Goal: Task Accomplishment & Management: Manage account settings

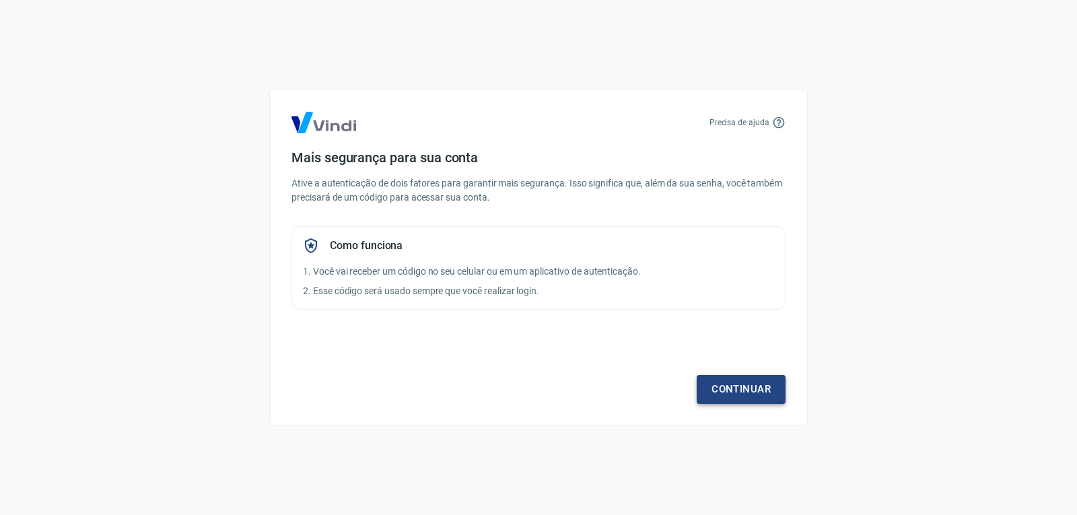
click at [744, 390] on link "Continuar" at bounding box center [741, 389] width 89 height 28
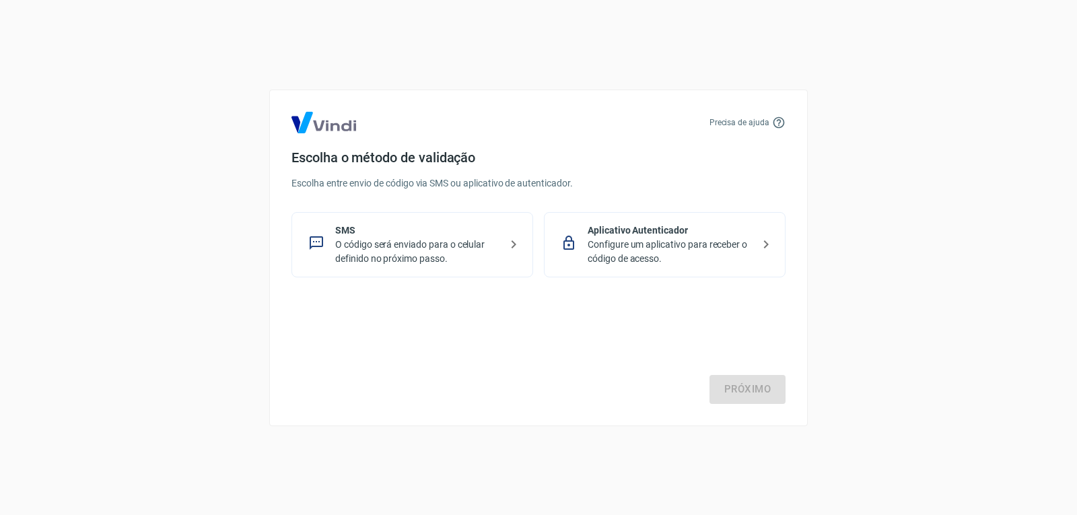
click at [444, 261] on p "O código será enviado para o celular definido no próximo passo." at bounding box center [417, 252] width 165 height 28
click at [733, 392] on link "Próximo" at bounding box center [748, 389] width 76 height 28
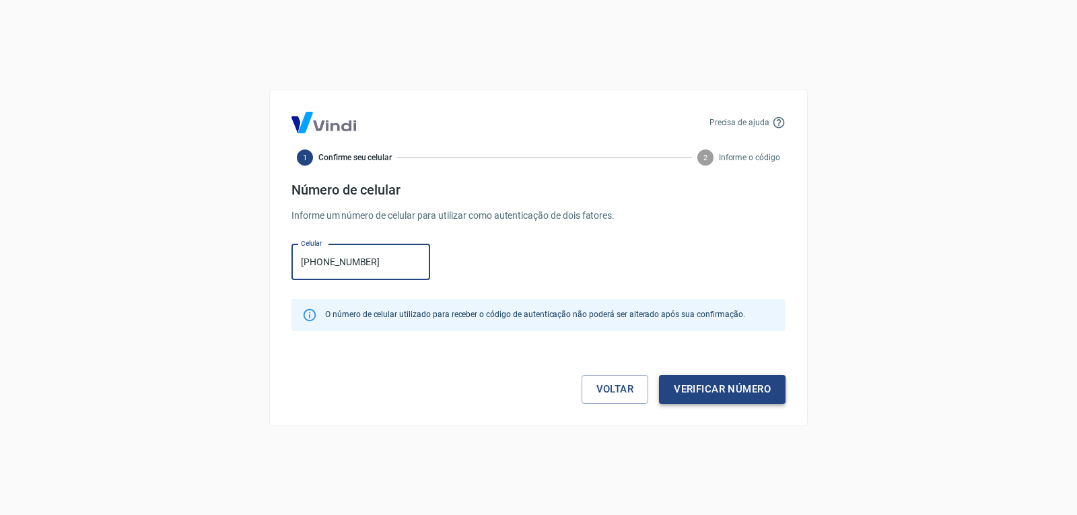
type input "[PHONE_NUMBER]"
click at [768, 403] on button "Verificar número" at bounding box center [722, 389] width 127 height 28
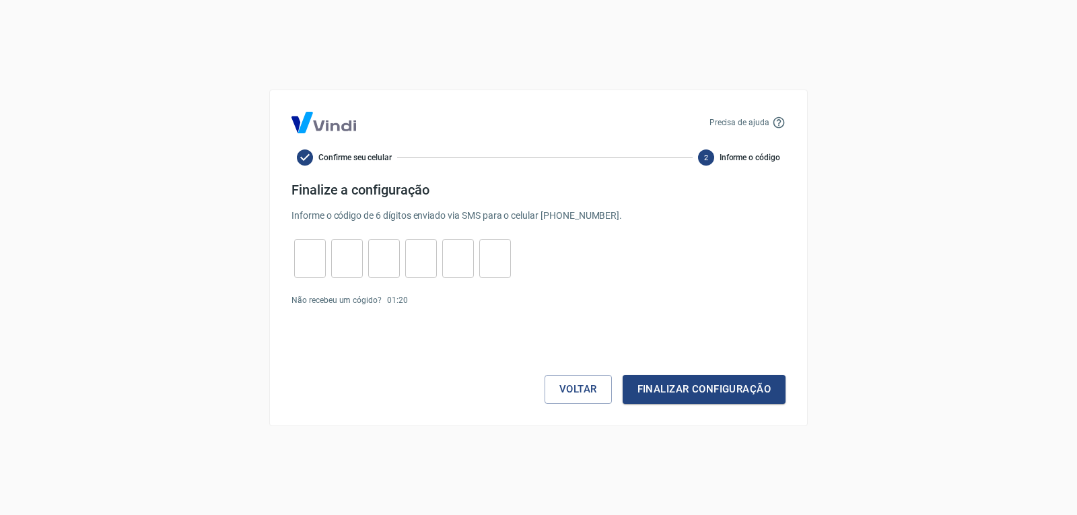
click at [329, 262] on div "​ ​ ​ ​ ​ ​" at bounding box center [403, 258] width 222 height 39
click at [317, 257] on input "tel" at bounding box center [310, 258] width 32 height 29
type input "8"
type input "4"
type input "2"
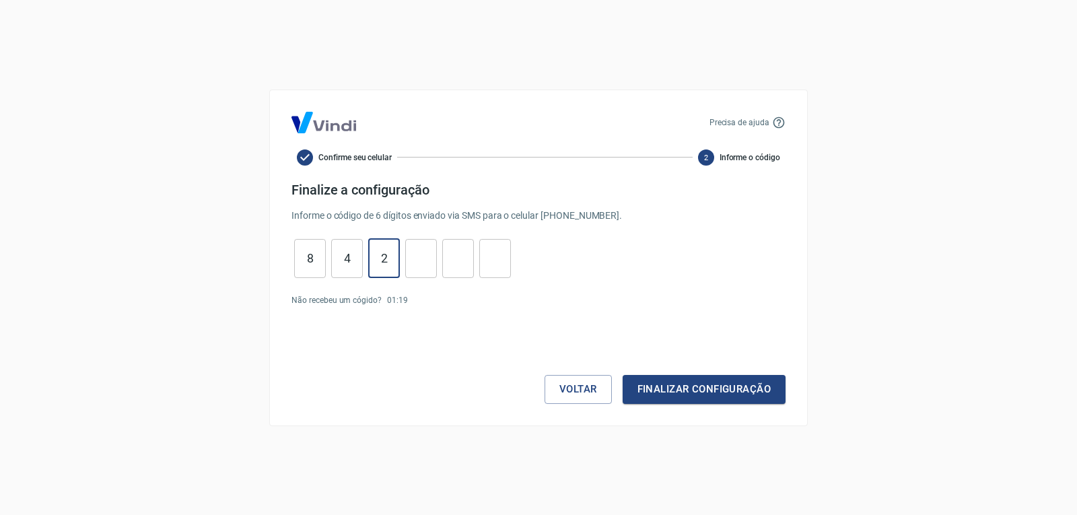
type input "4"
type input "9"
type input "4"
click at [679, 392] on button "Finalizar configuração" at bounding box center [704, 389] width 163 height 28
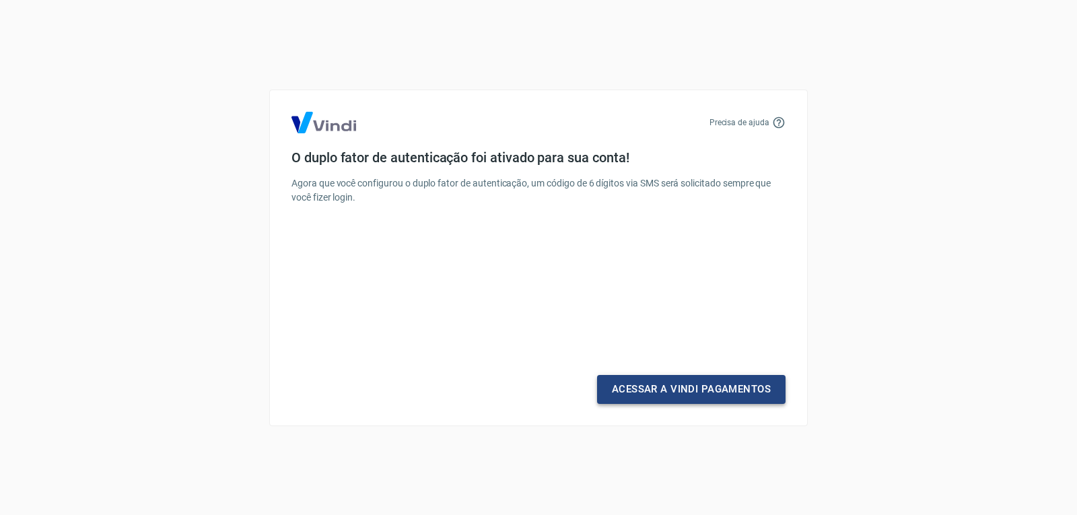
click at [681, 387] on link "Acessar a Vindi Pagamentos" at bounding box center [691, 389] width 189 height 28
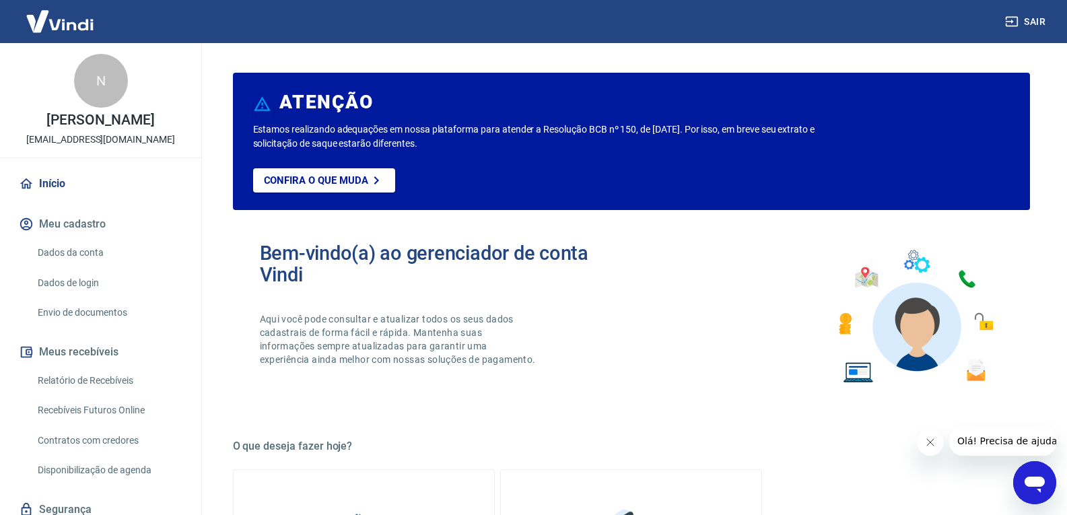
click at [87, 253] on link "Dados da conta" at bounding box center [108, 253] width 153 height 28
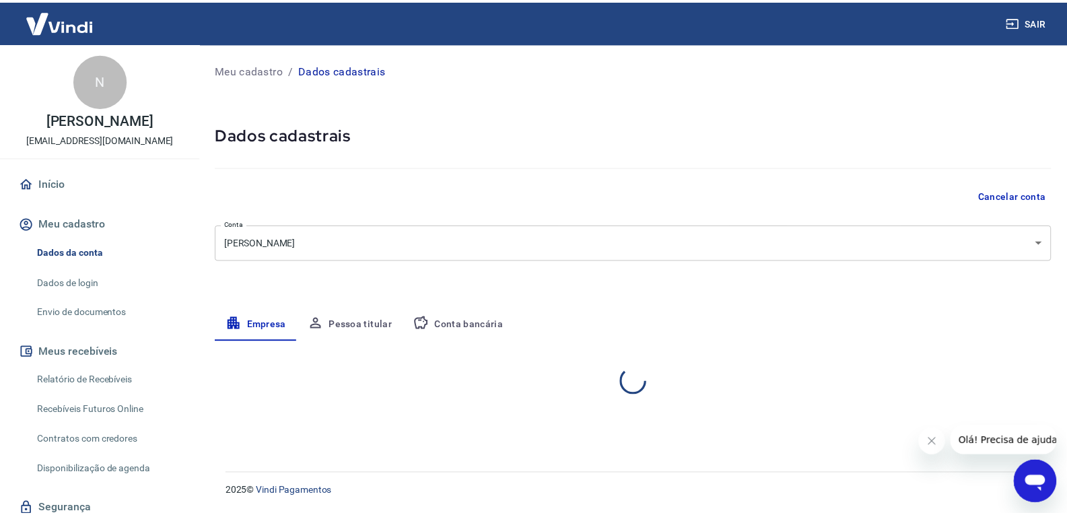
select select "PR"
select select "business"
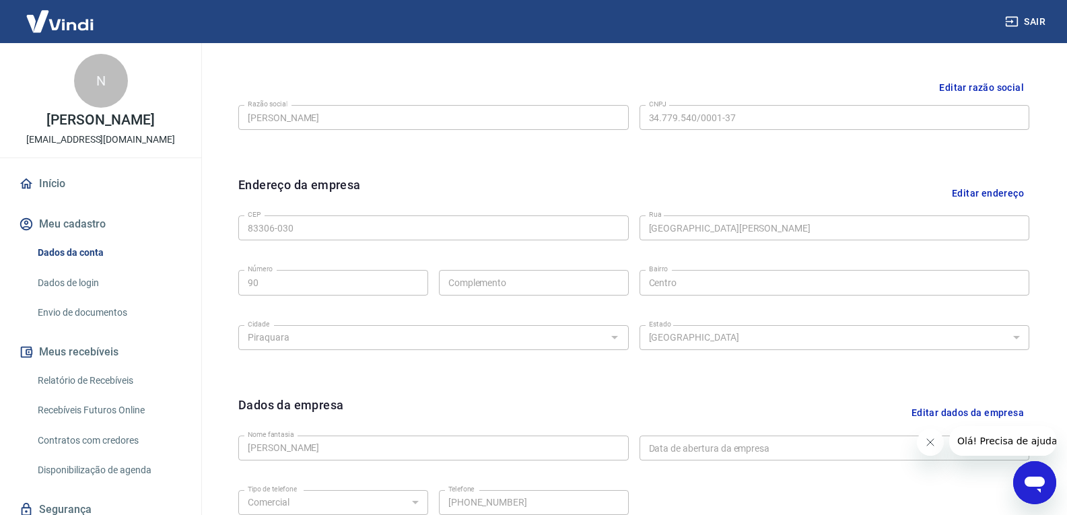
scroll to position [119, 0]
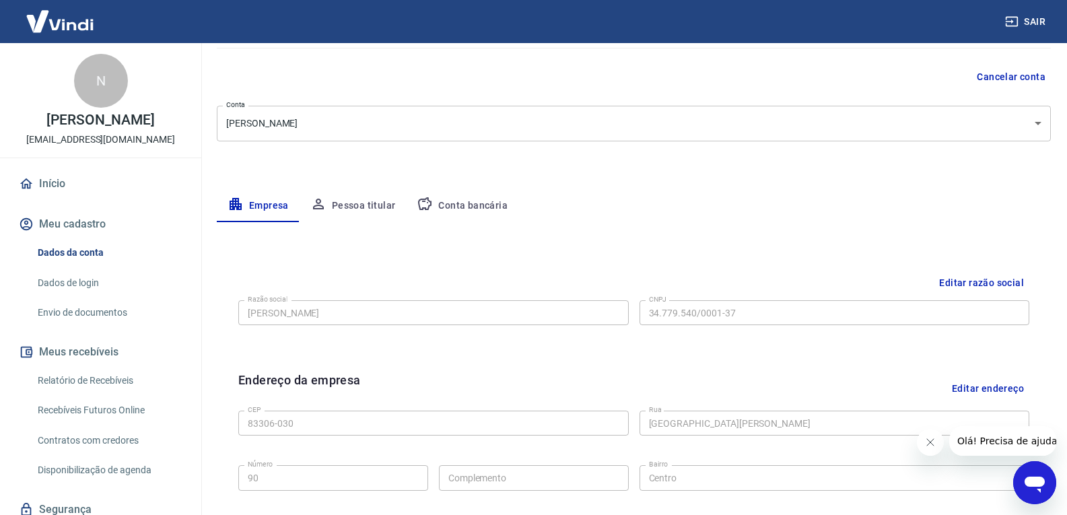
click at [354, 222] on button "Pessoa titular" at bounding box center [353, 206] width 107 height 32
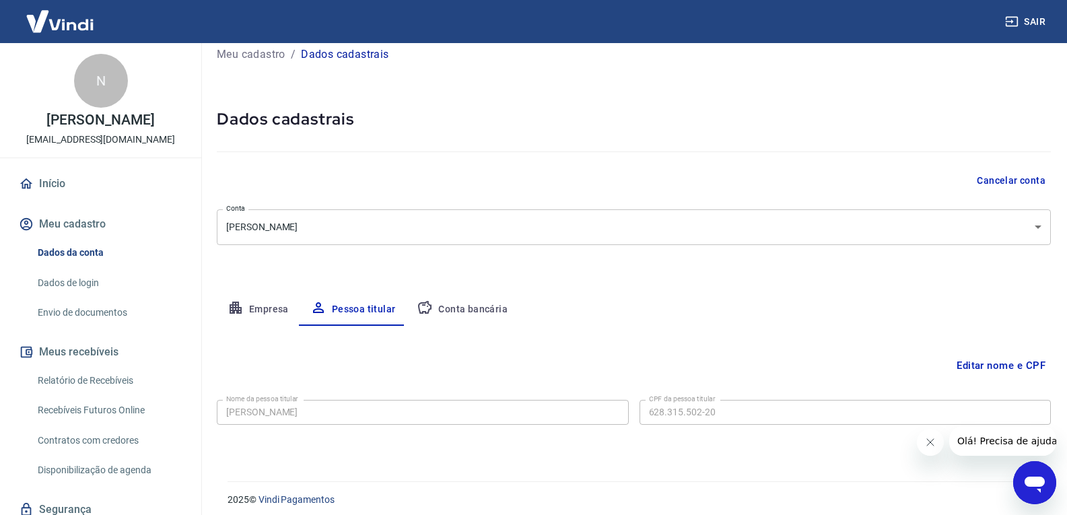
scroll to position [24, 0]
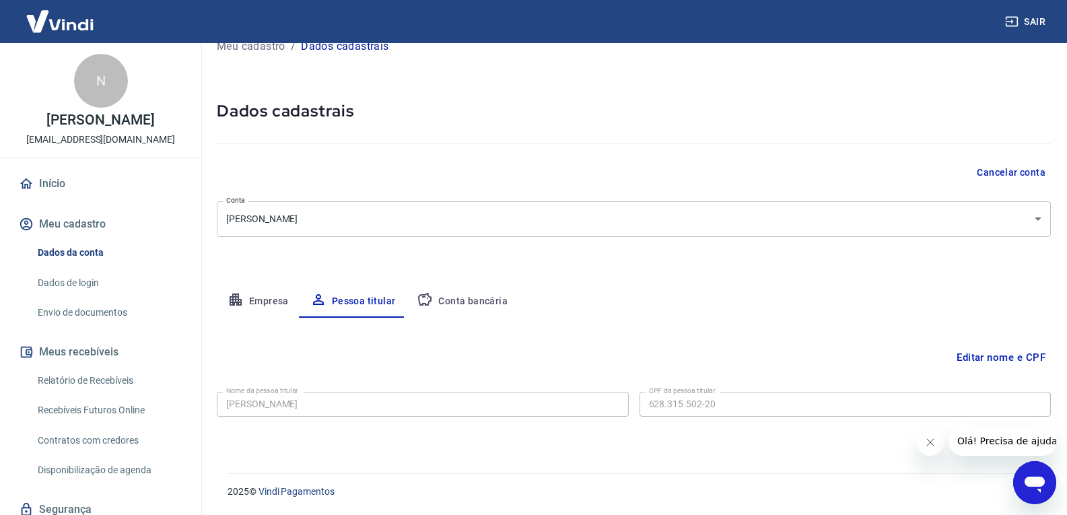
click at [477, 296] on button "Conta bancária" at bounding box center [462, 302] width 112 height 32
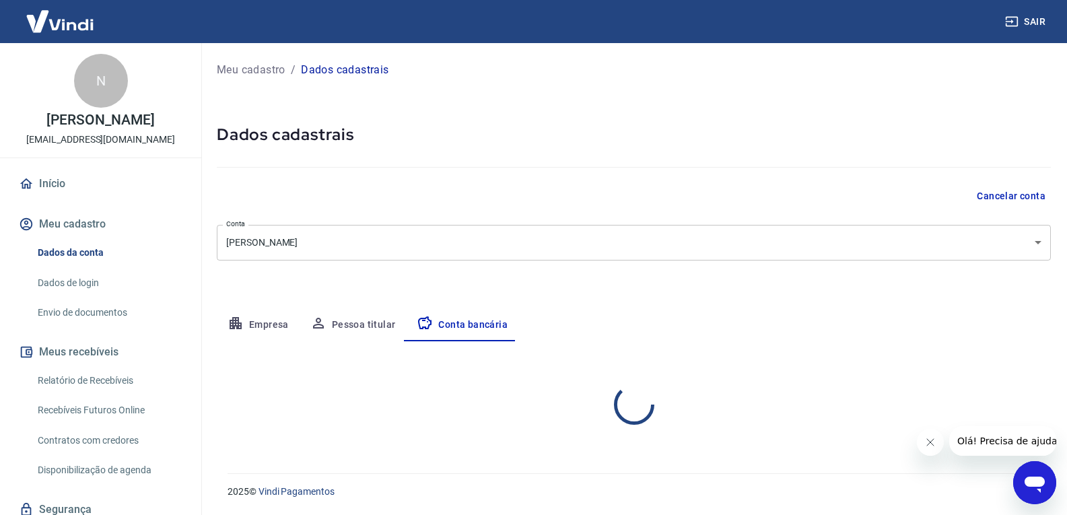
scroll to position [0, 0]
select select "3"
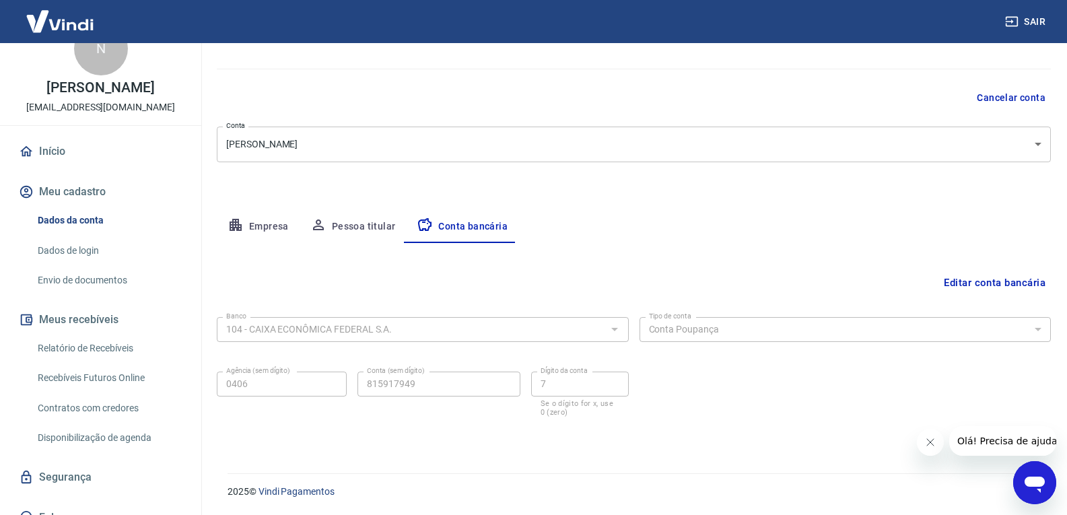
scroll to position [50, 0]
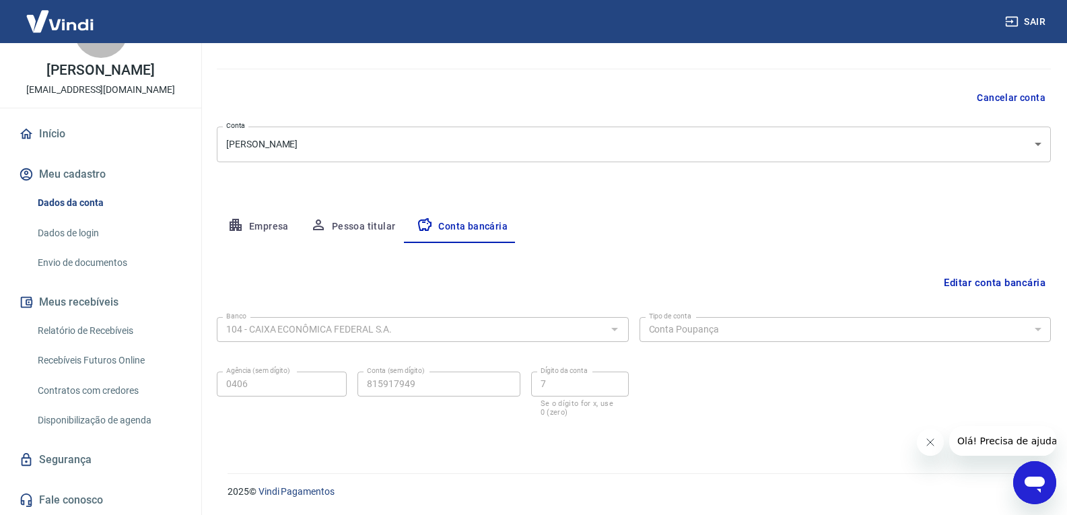
click at [353, 5] on div "Sair" at bounding box center [533, 21] width 1067 height 43
click at [461, 367] on div "Agência (sem dígito) 0406 Agência (sem dígito) Conta (sem dígito) 815917949 Con…" at bounding box center [423, 392] width 412 height 53
click at [376, 230] on button "Pessoa titular" at bounding box center [353, 227] width 107 height 32
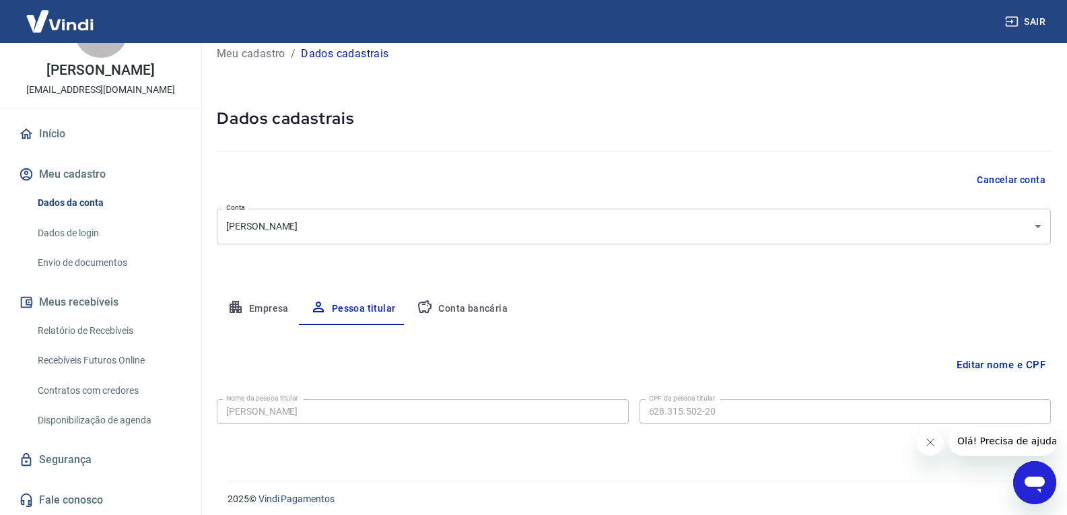
scroll to position [24, 0]
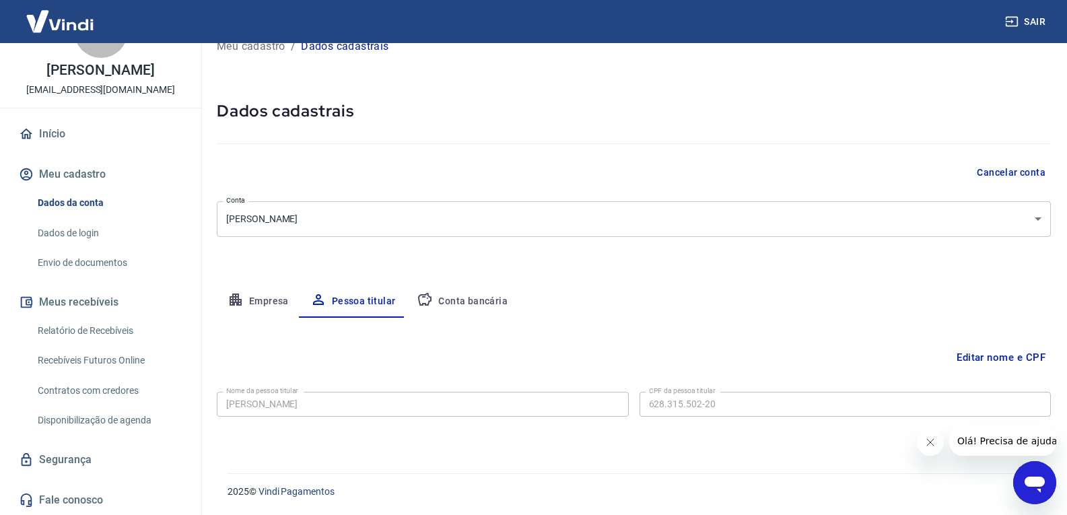
click at [444, 291] on button "Conta bancária" at bounding box center [462, 302] width 112 height 32
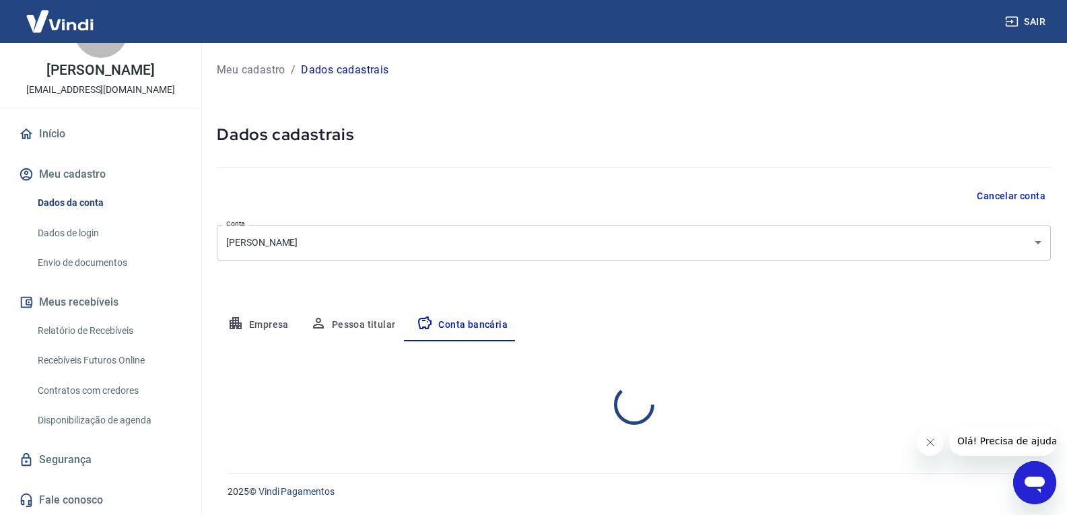
scroll to position [0, 0]
select select "3"
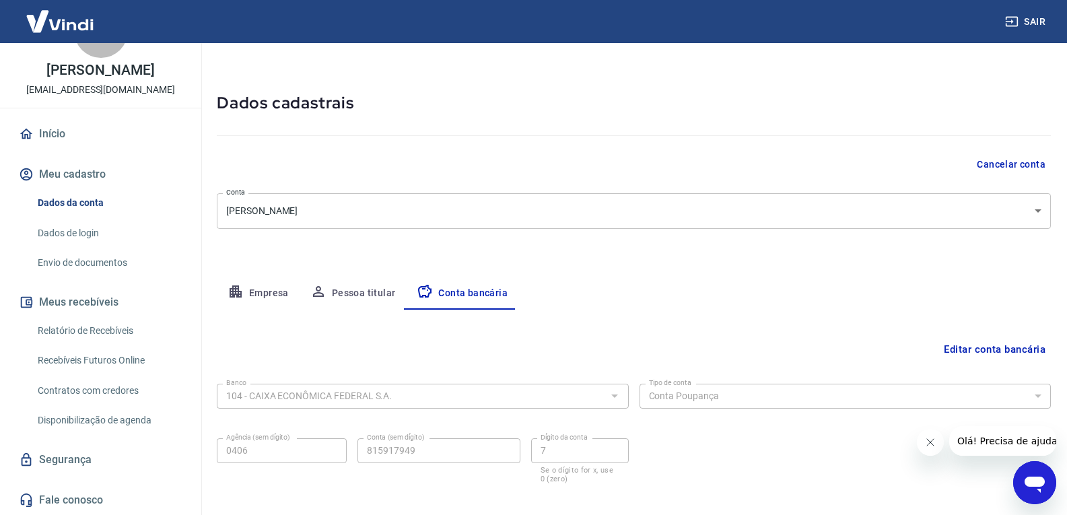
scroll to position [31, 0]
click at [279, 302] on button "Empresa" at bounding box center [258, 294] width 83 height 32
select select "PR"
select select "business"
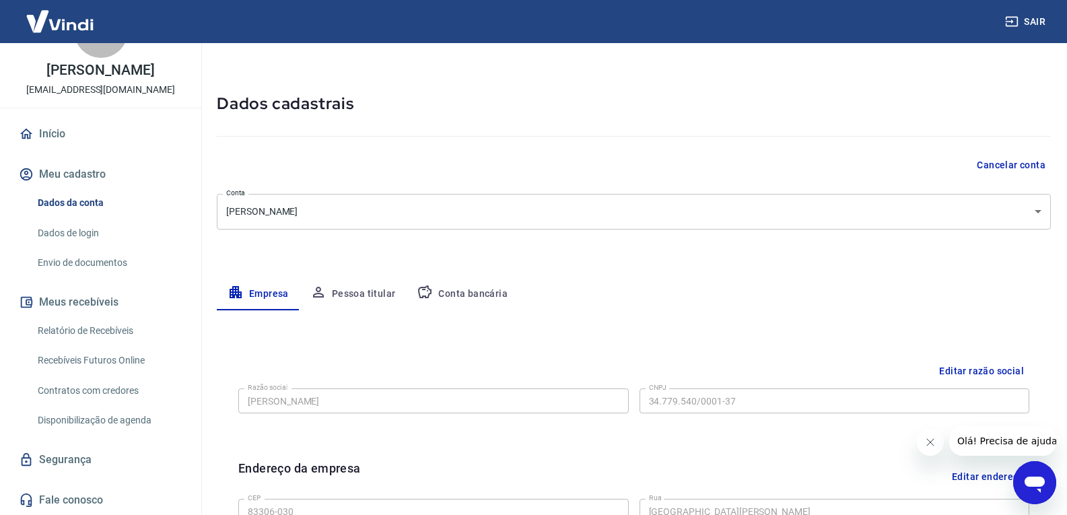
scroll to position [0, 0]
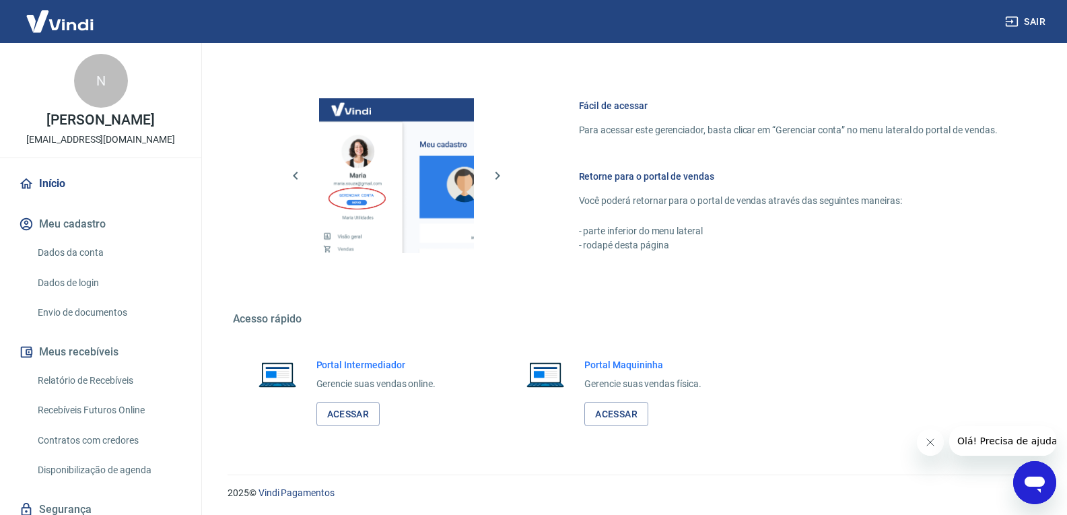
scroll to position [674, 0]
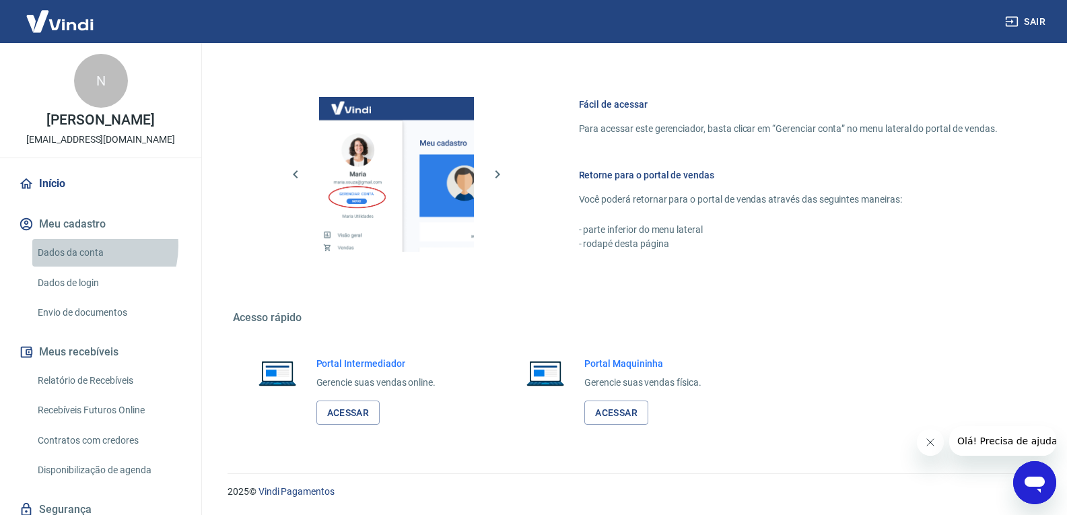
click at [83, 246] on link "Dados da conta" at bounding box center [108, 253] width 153 height 28
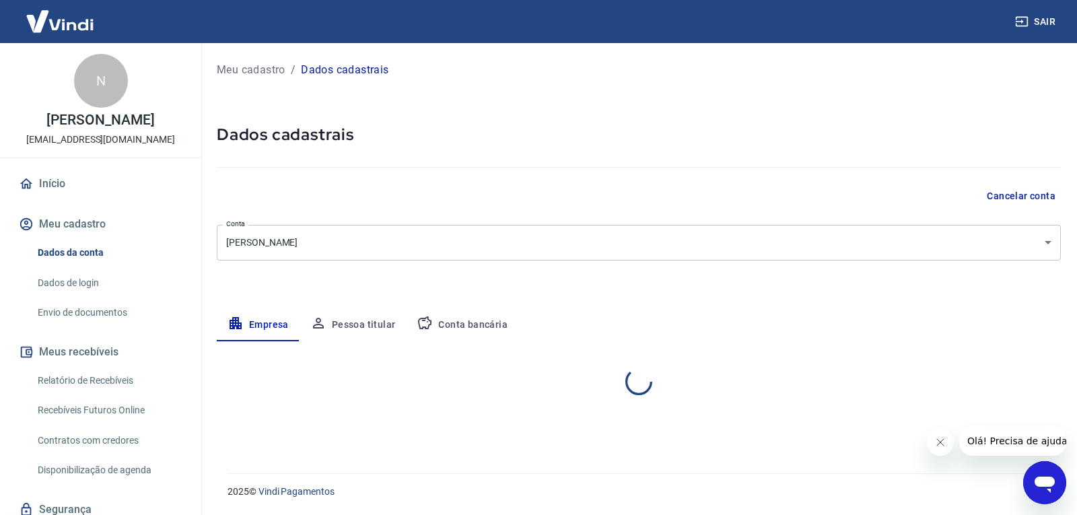
select select "PR"
select select "business"
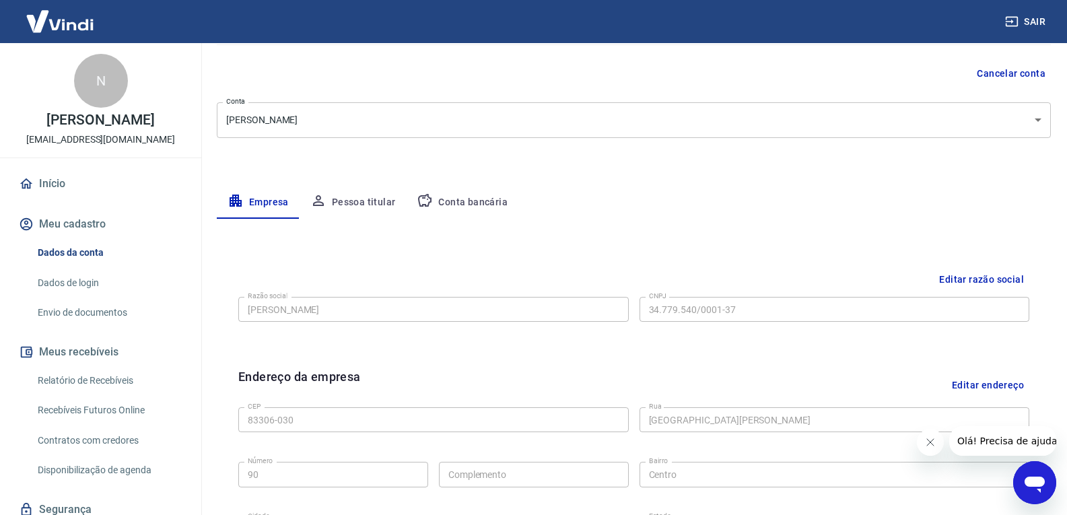
scroll to position [119, 0]
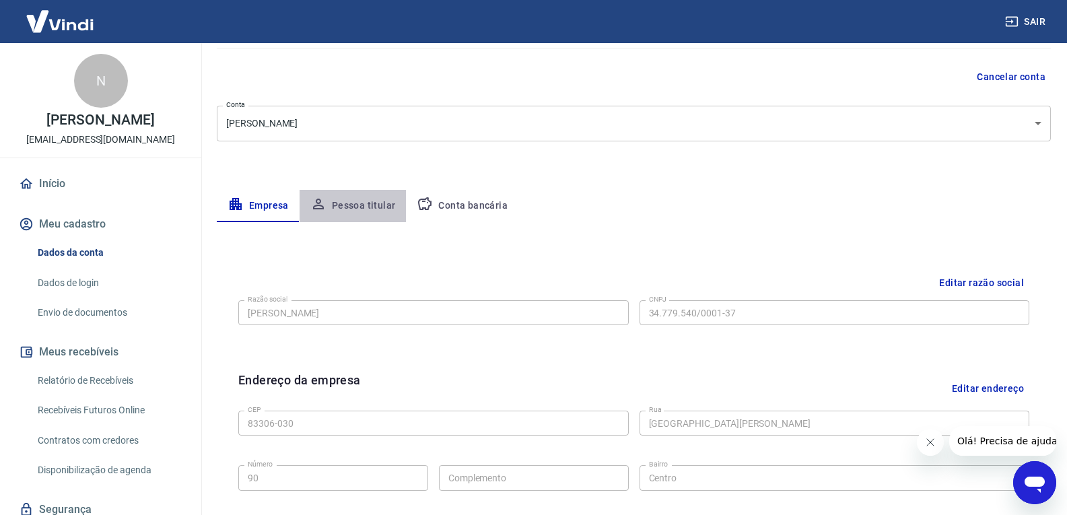
click at [359, 205] on button "Pessoa titular" at bounding box center [353, 206] width 107 height 32
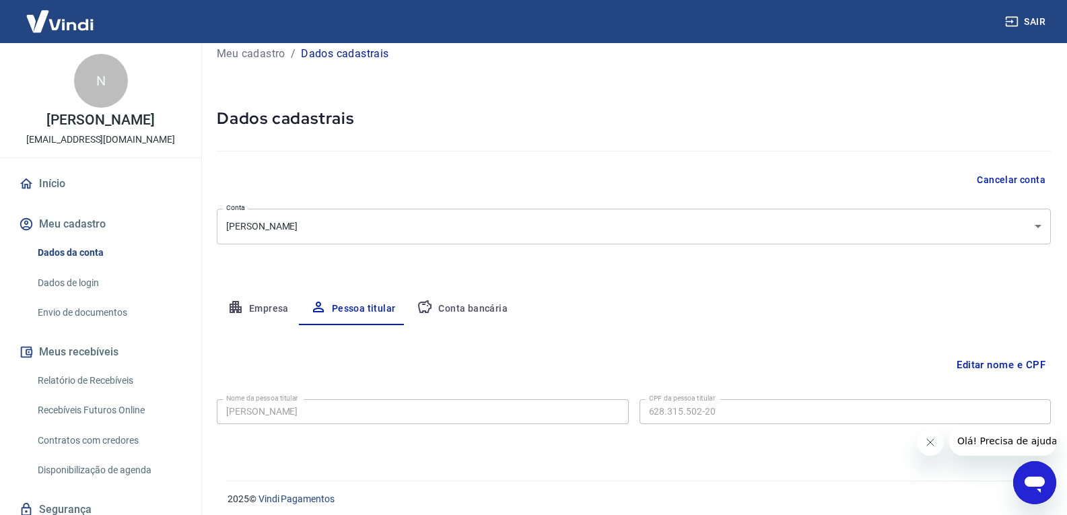
scroll to position [24, 0]
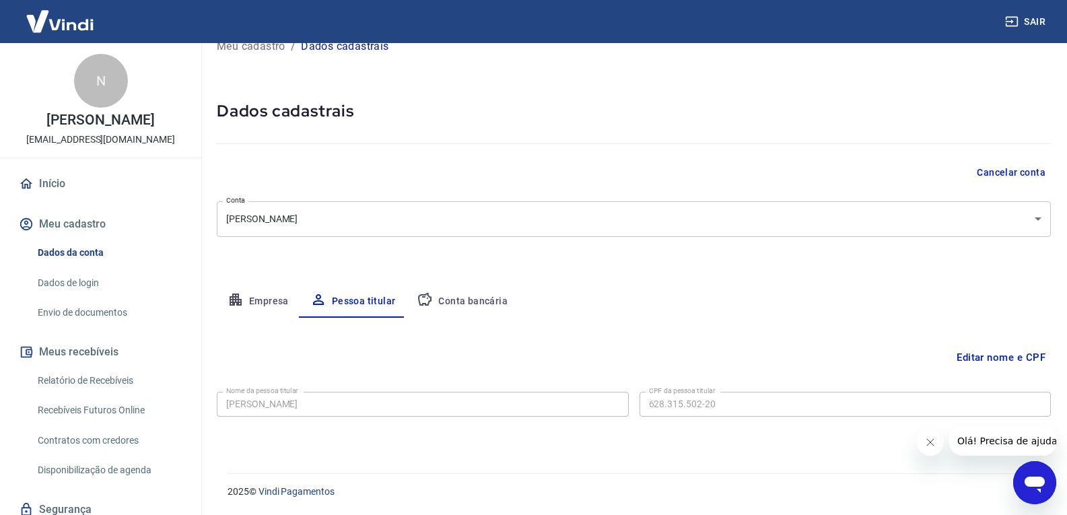
click at [467, 308] on button "Conta bancária" at bounding box center [462, 302] width 112 height 32
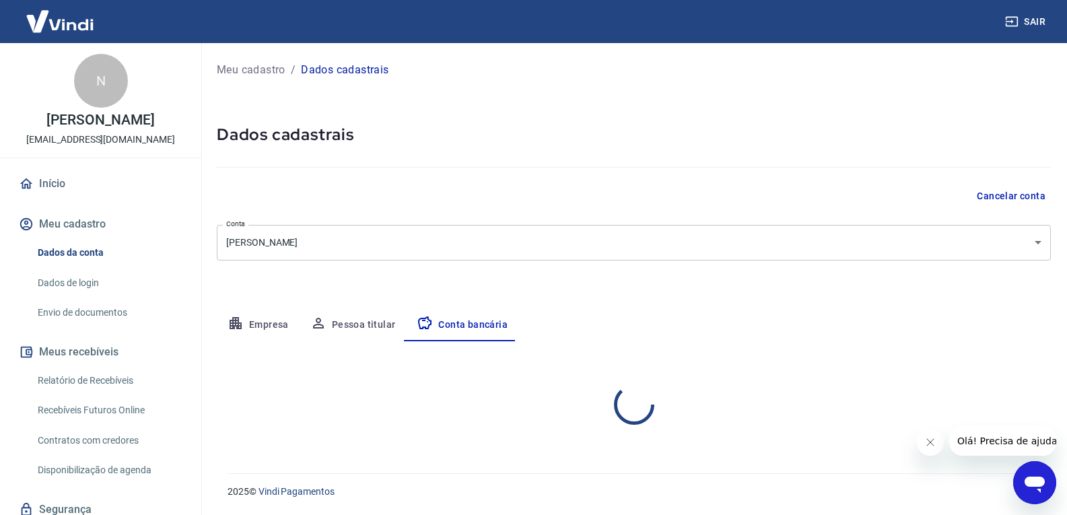
scroll to position [0, 0]
select select "3"
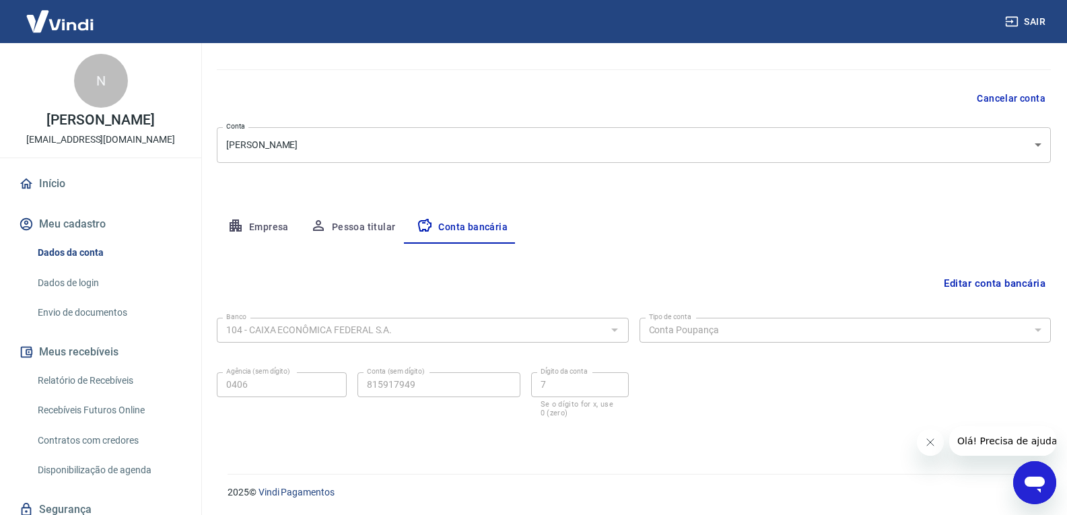
scroll to position [98, 0]
click at [94, 281] on link "Dados de login" at bounding box center [108, 283] width 153 height 28
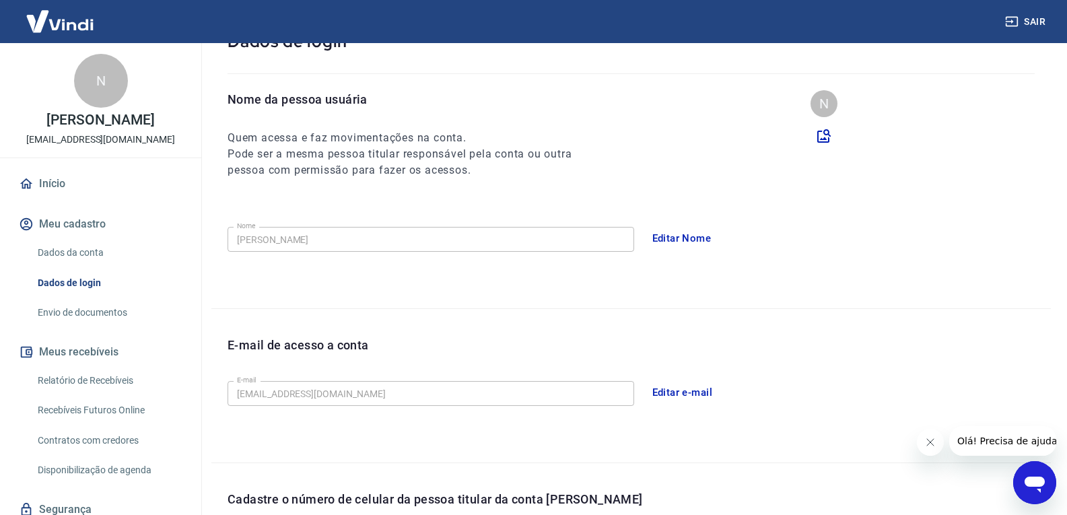
scroll to position [347, 0]
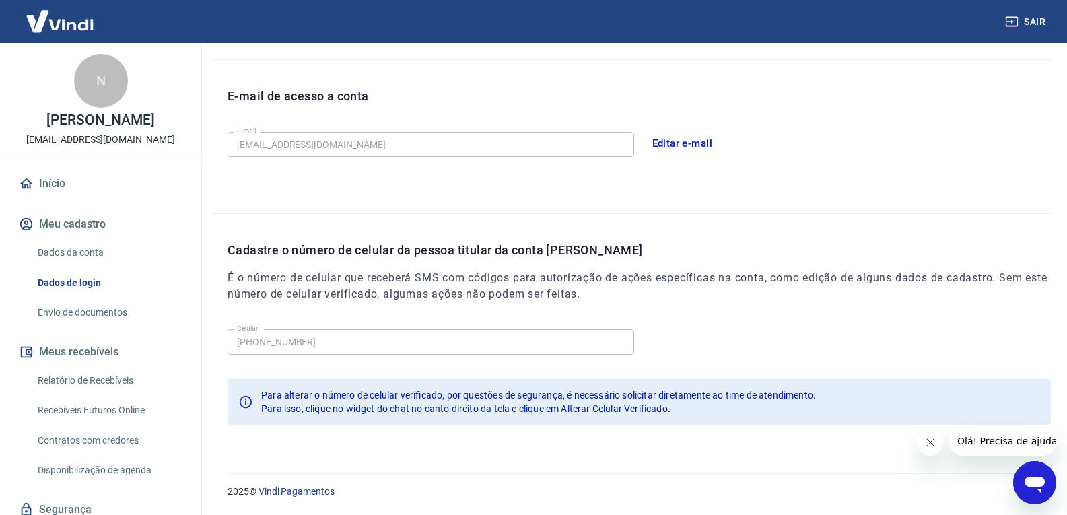
click at [97, 316] on link "Envio de documentos" at bounding box center [108, 313] width 153 height 28
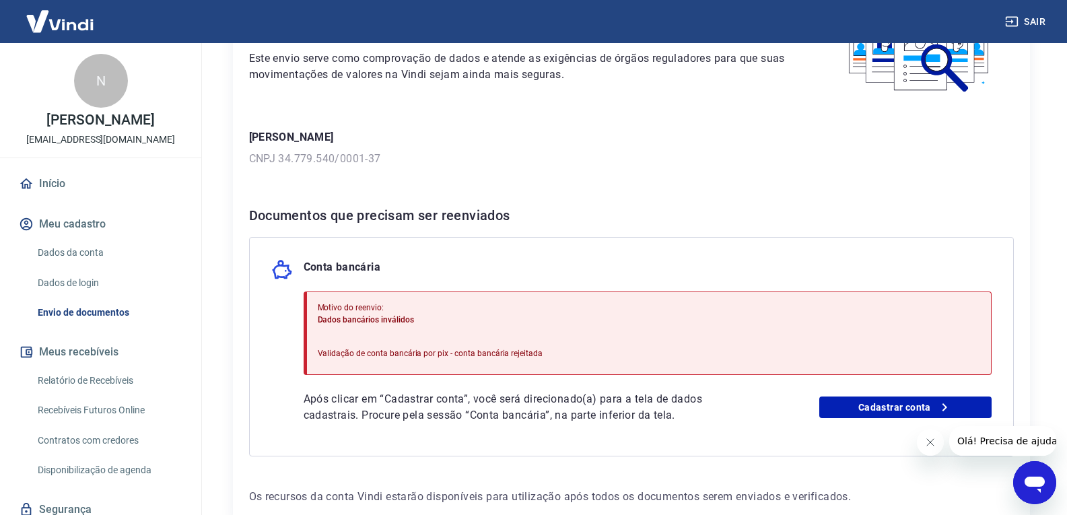
scroll to position [202, 0]
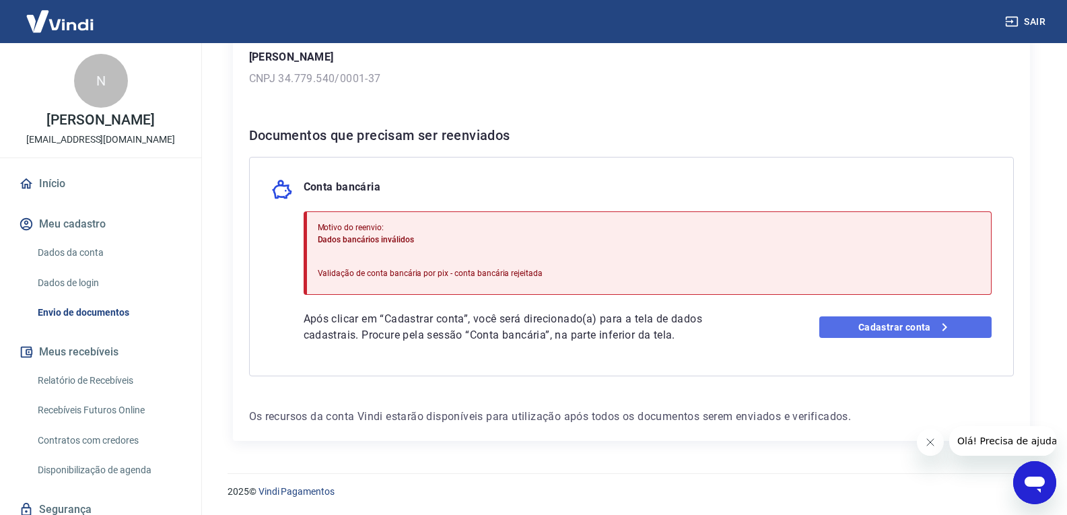
click at [906, 332] on link "Cadastrar conta" at bounding box center [906, 327] width 172 height 22
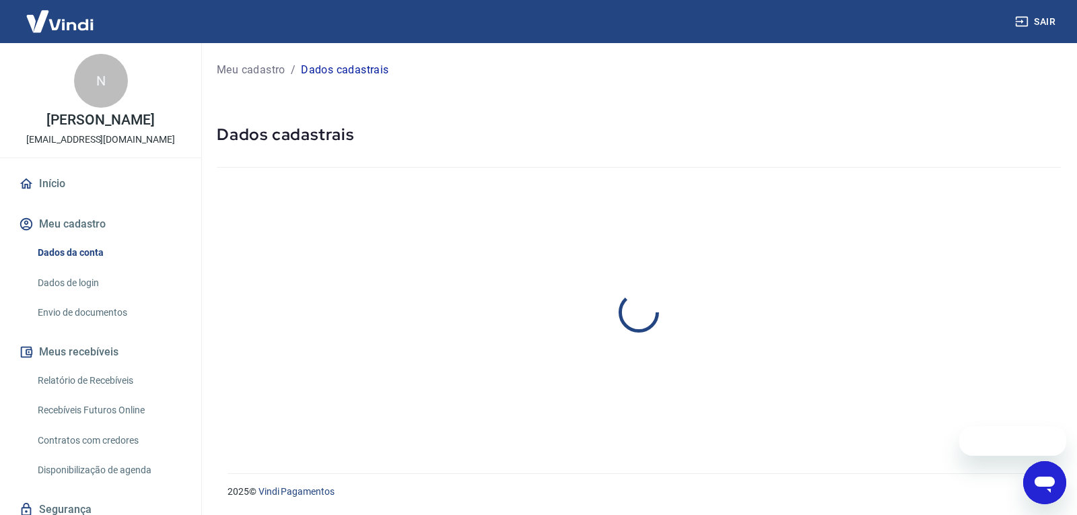
select select "PR"
select select "business"
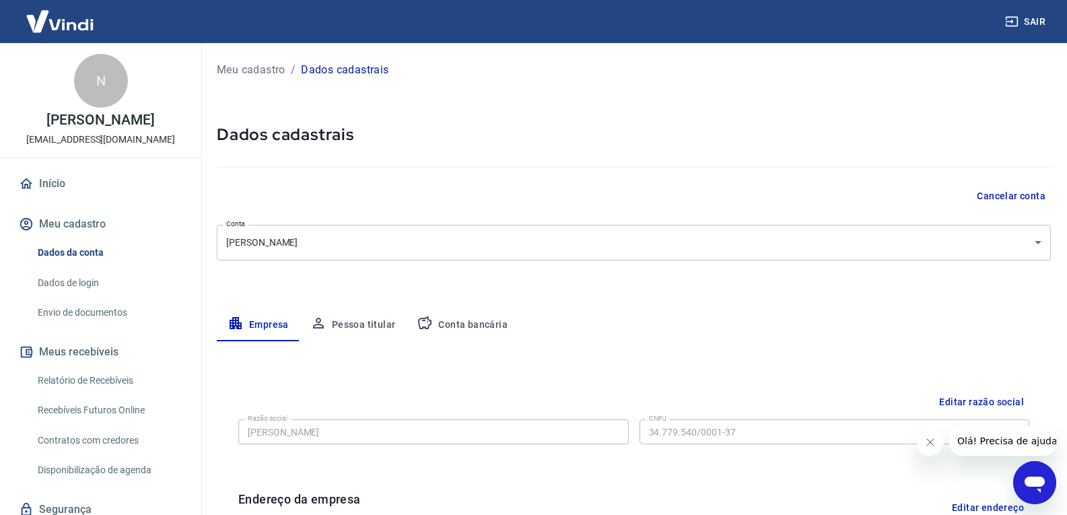
click at [489, 333] on button "Conta bancária" at bounding box center [462, 325] width 112 height 32
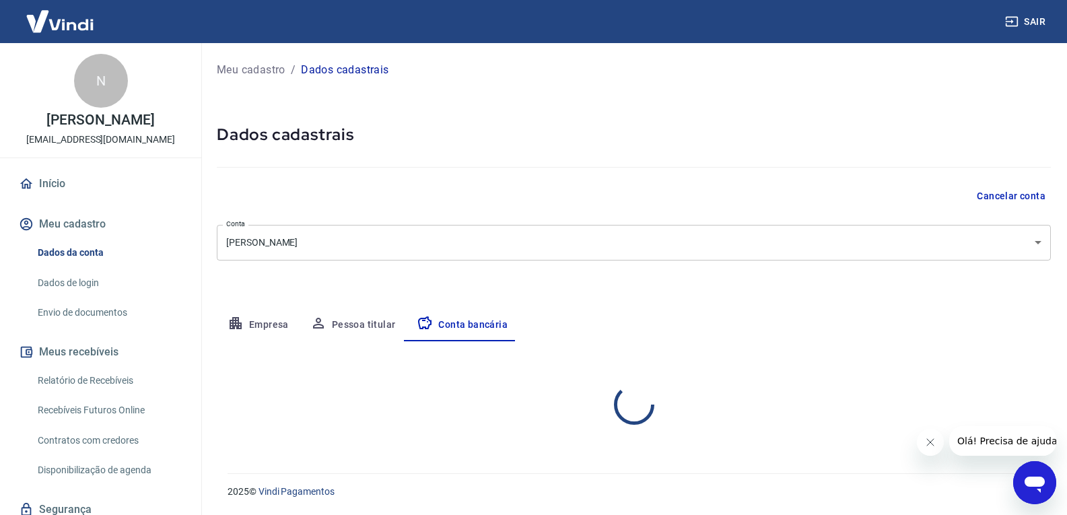
select select "3"
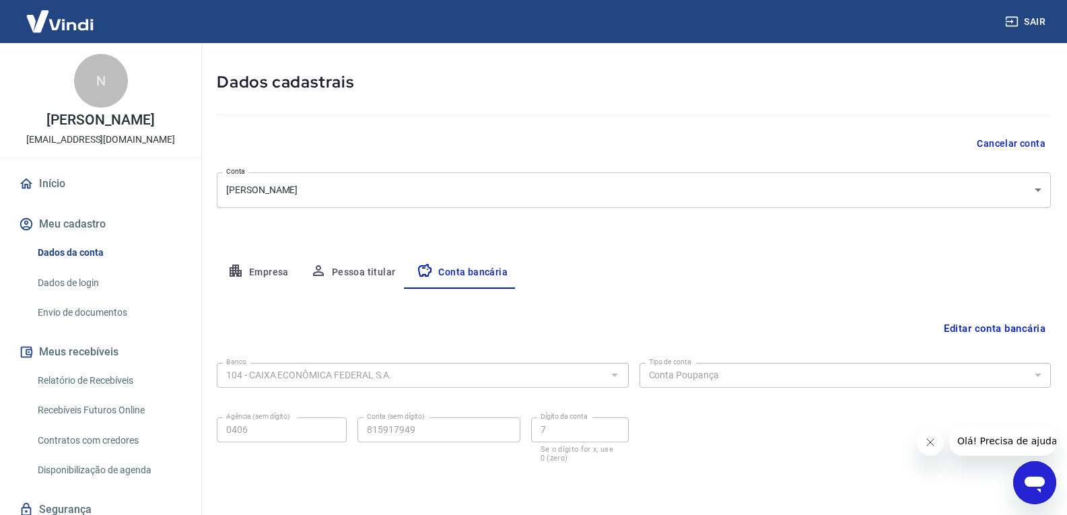
scroll to position [98, 0]
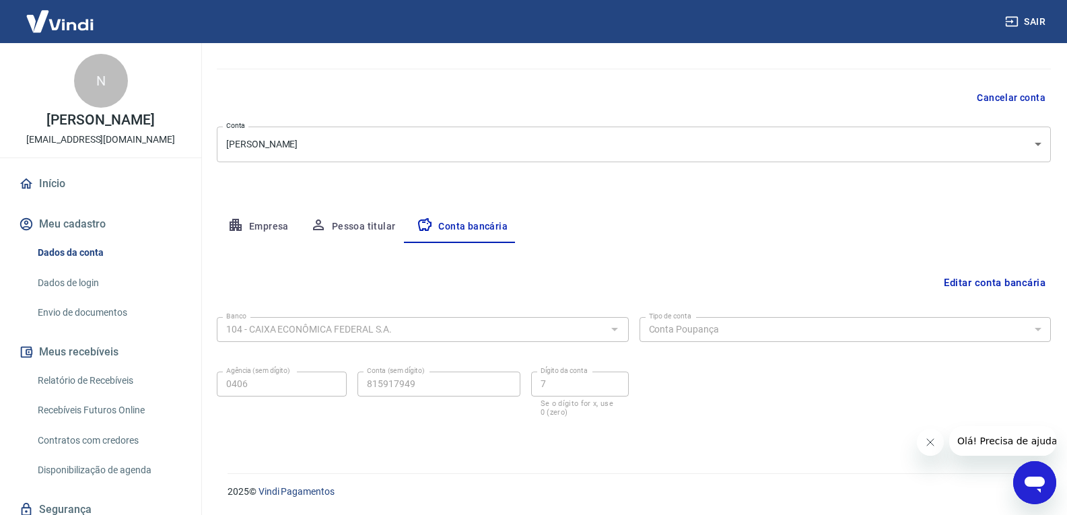
click at [946, 299] on div "Editar conta bancária Banco 104 - CAIXA ECONÔMICA FEDERAL S.A. Banco Tipo de co…" at bounding box center [634, 342] width 834 height 198
click at [947, 295] on button "Editar conta bancária" at bounding box center [995, 283] width 112 height 26
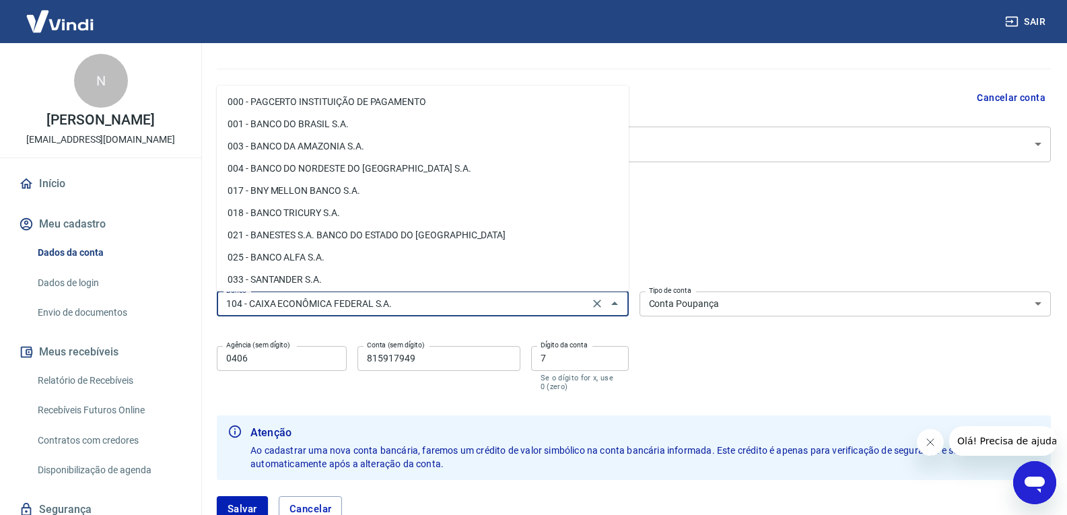
click at [457, 302] on input "104 - CAIXA ECONÔMICA FEDERAL S.A." at bounding box center [403, 304] width 364 height 17
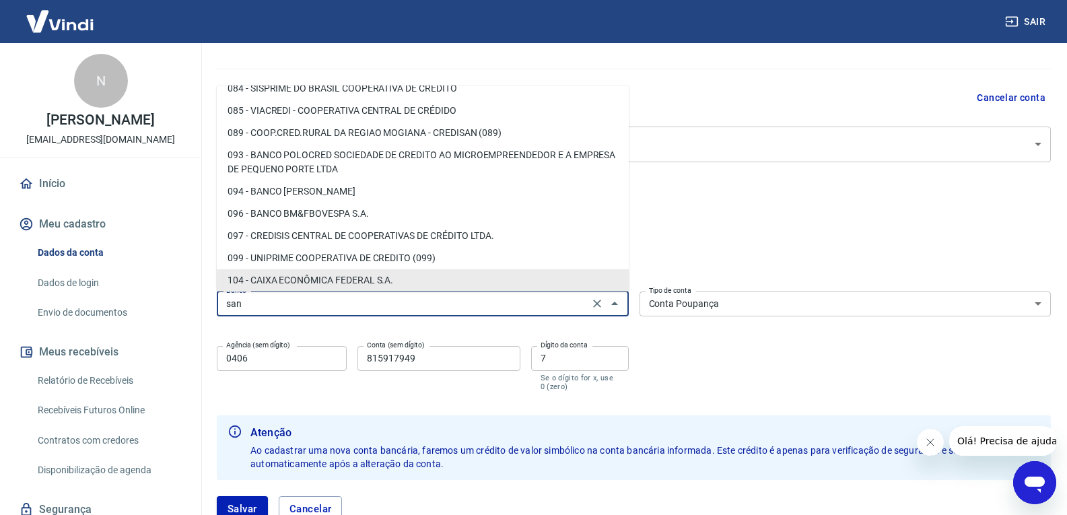
scroll to position [0, 0]
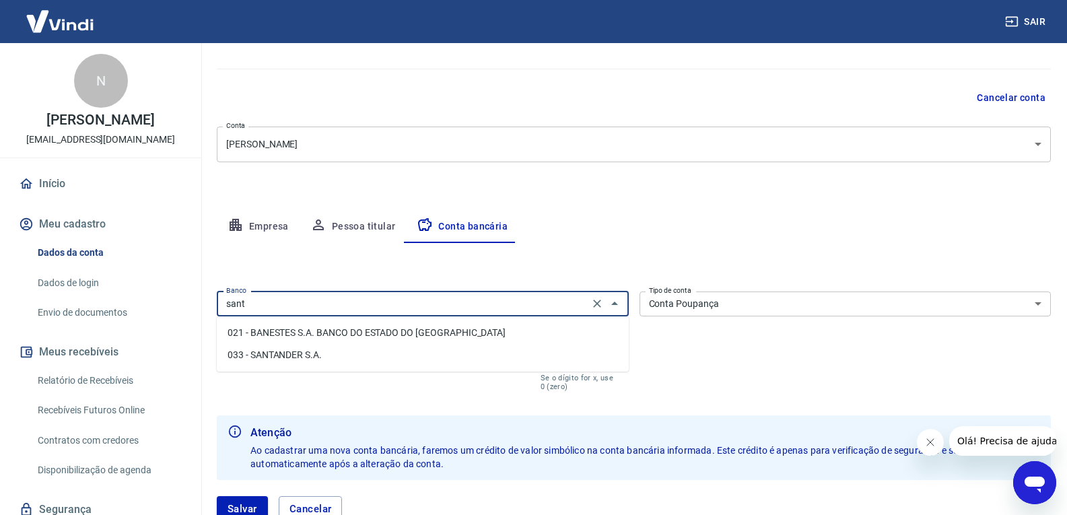
click at [377, 360] on li "033 - SANTANDER S.A." at bounding box center [423, 355] width 412 height 22
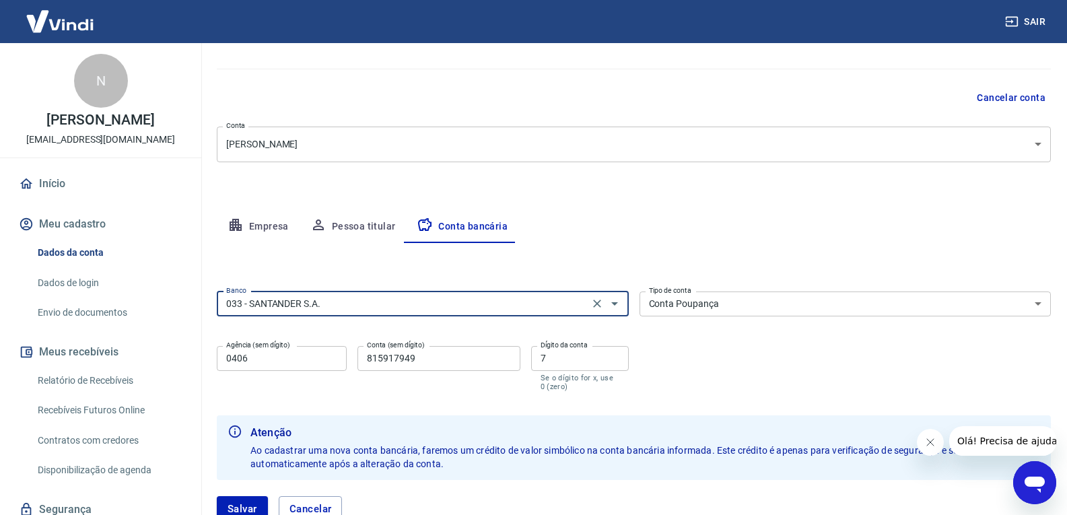
type input "033 - SANTANDER S.A."
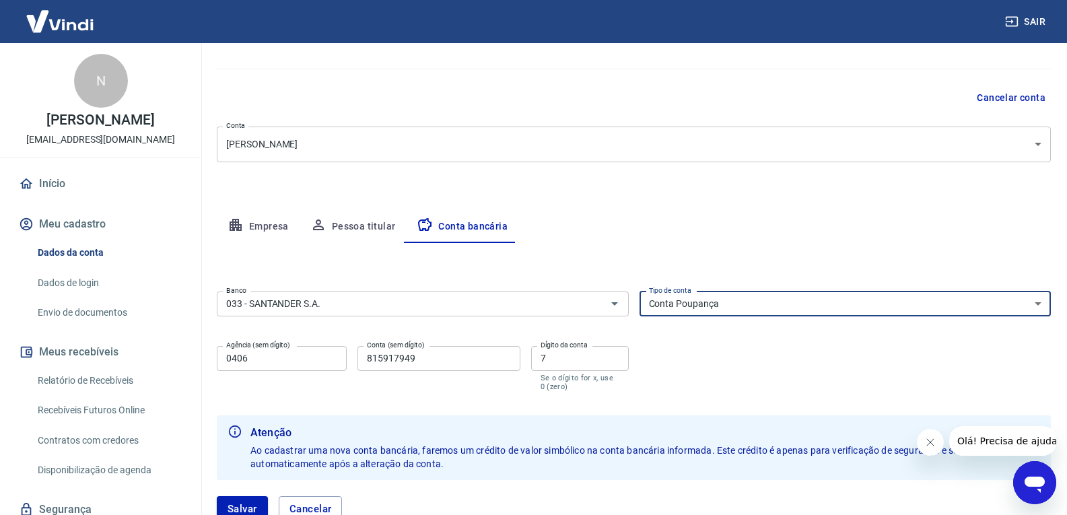
click at [737, 298] on select "Conta Corrente Conta Poupança" at bounding box center [846, 304] width 412 height 25
select select "1"
click at [640, 292] on select "Conta Corrente Conta Poupança" at bounding box center [846, 304] width 412 height 25
drag, startPoint x: 308, startPoint y: 356, endPoint x: 308, endPoint y: 341, distance: 14.1
click at [308, 352] on input "0406" at bounding box center [282, 358] width 130 height 25
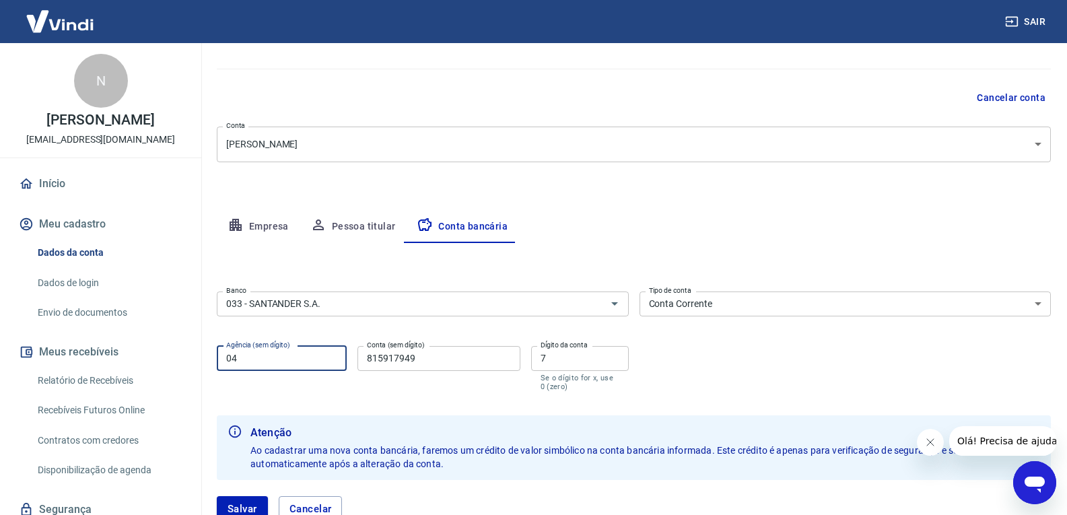
type input "0"
type input "2978"
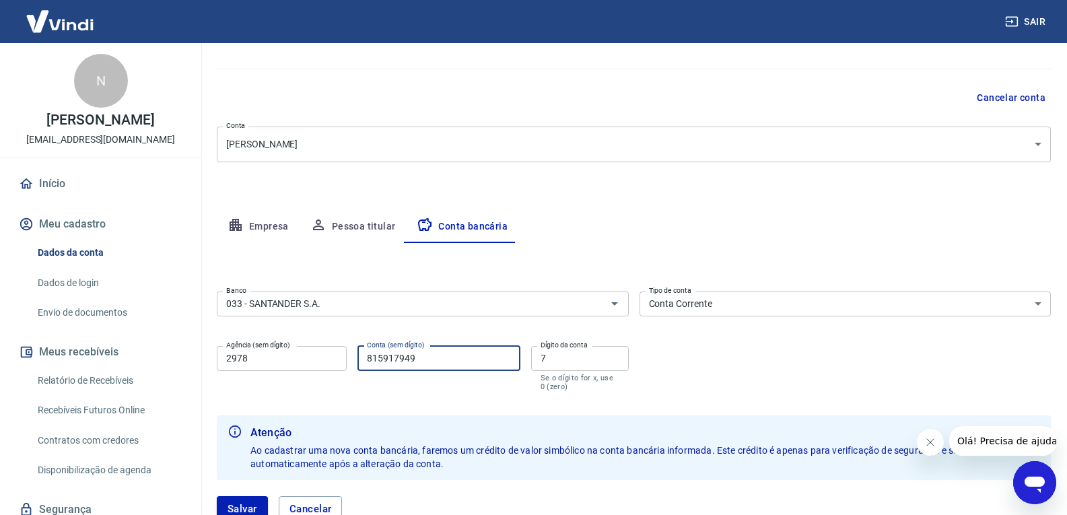
drag, startPoint x: 428, startPoint y: 356, endPoint x: 280, endPoint y: 347, distance: 148.4
click at [280, 347] on div "Agência (sem dígito) 2978 Agência (sem dígito) Conta (sem dígito) 815917949 Con…" at bounding box center [423, 367] width 412 height 53
type input "3"
type input "03083001"
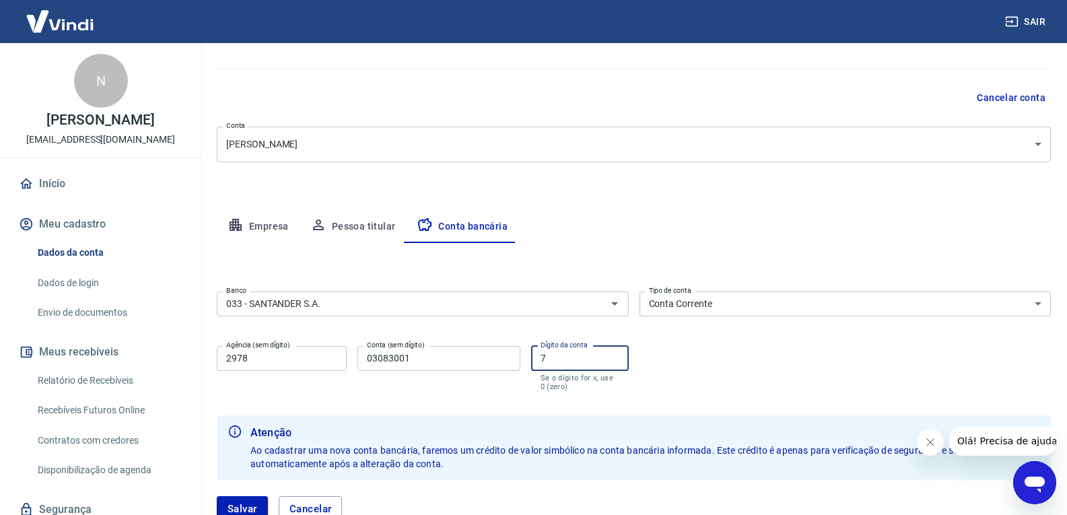
drag, startPoint x: 536, startPoint y: 365, endPoint x: 510, endPoint y: 365, distance: 26.3
click at [510, 365] on div "Agência (sem dígito) 2978 Agência (sem dígito) Conta (sem dígito) 03083001 Cont…" at bounding box center [423, 367] width 412 height 53
type input "9"
click at [702, 343] on div "Banco 033 - SANTANDER S.A. Banco Tipo de conta Conta Corrente Conta Poupança Ti…" at bounding box center [634, 340] width 834 height 108
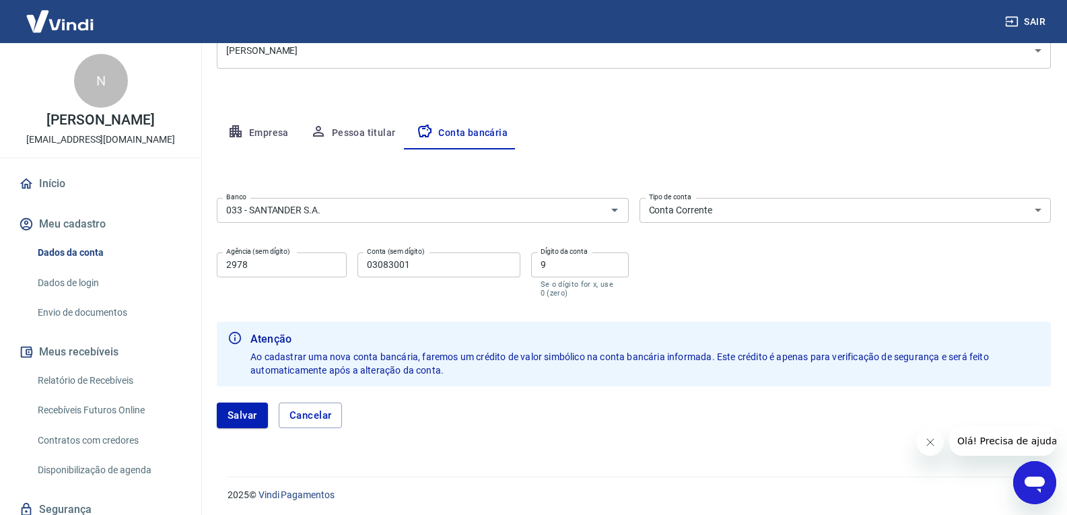
scroll to position [195, 0]
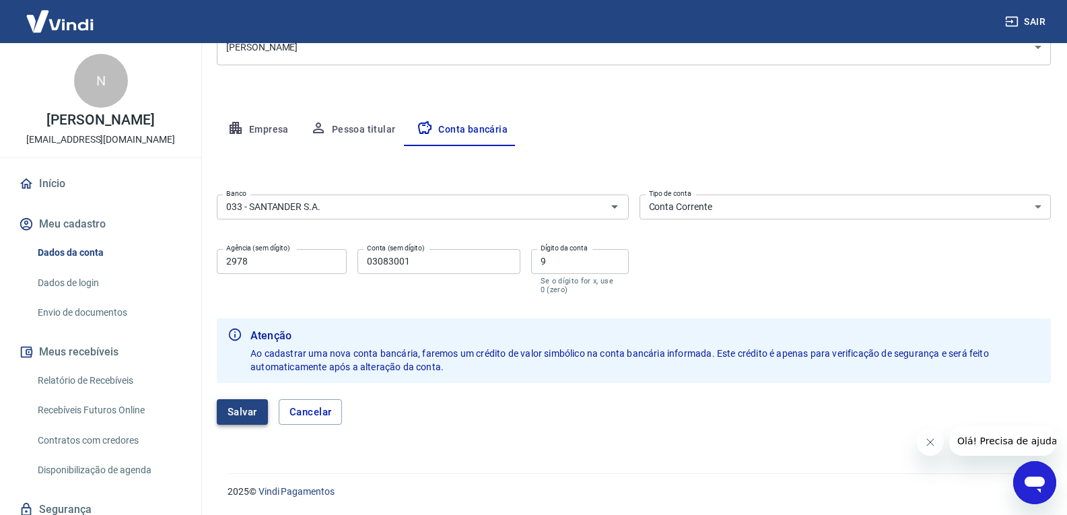
click at [242, 409] on button "Salvar" at bounding box center [242, 412] width 51 height 26
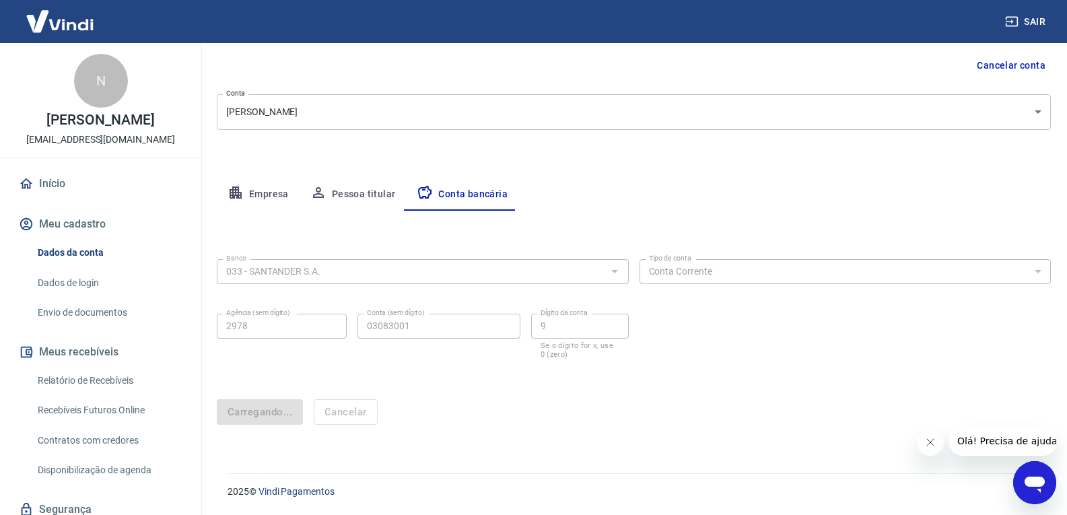
scroll to position [0, 0]
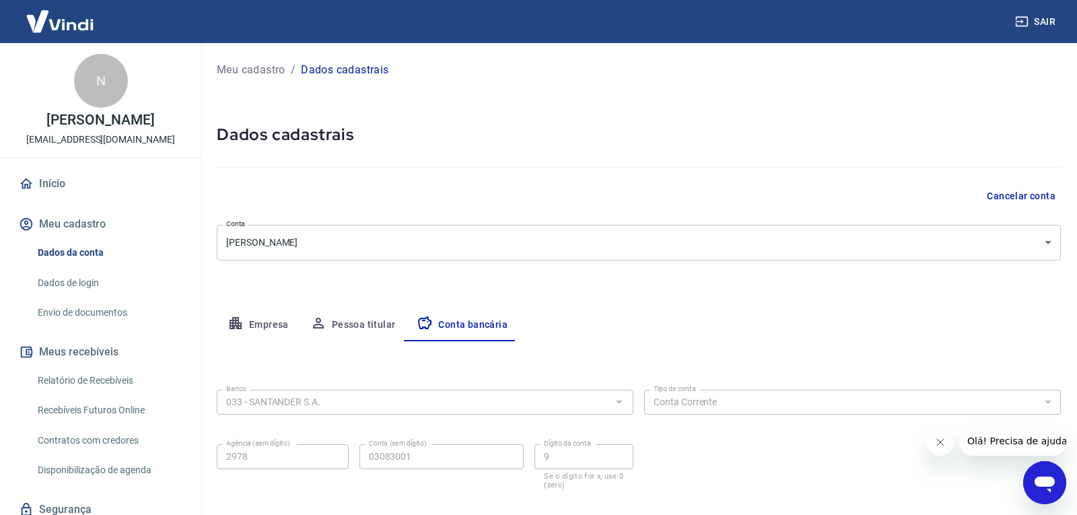
select select "1"
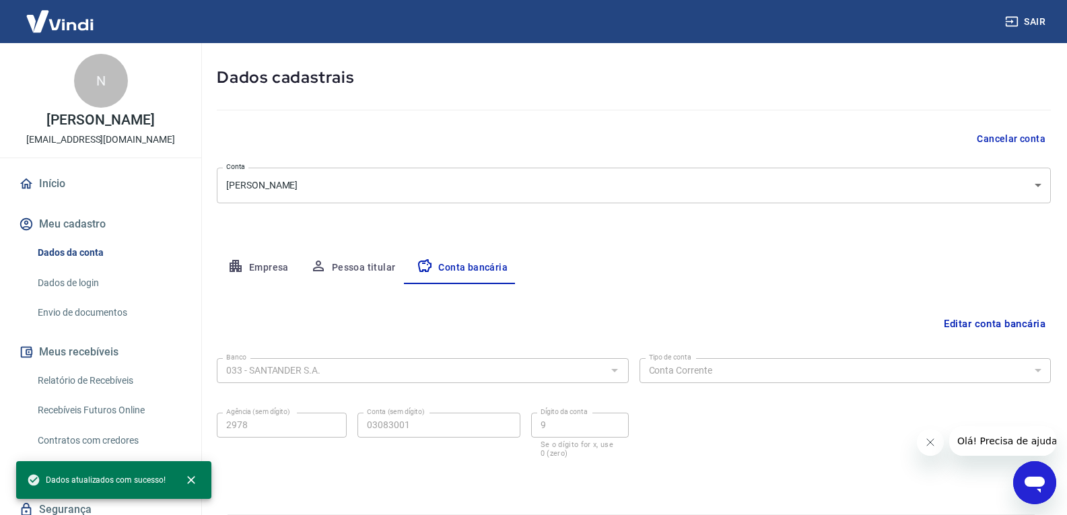
scroll to position [98, 0]
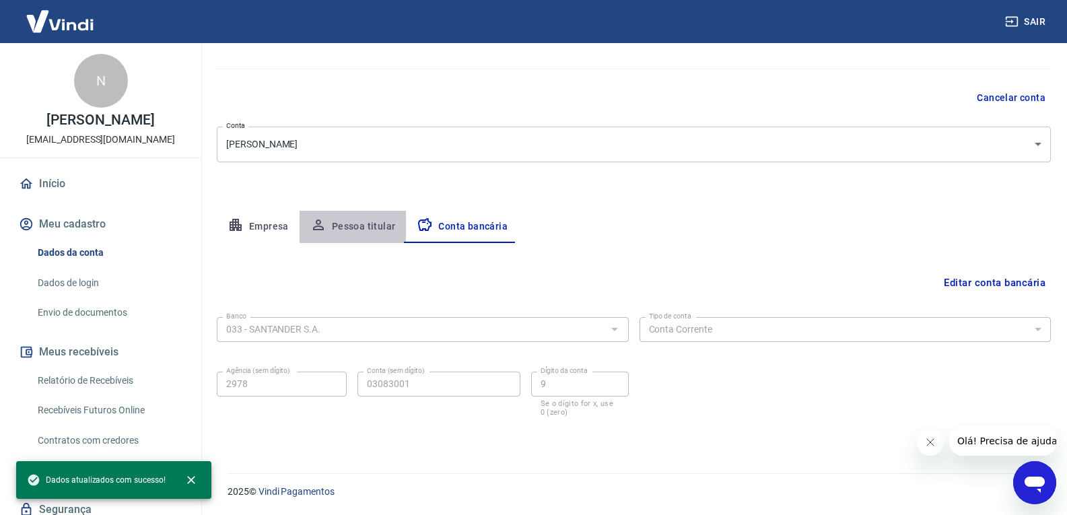
click at [335, 225] on button "Pessoa titular" at bounding box center [353, 227] width 107 height 32
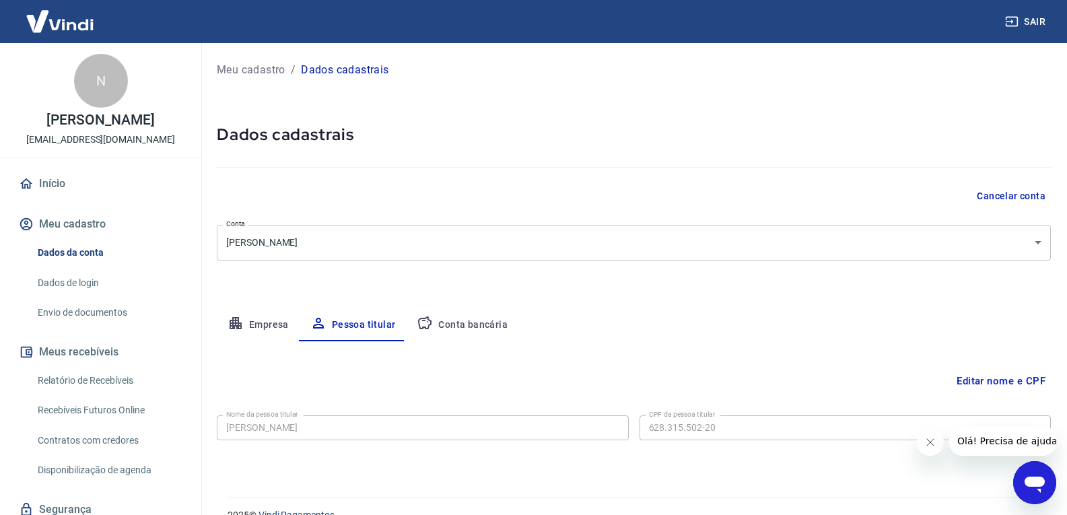
click at [261, 333] on button "Empresa" at bounding box center [258, 325] width 83 height 32
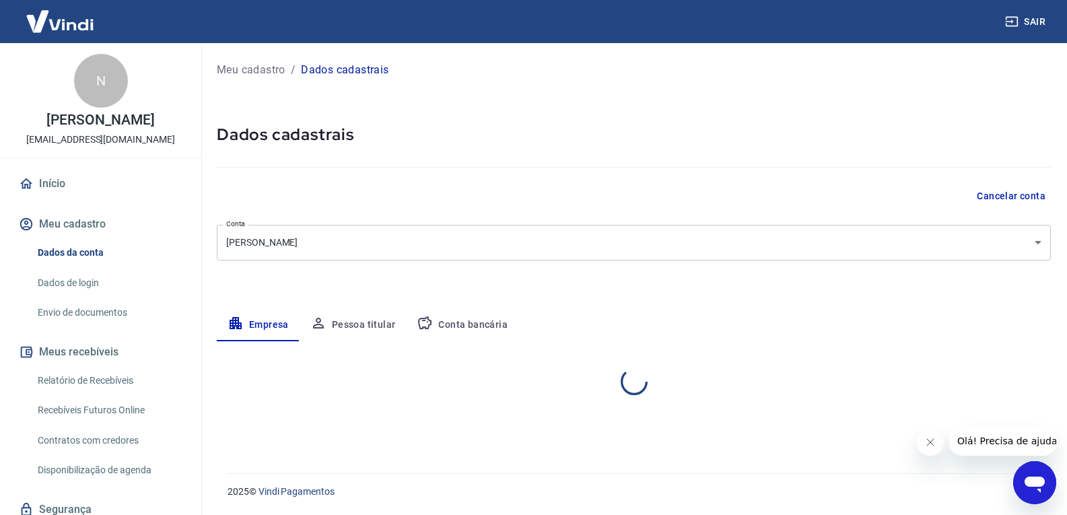
select select "PR"
select select "business"
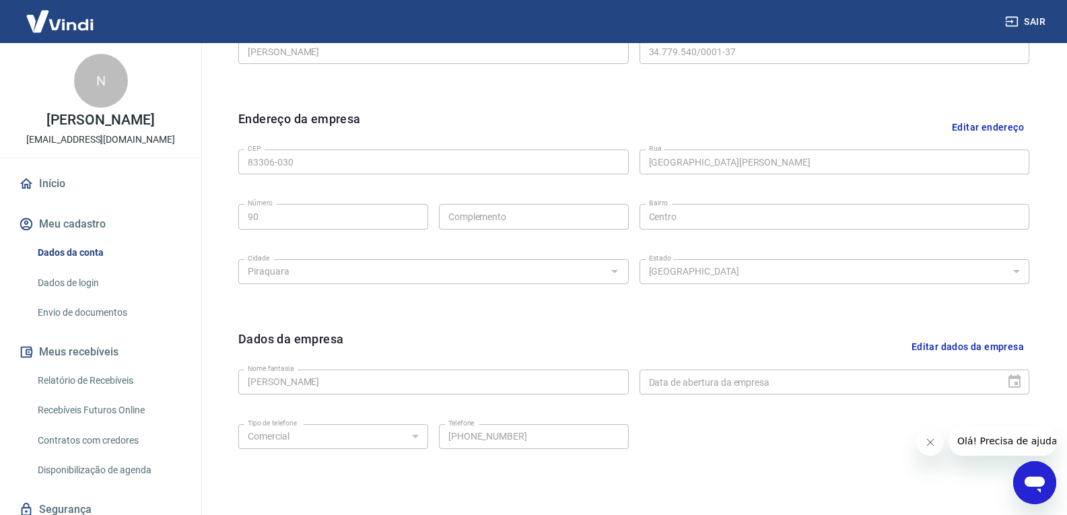
scroll to position [254, 0]
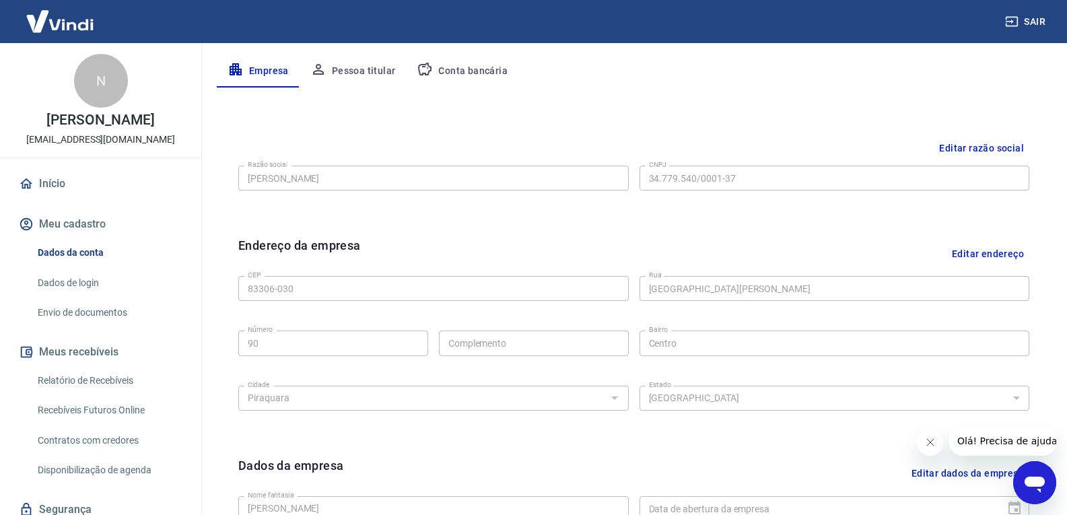
click at [352, 82] on button "Pessoa titular" at bounding box center [353, 71] width 107 height 32
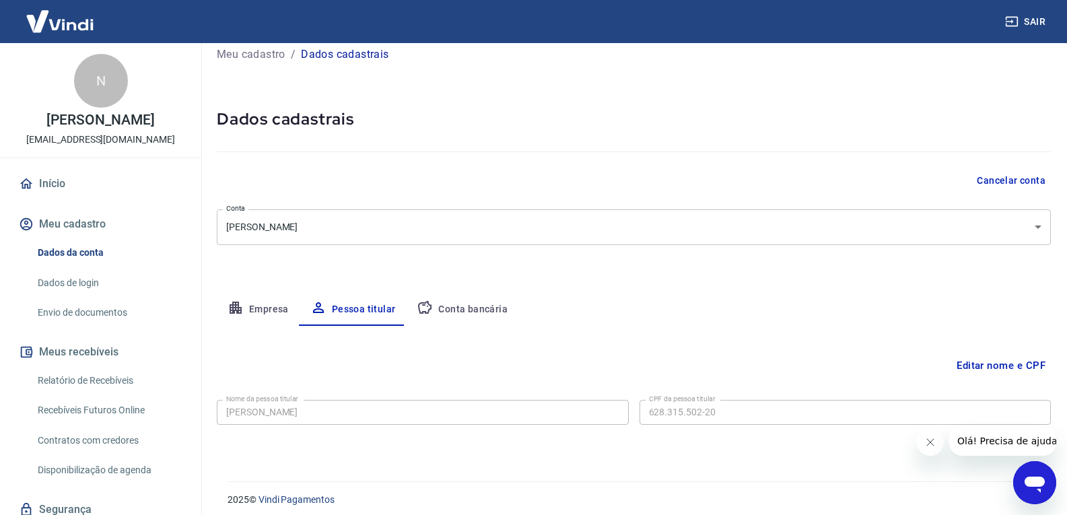
scroll to position [24, 0]
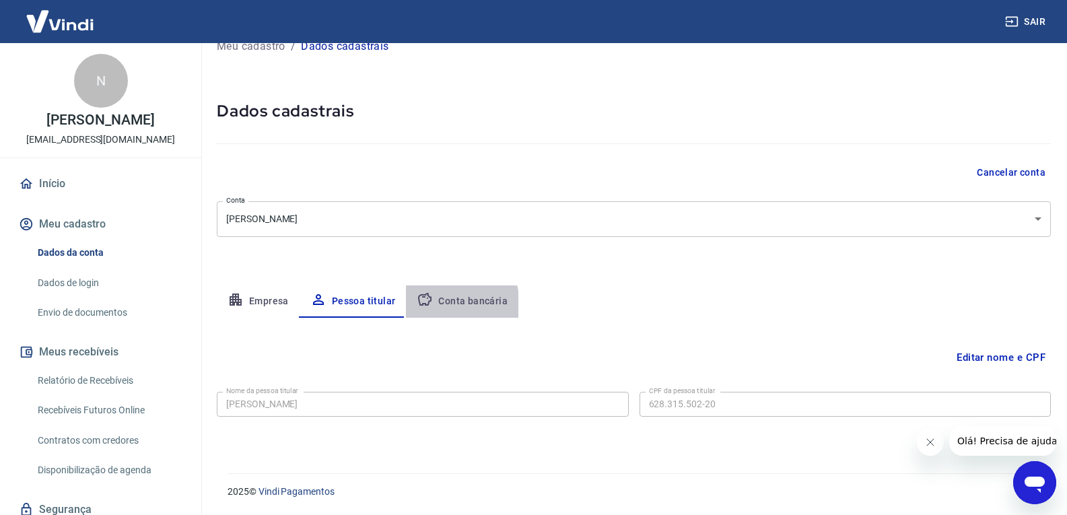
click at [420, 308] on button "Conta bancária" at bounding box center [462, 302] width 112 height 32
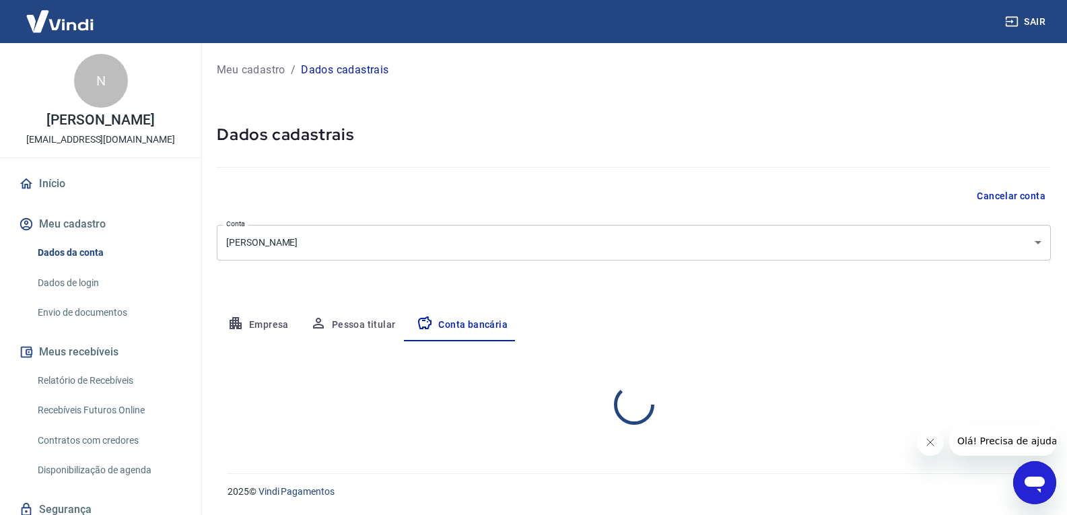
select select "3"
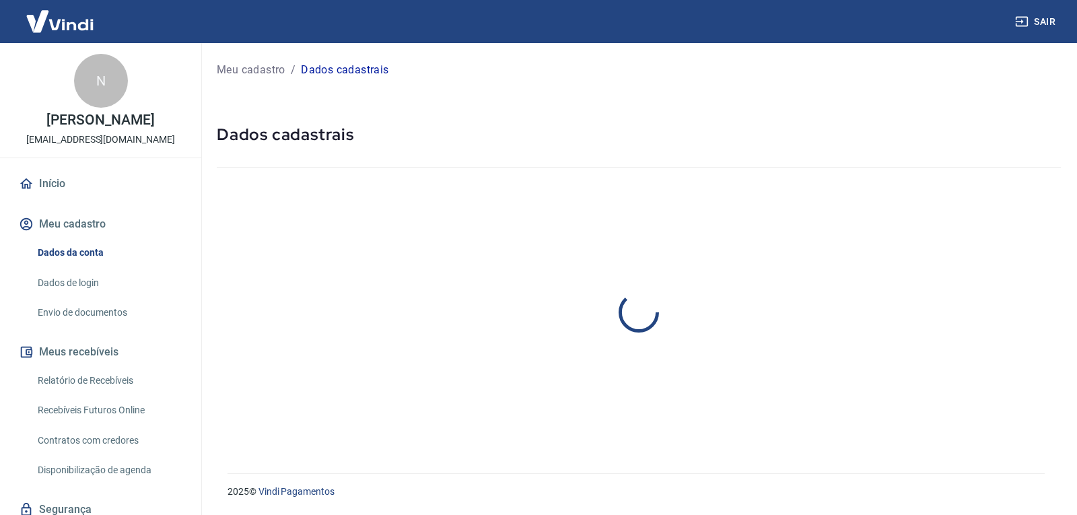
select select "PR"
select select "business"
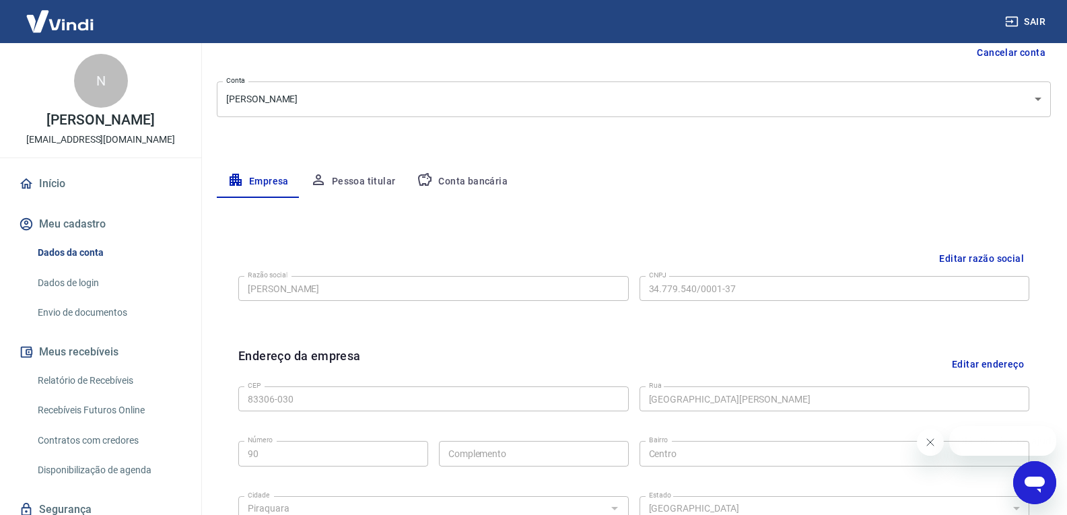
scroll to position [135, 0]
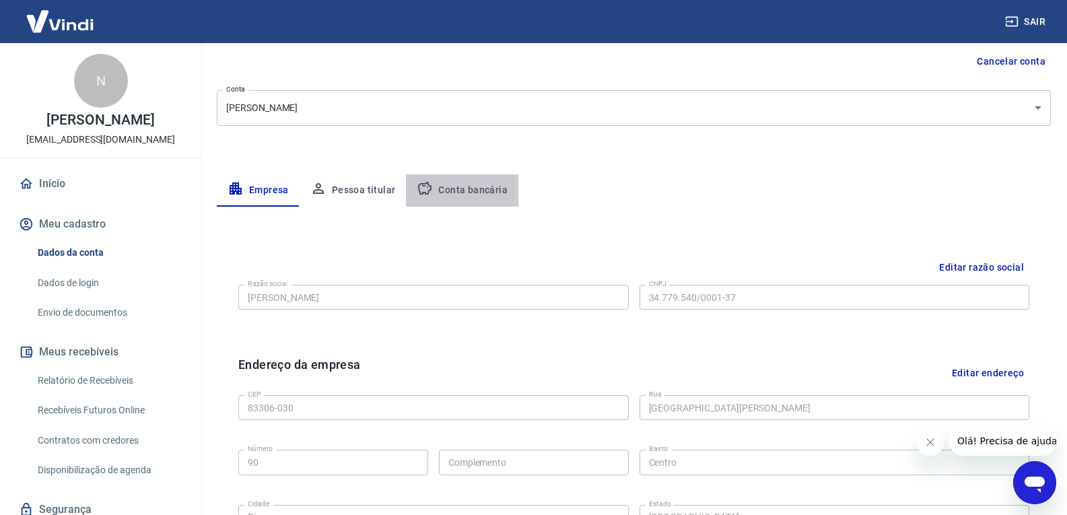
click at [464, 193] on button "Conta bancária" at bounding box center [462, 190] width 112 height 32
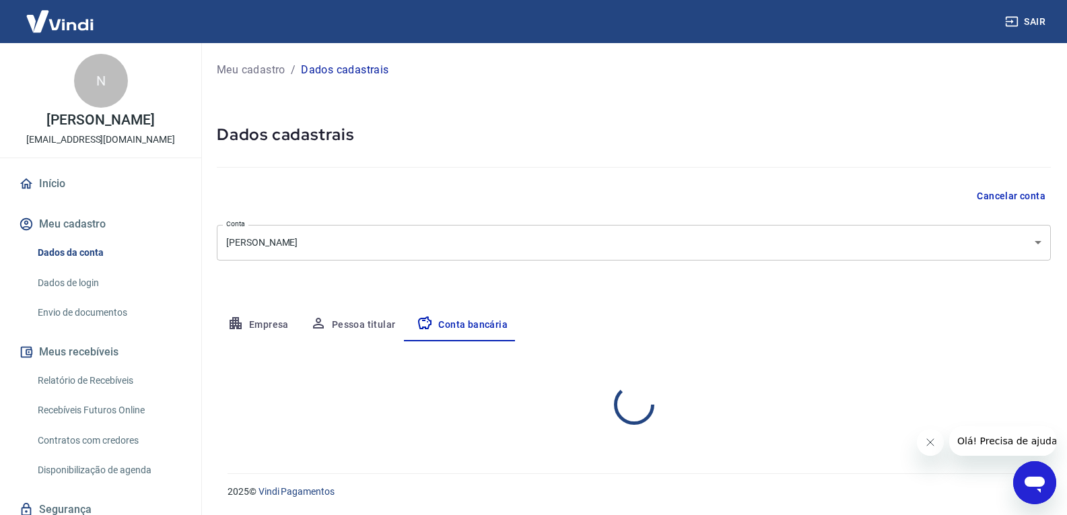
select select "3"
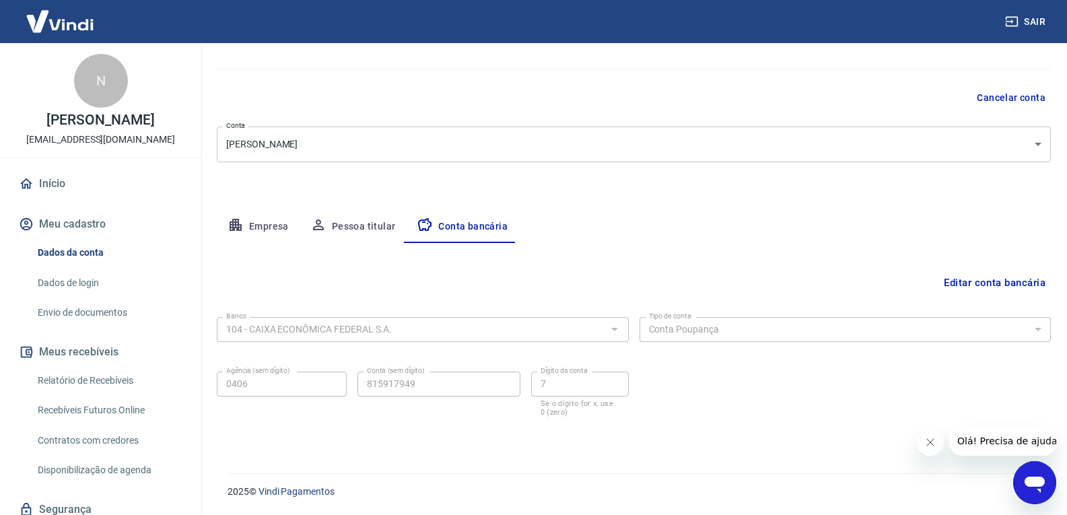
scroll to position [50, 0]
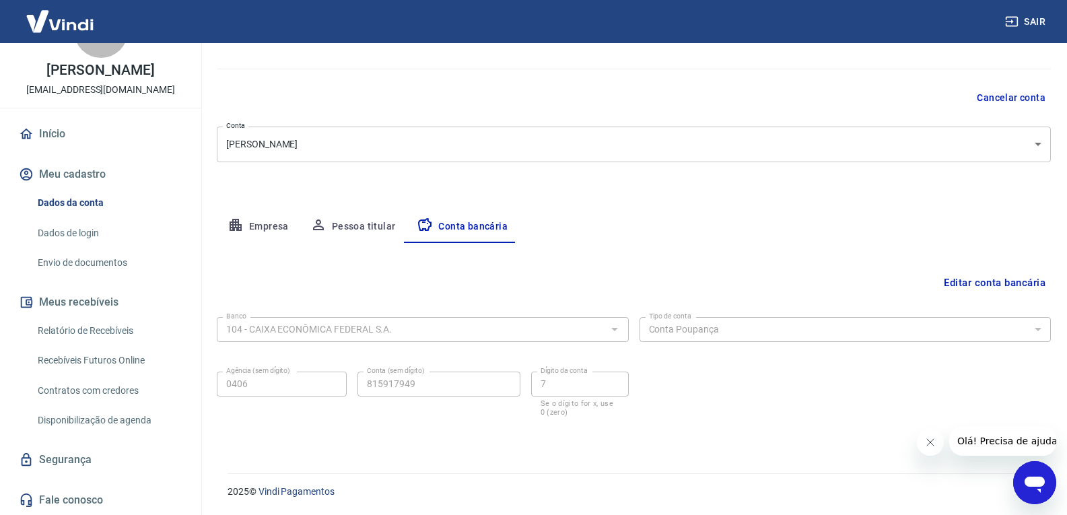
click at [86, 233] on link "Dados de login" at bounding box center [108, 234] width 153 height 28
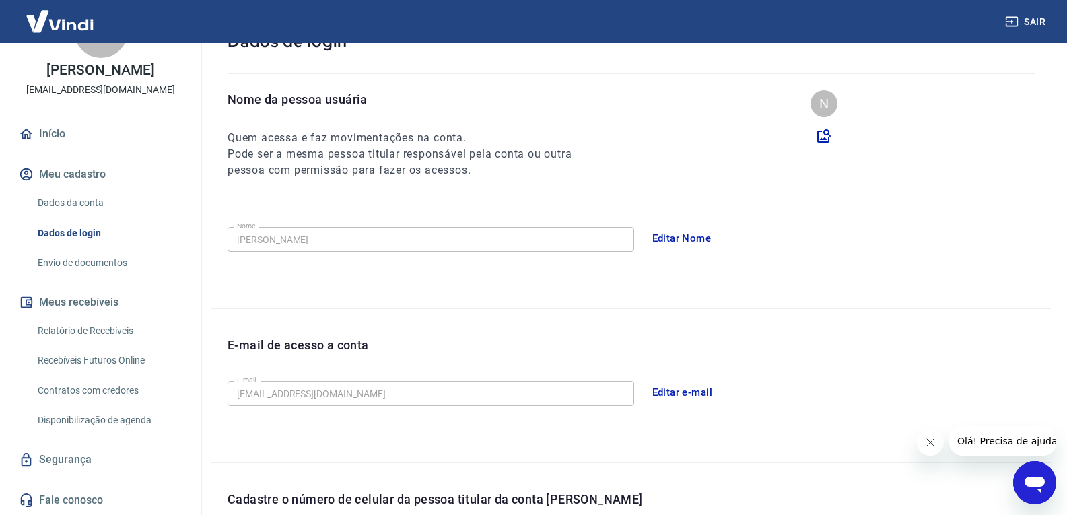
scroll to position [347, 0]
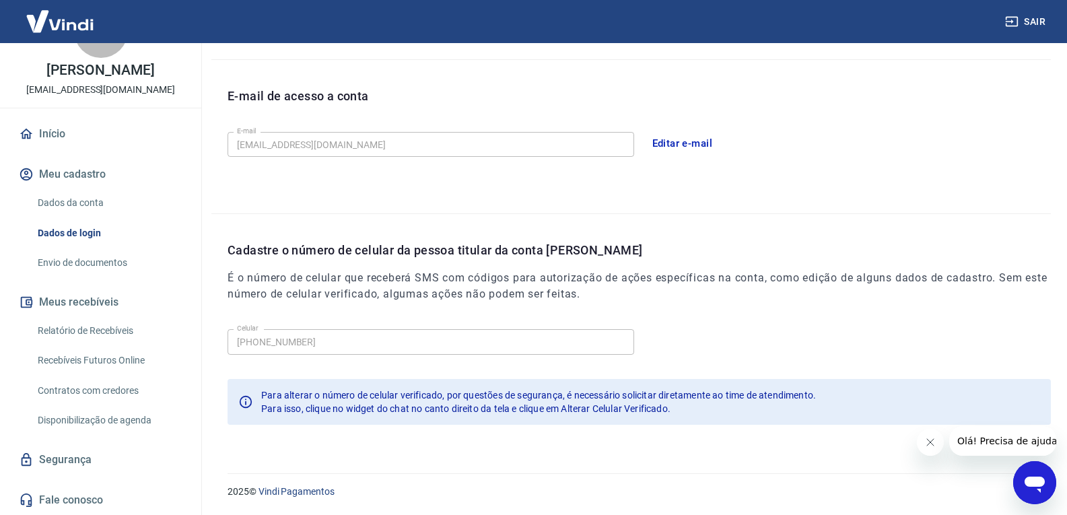
click at [98, 269] on link "Envio de documentos" at bounding box center [108, 263] width 153 height 28
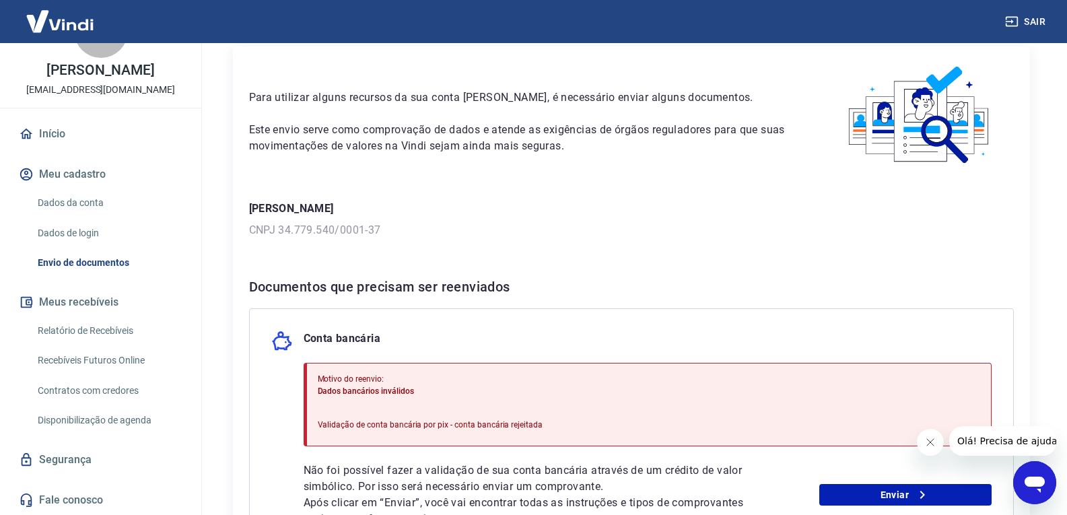
scroll to position [32, 0]
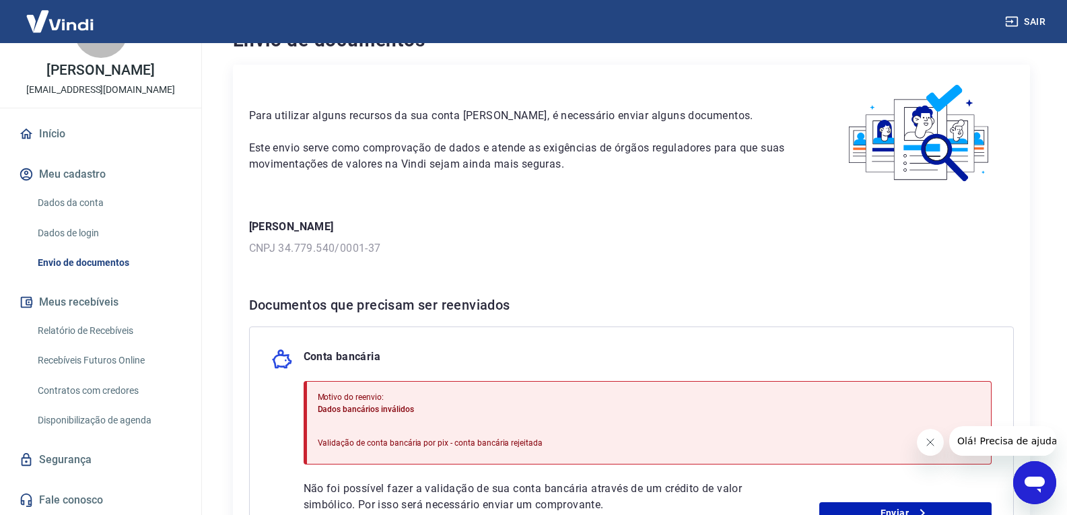
click at [99, 170] on button "Meu cadastro" at bounding box center [100, 175] width 169 height 30
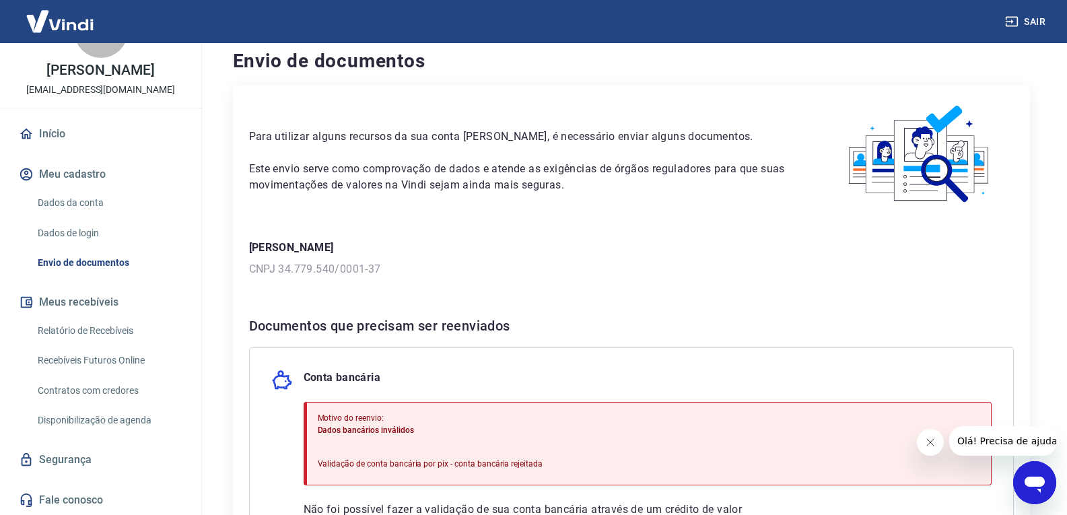
scroll to position [0, 0]
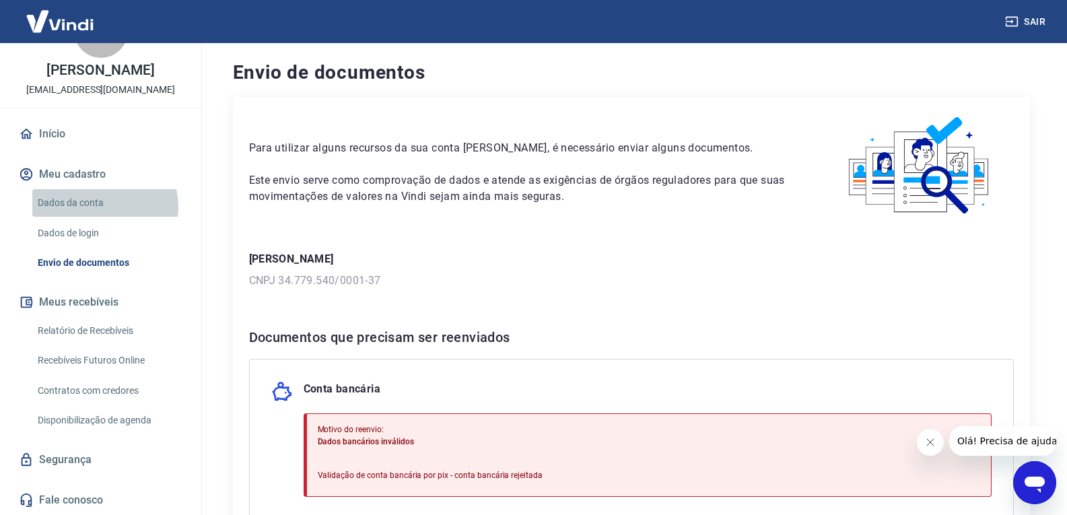
click at [102, 207] on link "Dados da conta" at bounding box center [108, 203] width 153 height 28
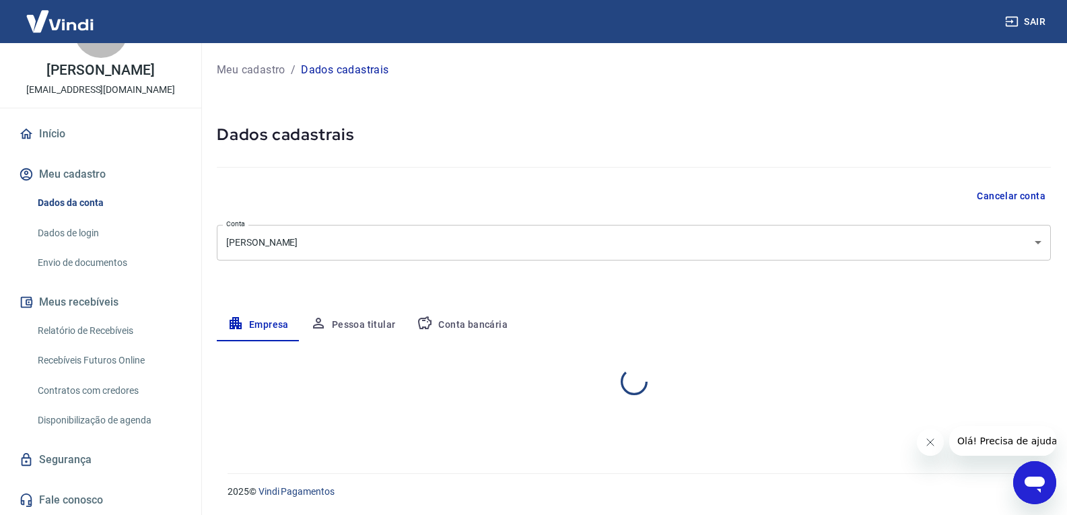
select select "PR"
select select "business"
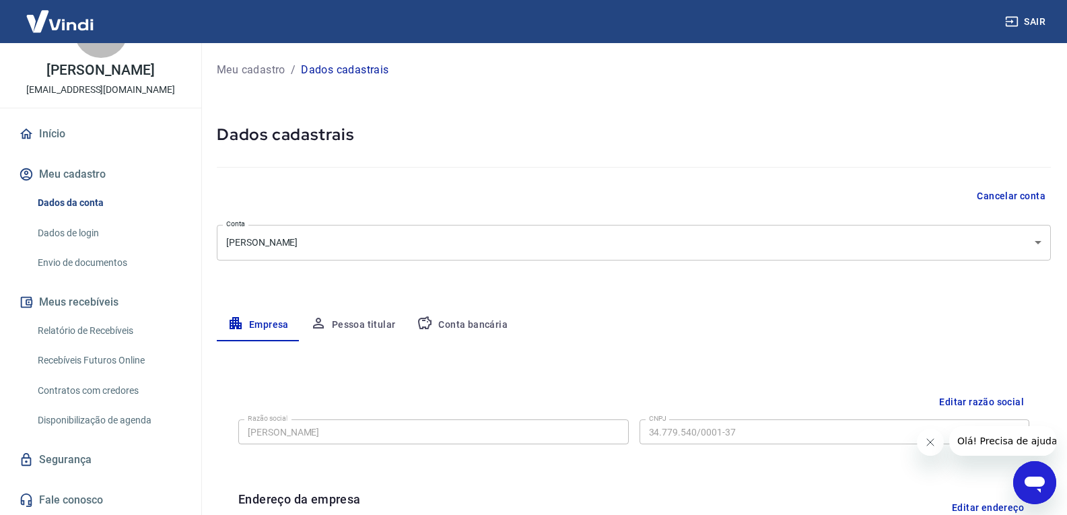
click at [465, 325] on button "Conta bancária" at bounding box center [462, 325] width 112 height 32
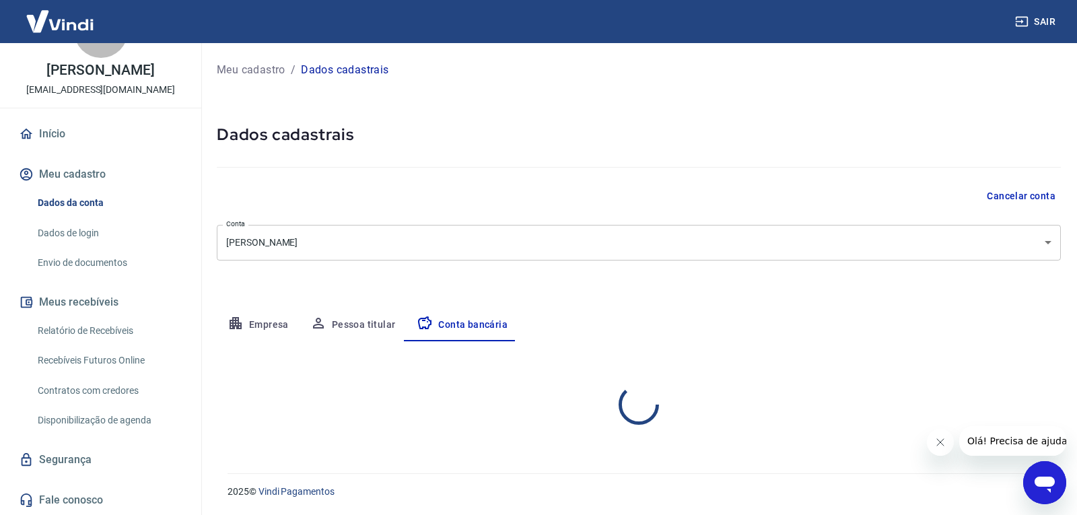
select select "3"
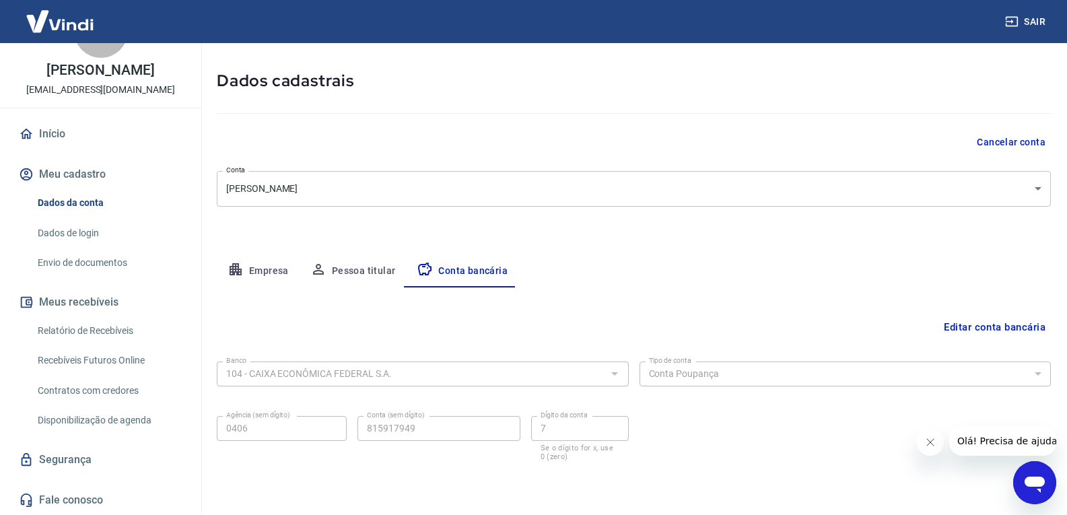
scroll to position [98, 0]
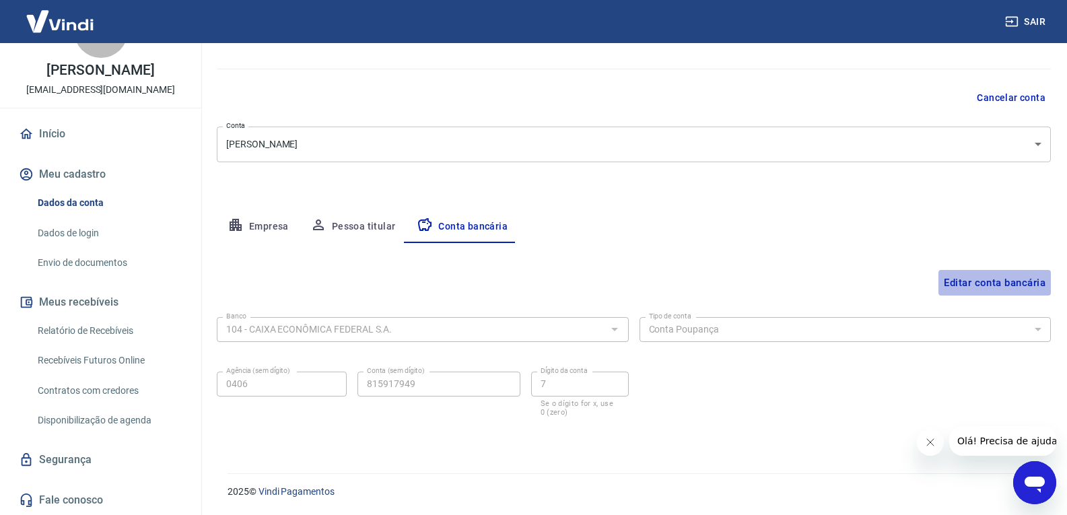
click at [953, 284] on button "Editar conta bancária" at bounding box center [995, 283] width 112 height 26
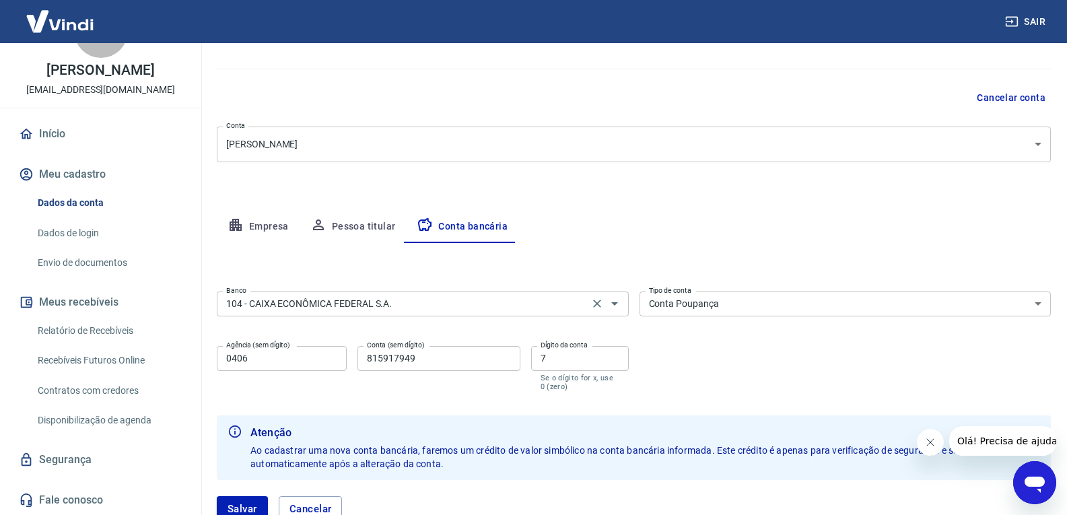
click at [442, 307] on input "104 - CAIXA ECONÔMICA FEDERAL S.A." at bounding box center [403, 304] width 364 height 17
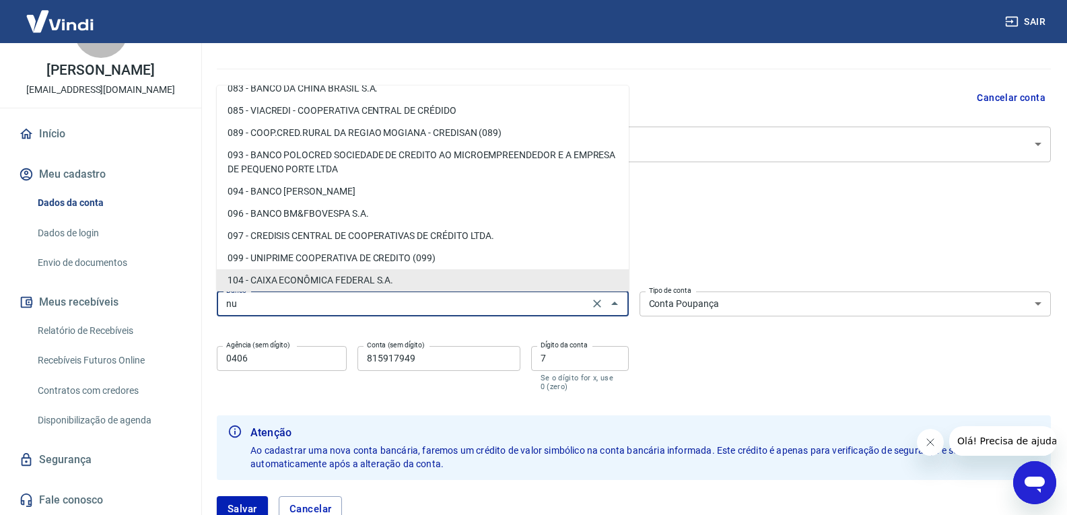
scroll to position [0, 0]
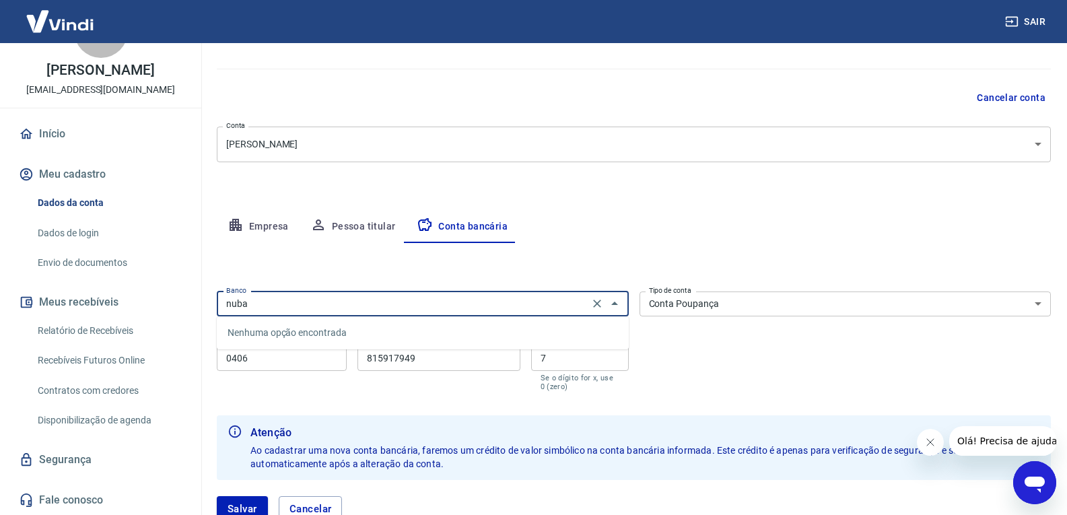
type input "nuban"
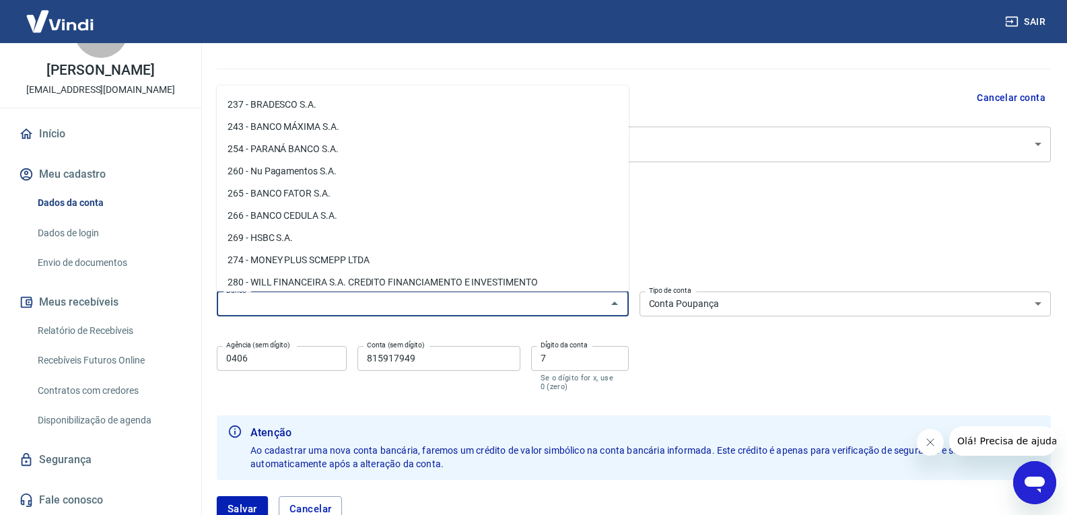
scroll to position [943, 0]
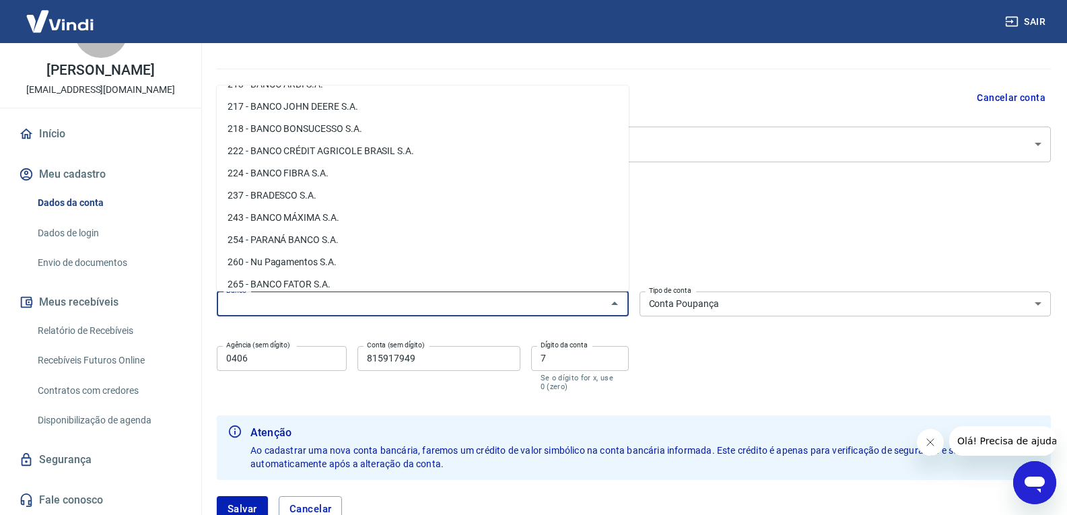
click at [370, 255] on li "260 - Nu Pagamentos S.A." at bounding box center [423, 262] width 412 height 22
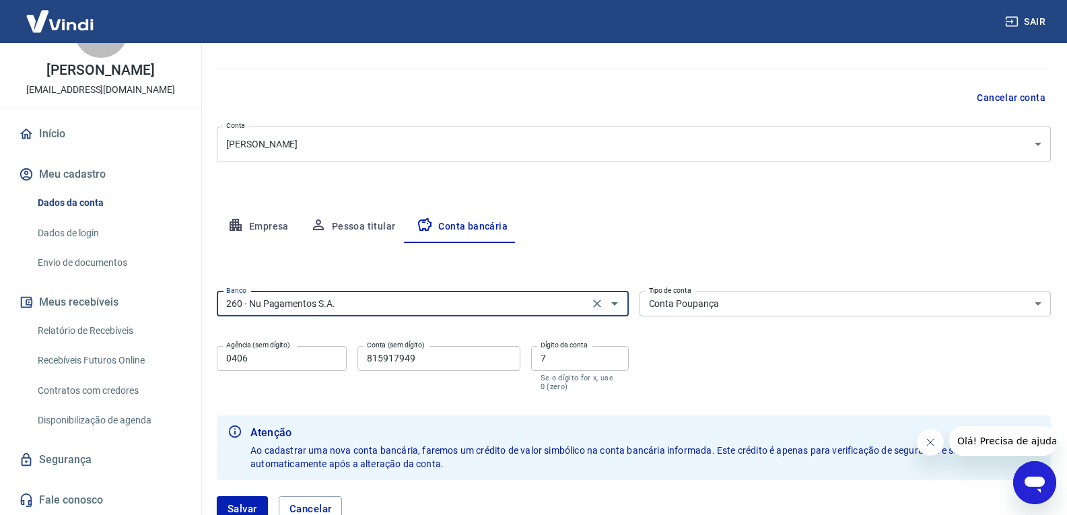
type input "260 - Nu Pagamentos S.A."
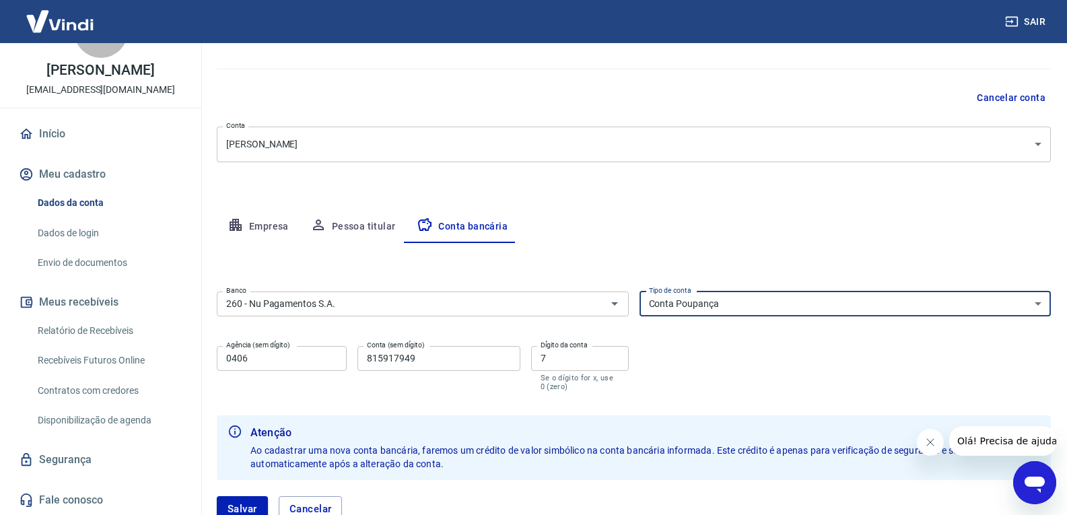
click at [733, 302] on select "Conta Corrente Conta Poupança" at bounding box center [846, 304] width 412 height 25
select select "1"
click at [640, 292] on select "Conta Corrente Conta Poupança" at bounding box center [846, 304] width 412 height 25
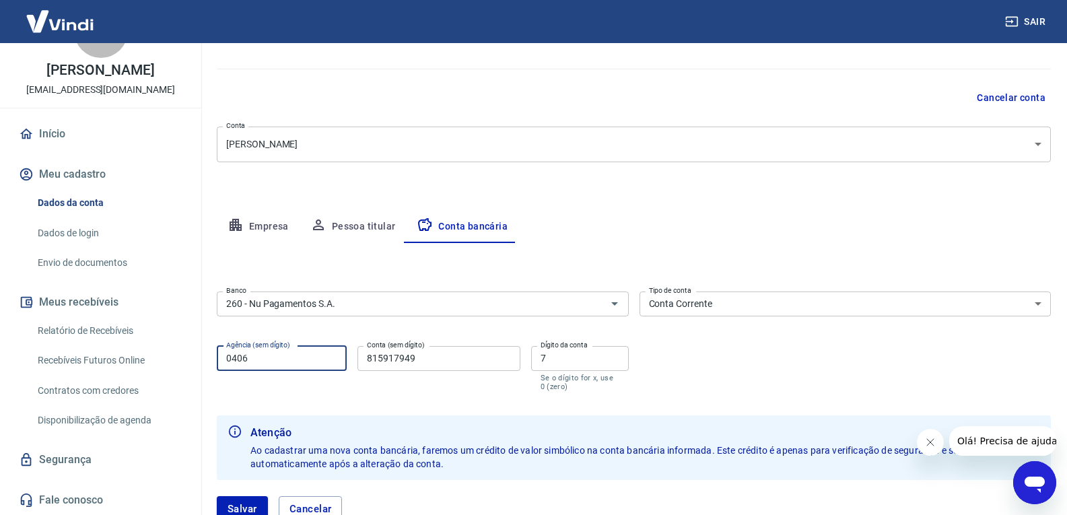
drag, startPoint x: 258, startPoint y: 358, endPoint x: 162, endPoint y: 370, distance: 96.4
click at [195, 347] on div "Sair N Nubia Gomes Marques lenumodafitness@gmail.com Início Meu cadastro Dados …" at bounding box center [533, 159] width 1067 height 515
type input "0001"
click at [421, 362] on input "815917949" at bounding box center [439, 358] width 162 height 25
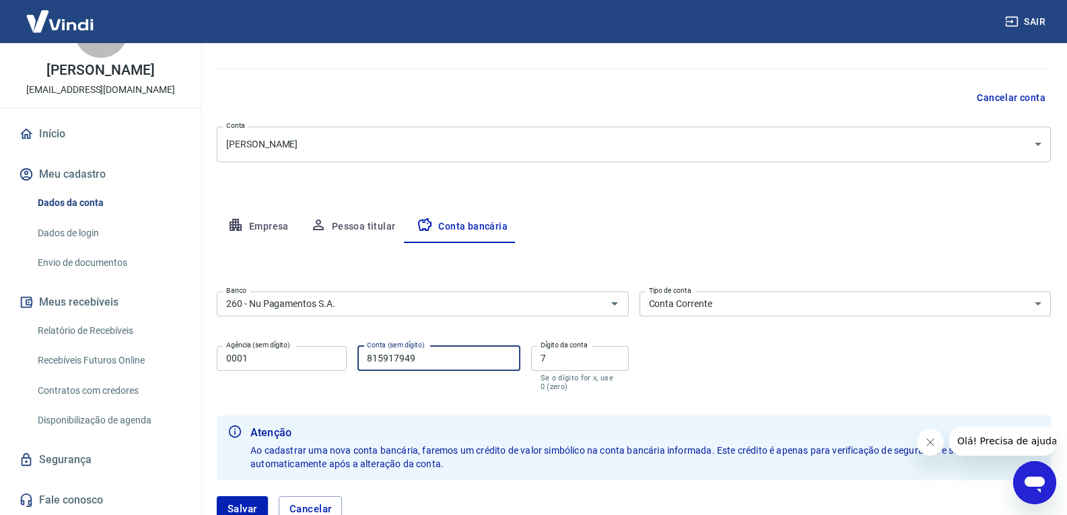
click at [421, 362] on input "815917949" at bounding box center [439, 358] width 162 height 25
type input "340572361"
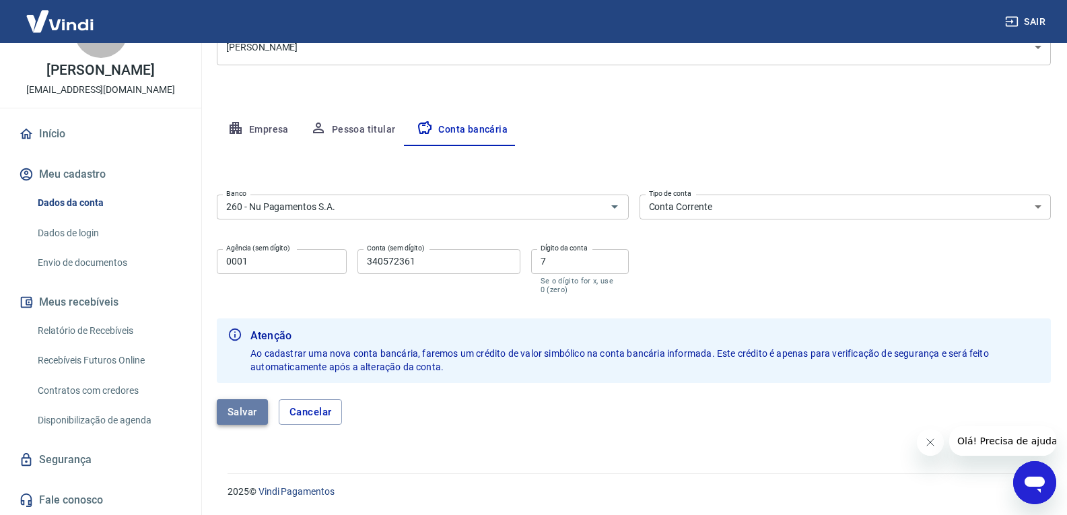
click at [258, 415] on button "Salvar" at bounding box center [242, 412] width 51 height 26
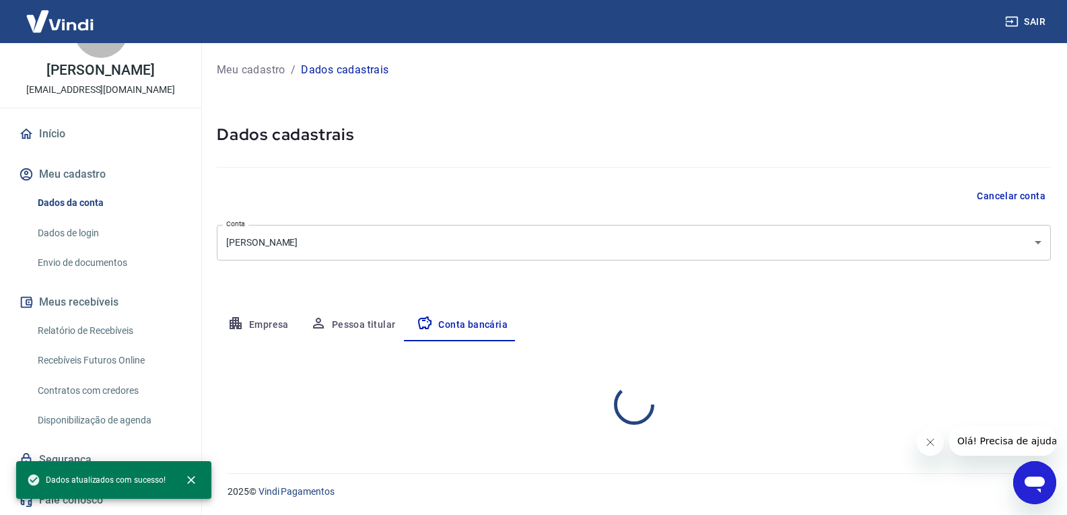
scroll to position [0, 0]
select select "1"
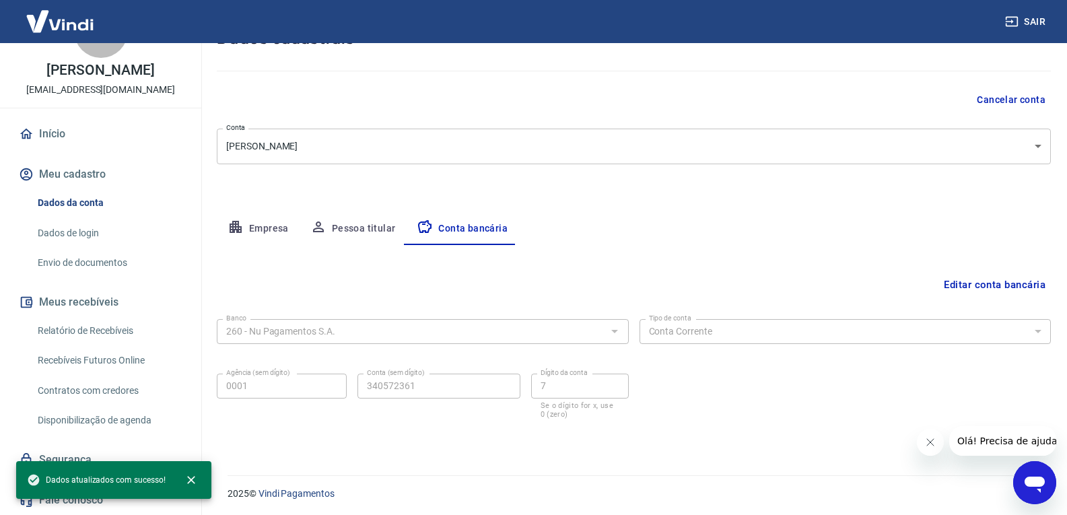
scroll to position [98, 0]
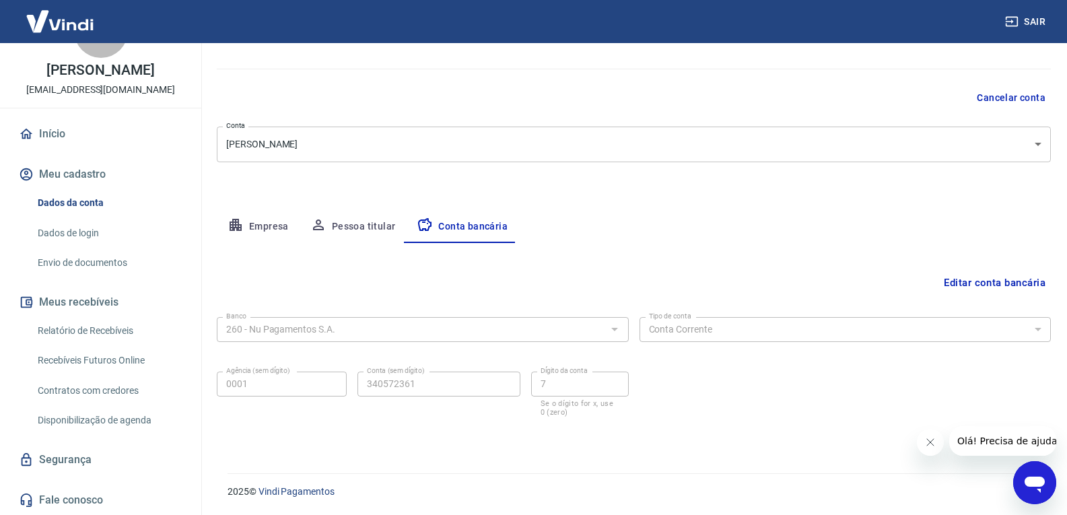
click at [342, 234] on button "Pessoa titular" at bounding box center [353, 227] width 107 height 32
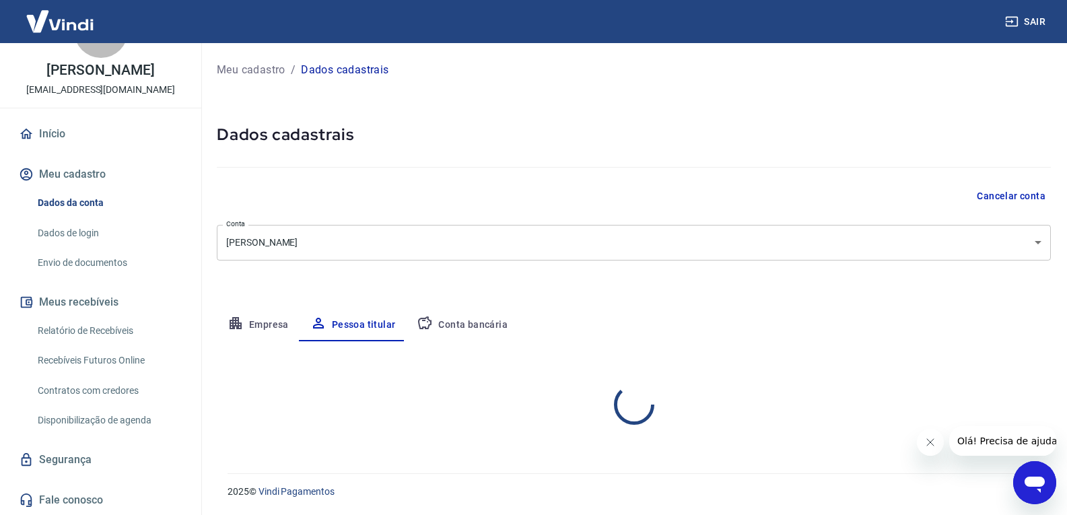
scroll to position [0, 0]
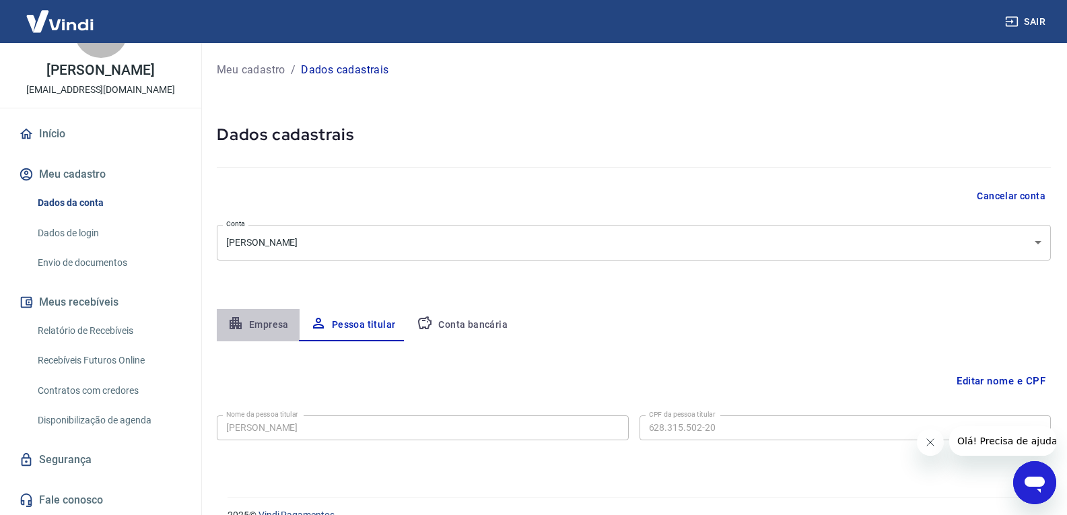
click at [250, 327] on button "Empresa" at bounding box center [258, 325] width 83 height 32
select select "PR"
select select "business"
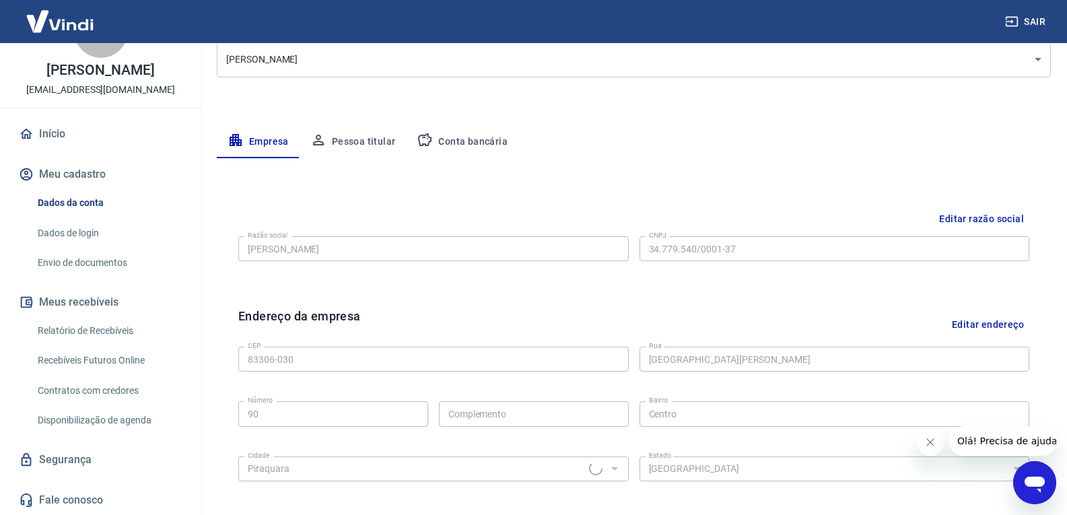
scroll to position [202, 0]
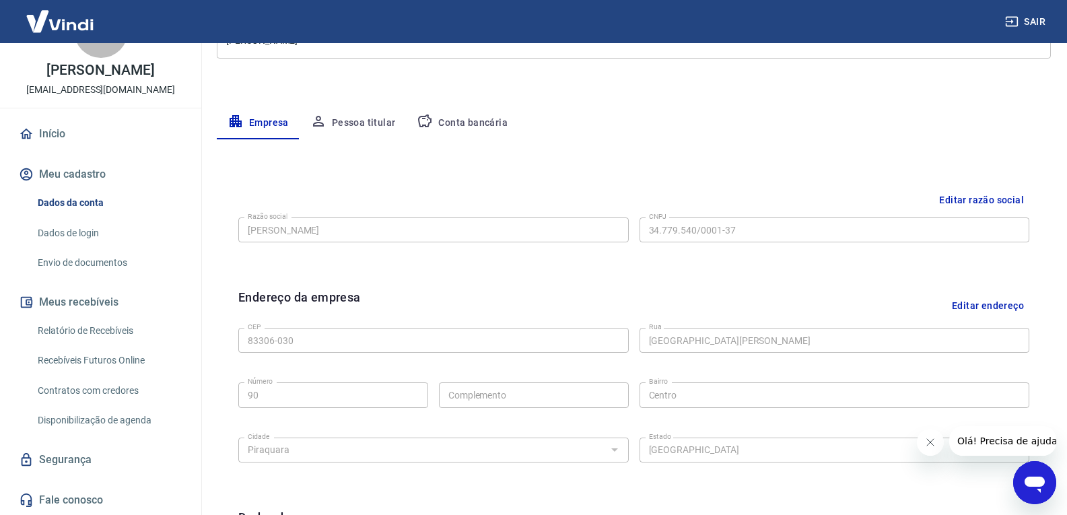
click at [385, 133] on button "Pessoa titular" at bounding box center [353, 123] width 107 height 32
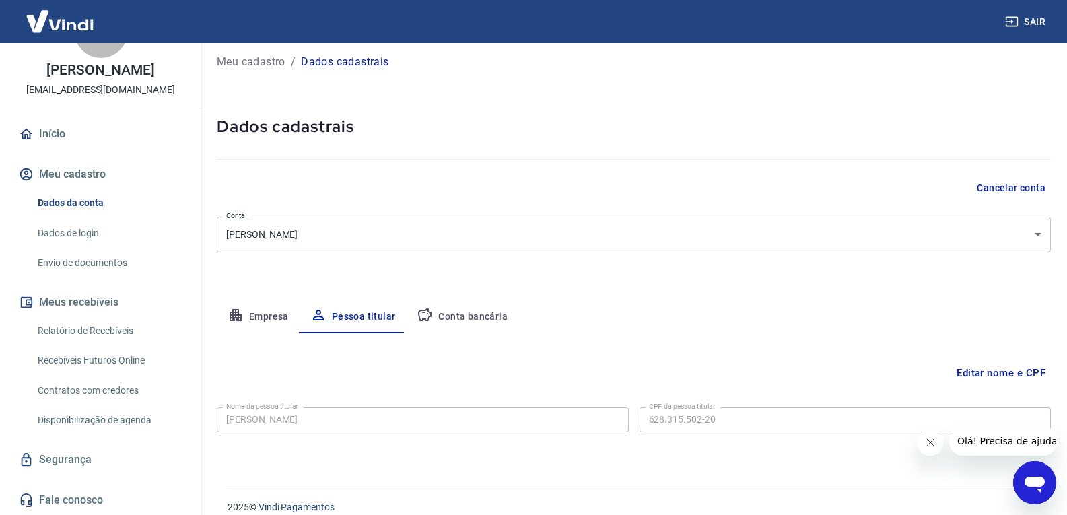
scroll to position [0, 0]
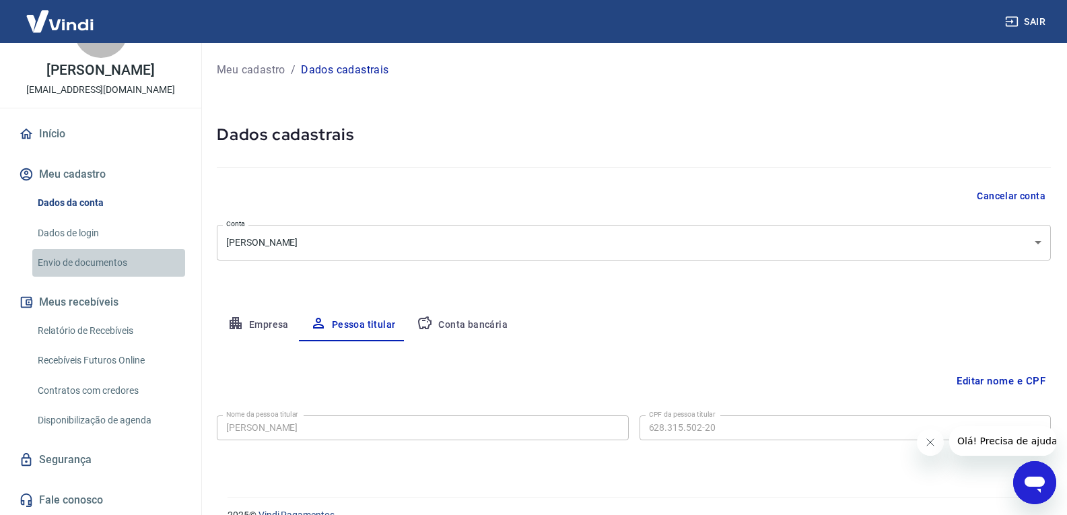
click at [112, 262] on link "Envio de documentos" at bounding box center [108, 263] width 153 height 28
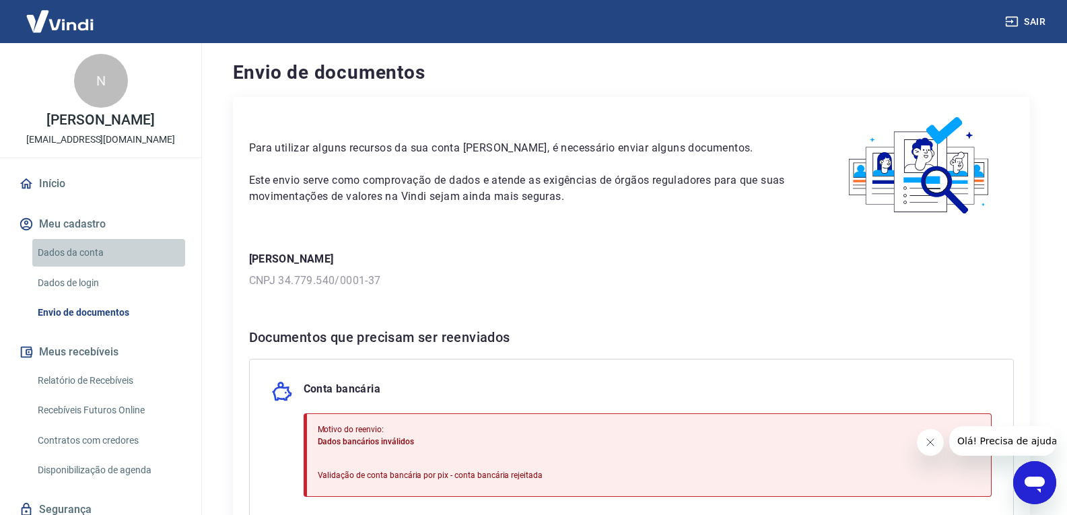
click at [130, 253] on link "Dados da conta" at bounding box center [108, 253] width 153 height 28
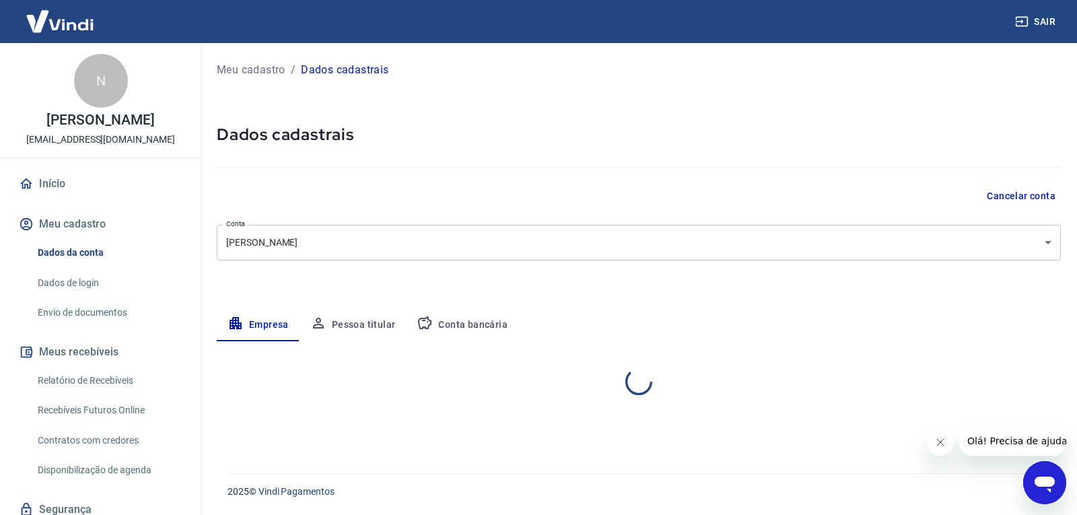
select select "PR"
select select "business"
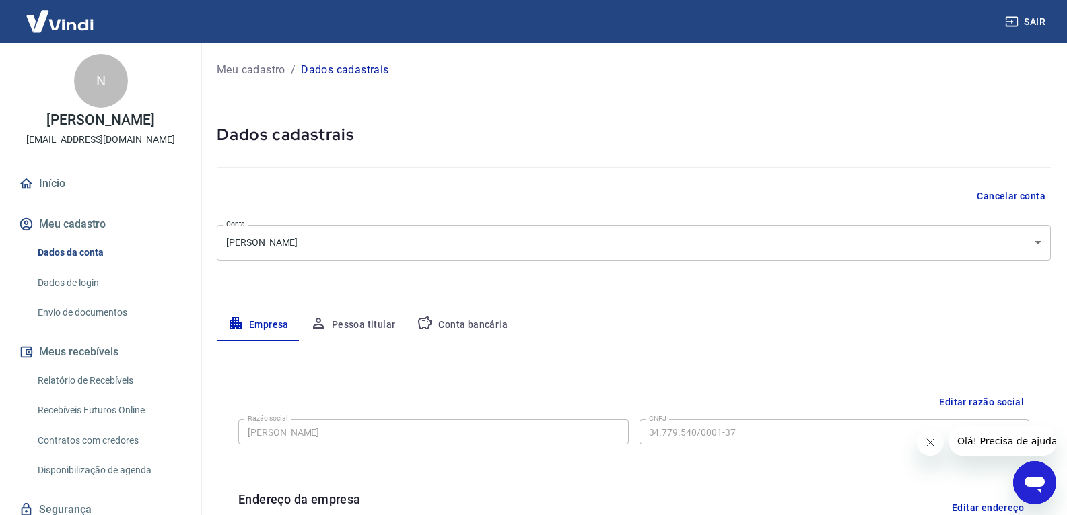
click at [490, 329] on button "Conta bancária" at bounding box center [462, 325] width 112 height 32
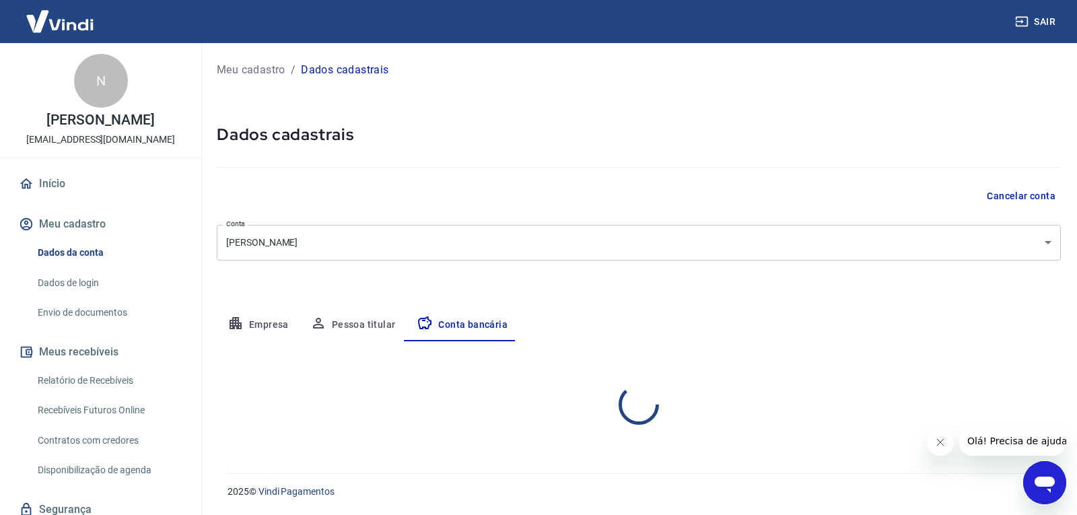
select select "1"
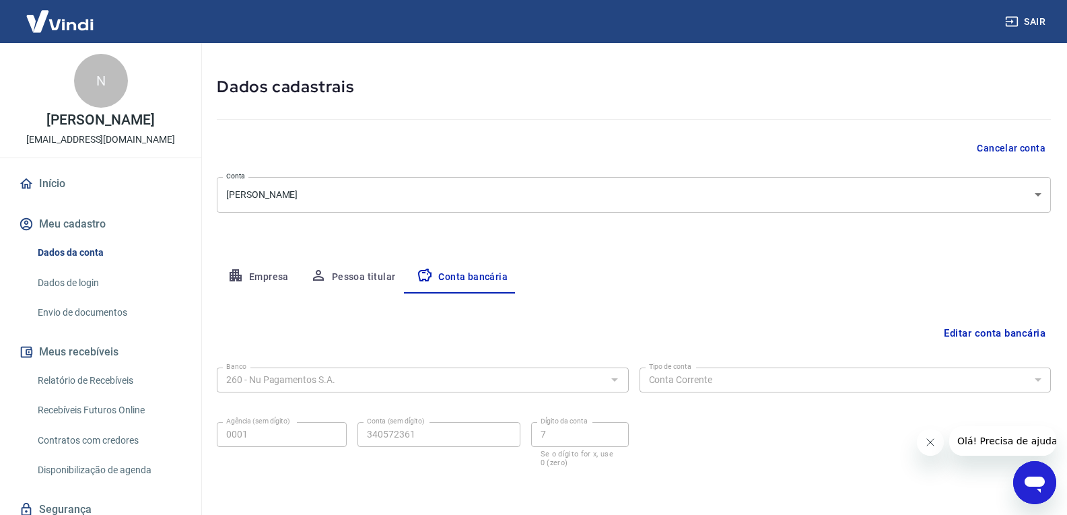
scroll to position [98, 0]
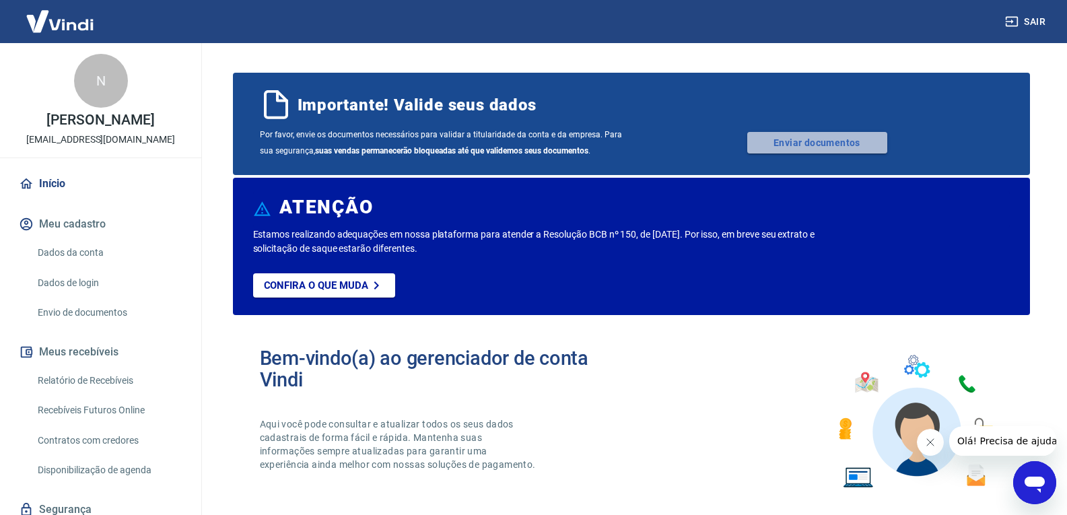
click at [808, 143] on link "Enviar documentos" at bounding box center [817, 143] width 140 height 22
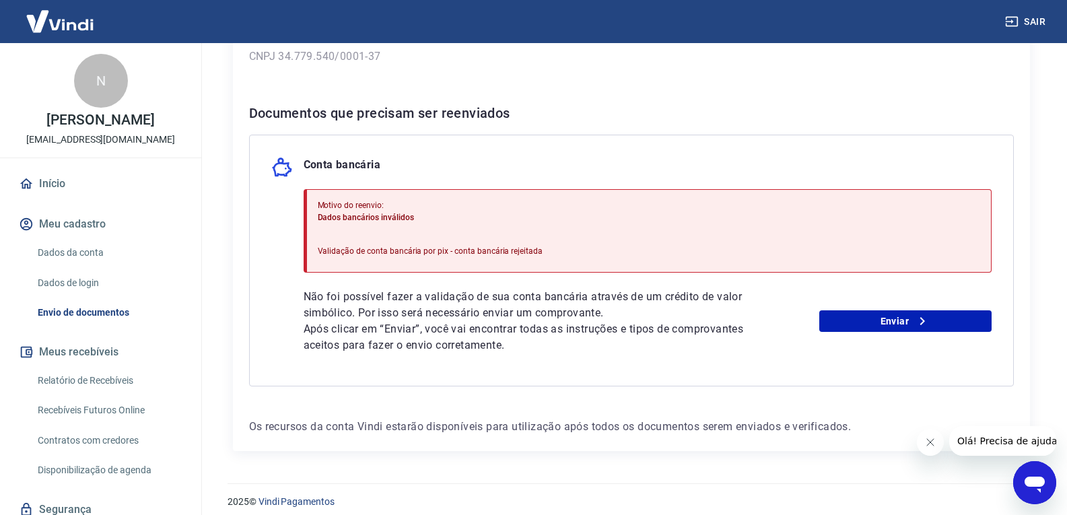
scroll to position [234, 0]
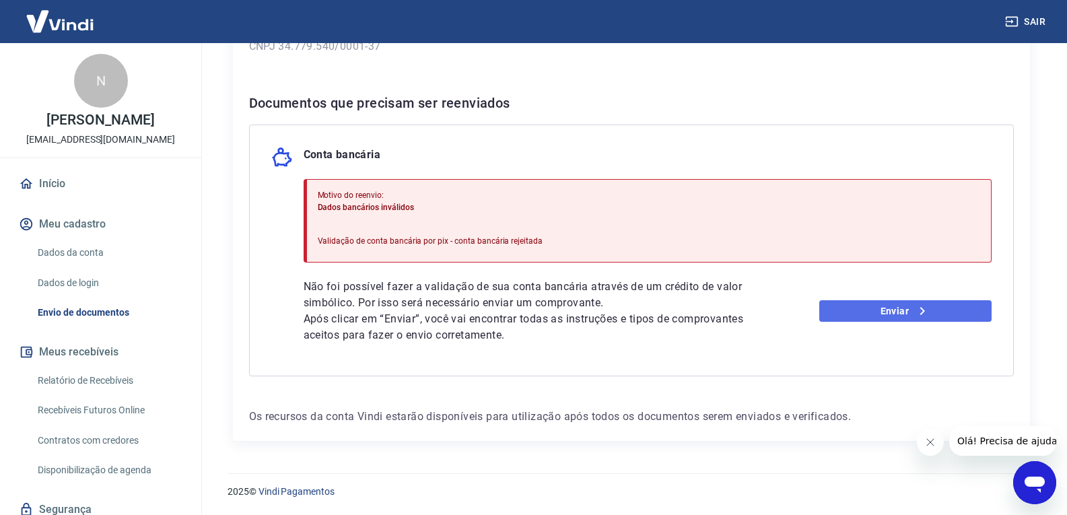
click at [910, 319] on link "Enviar" at bounding box center [906, 311] width 172 height 22
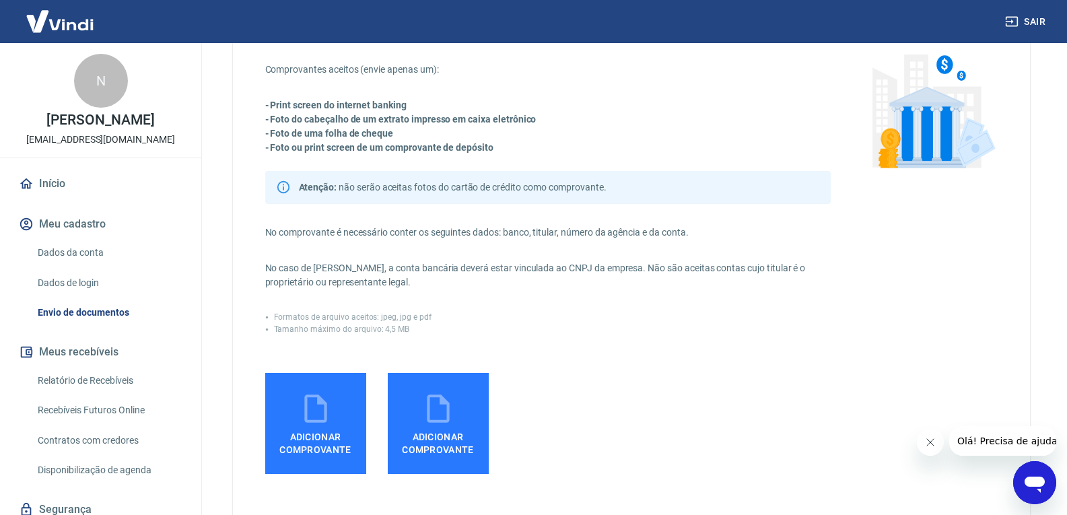
scroll to position [202, 0]
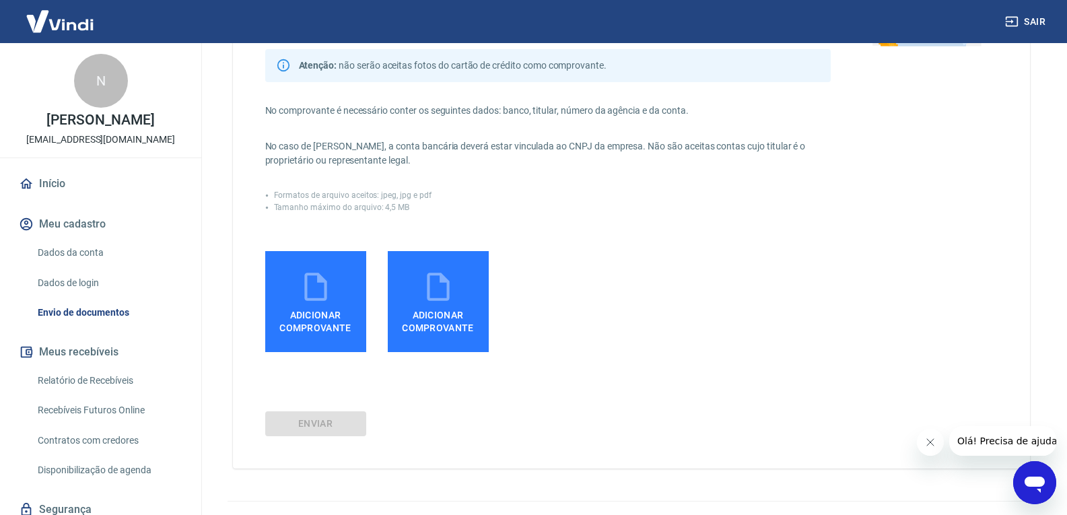
click at [318, 315] on span "Adicionar comprovante" at bounding box center [316, 319] width 90 height 30
click at [0, 0] on input "Adicionar comprovante" at bounding box center [0, 0] width 0 height 0
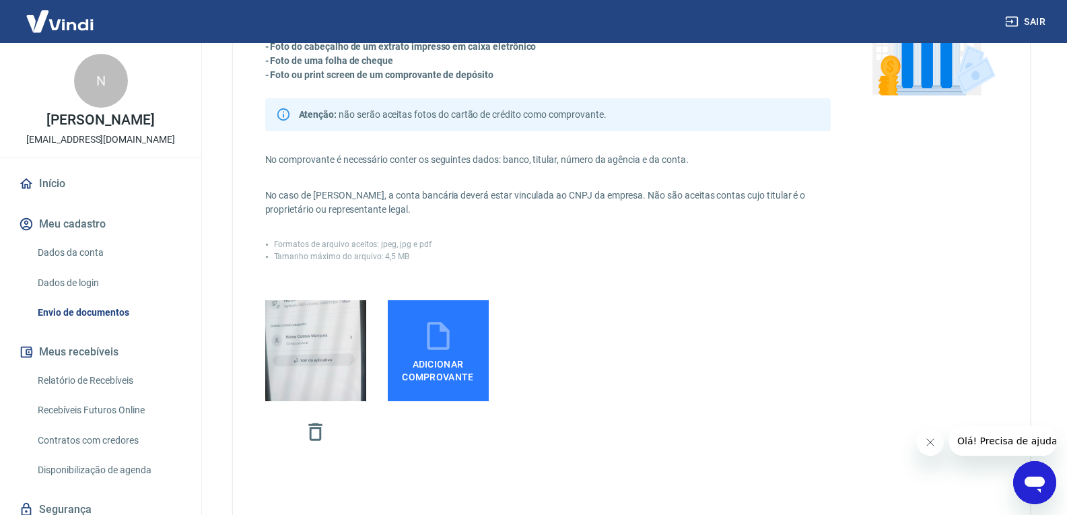
scroll to position [294, 0]
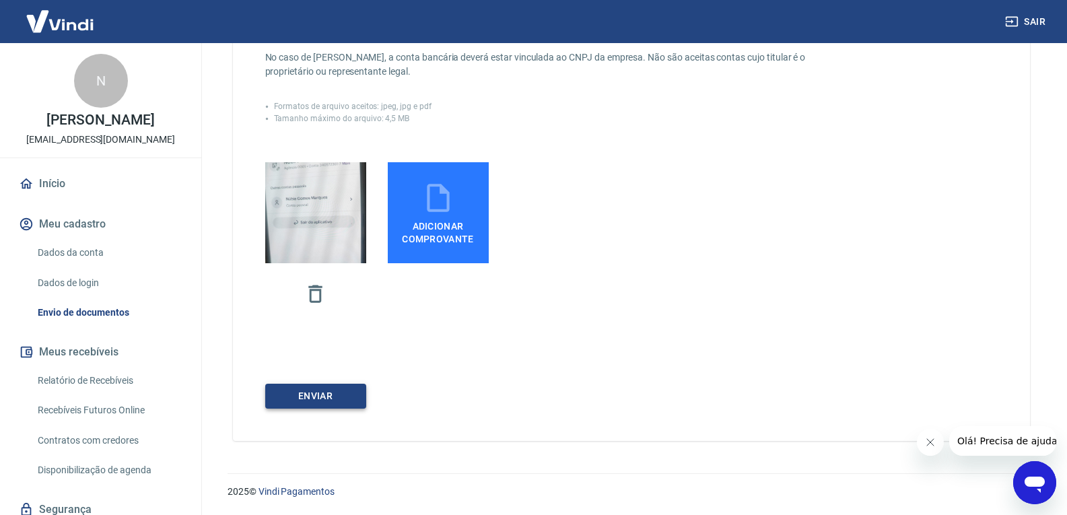
click at [330, 400] on button "ENVIAR" at bounding box center [315, 396] width 101 height 25
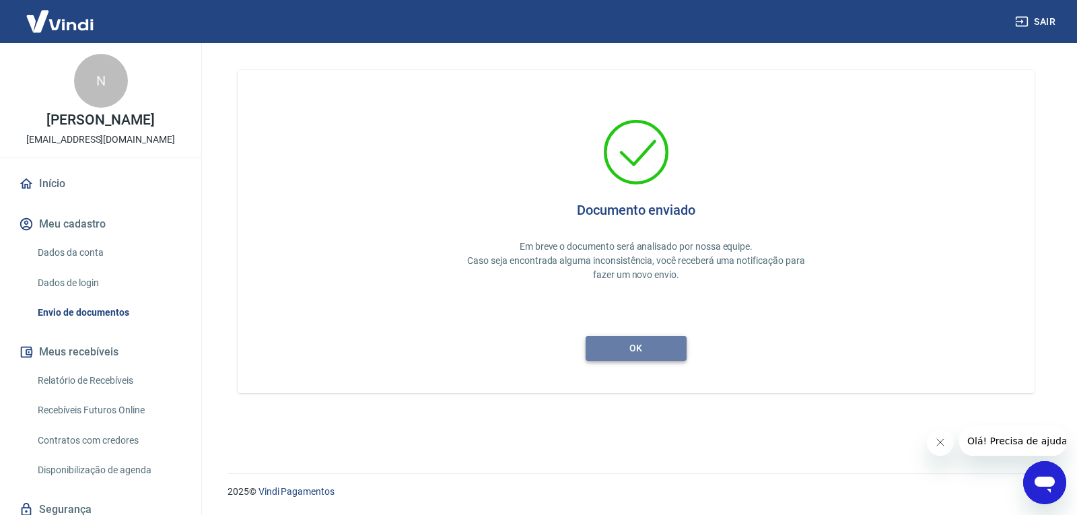
click at [650, 347] on button "ok" at bounding box center [636, 348] width 101 height 25
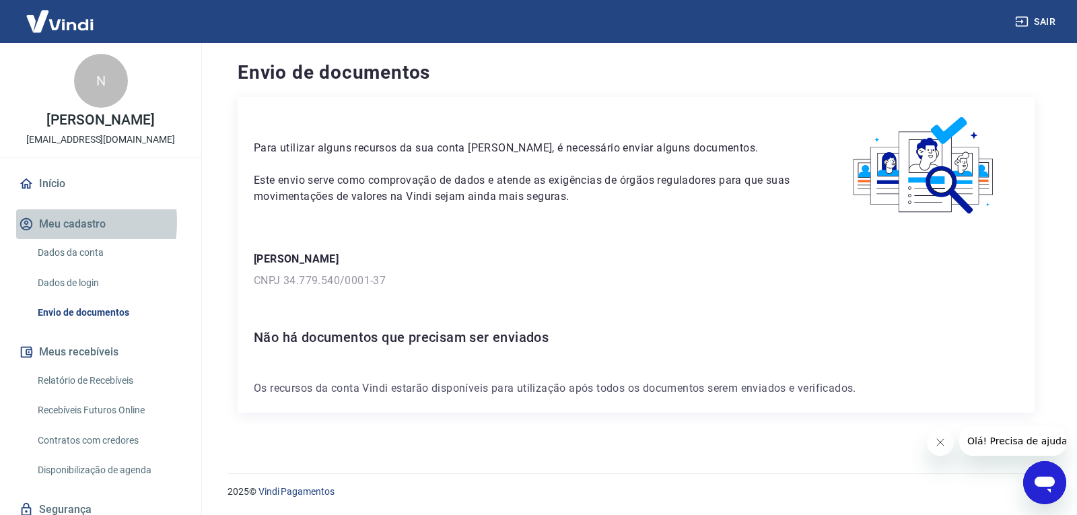
click at [49, 222] on button "Meu cadastro" at bounding box center [100, 224] width 169 height 30
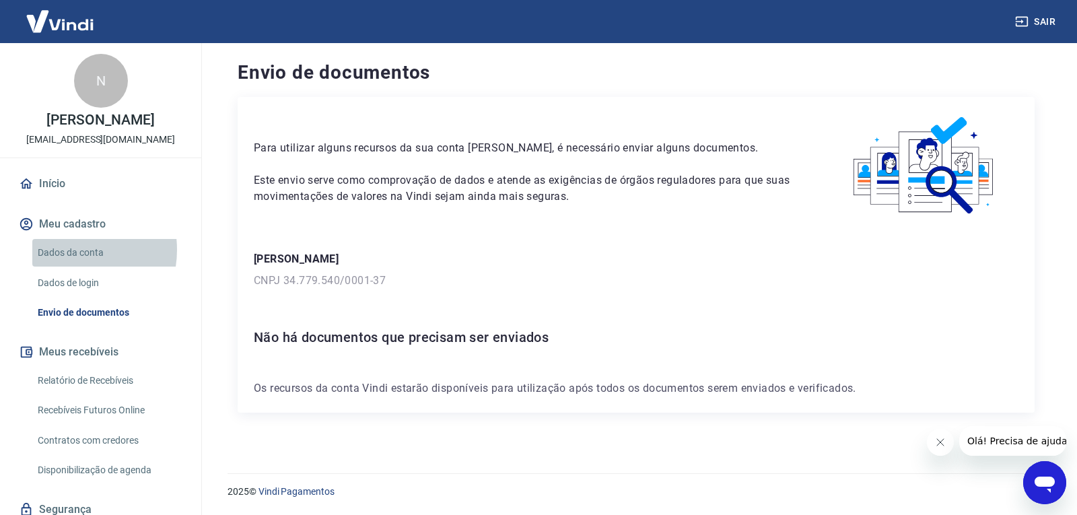
click at [68, 250] on link "Dados da conta" at bounding box center [108, 253] width 153 height 28
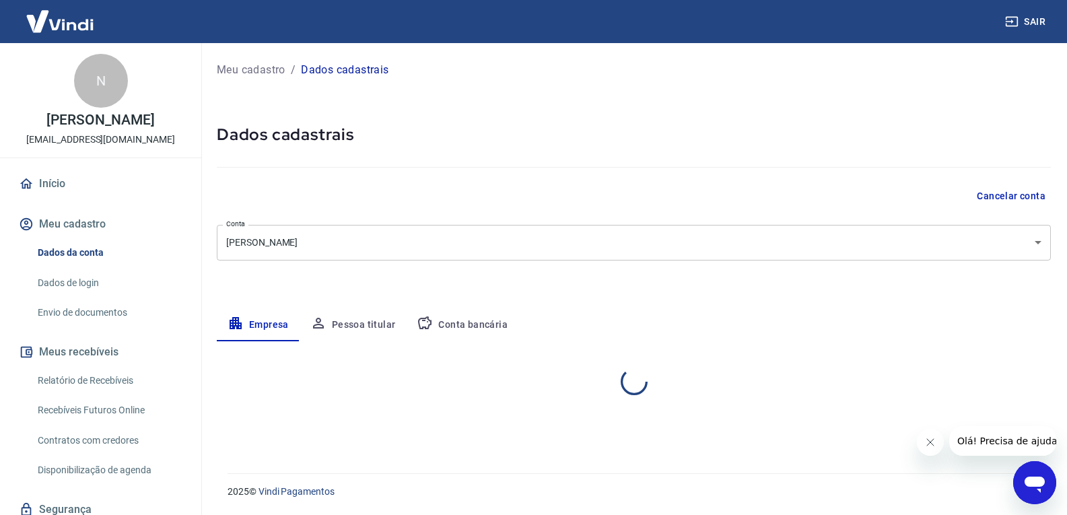
select select "PR"
select select "business"
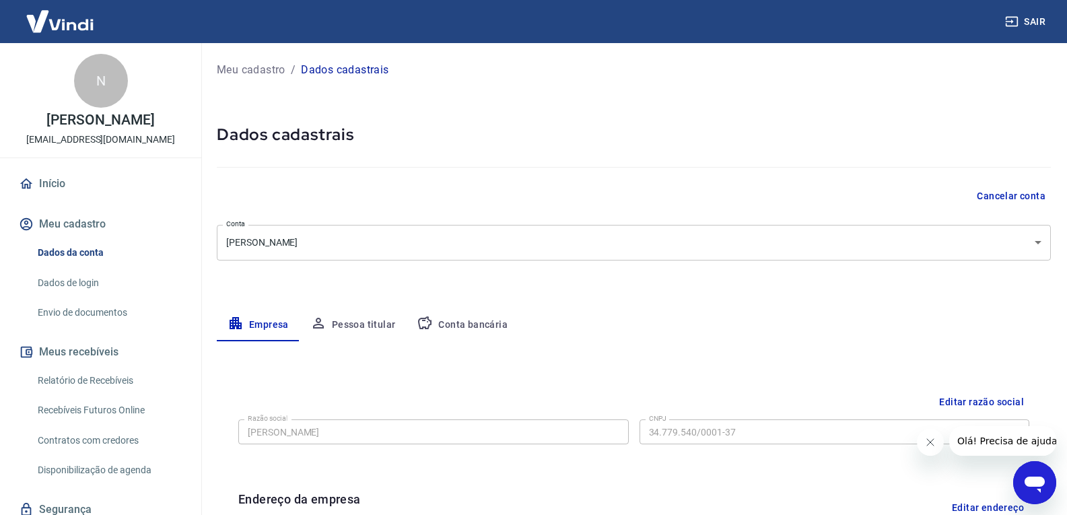
click at [486, 319] on button "Conta bancária" at bounding box center [462, 325] width 112 height 32
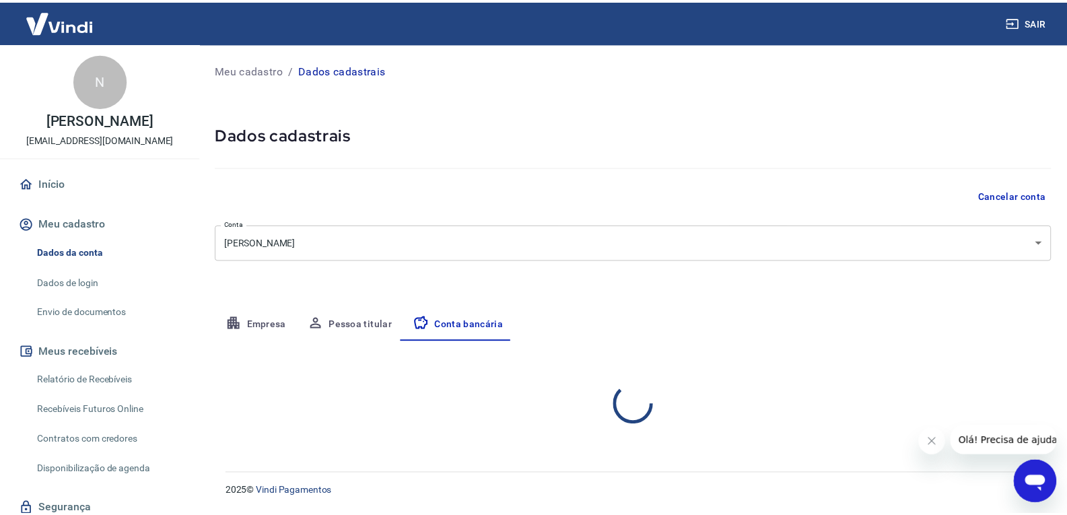
select select "1"
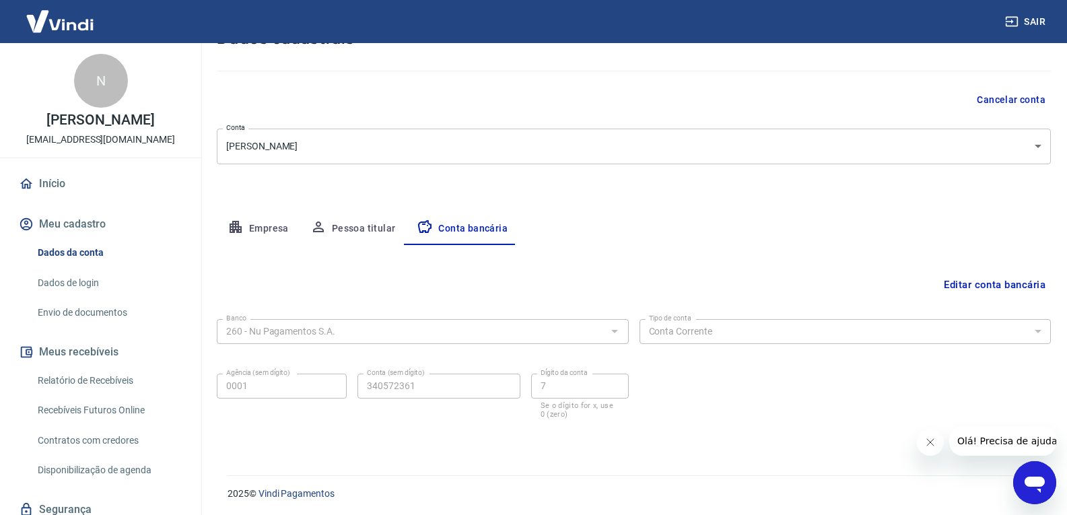
scroll to position [98, 0]
click at [356, 228] on button "Pessoa titular" at bounding box center [353, 227] width 107 height 32
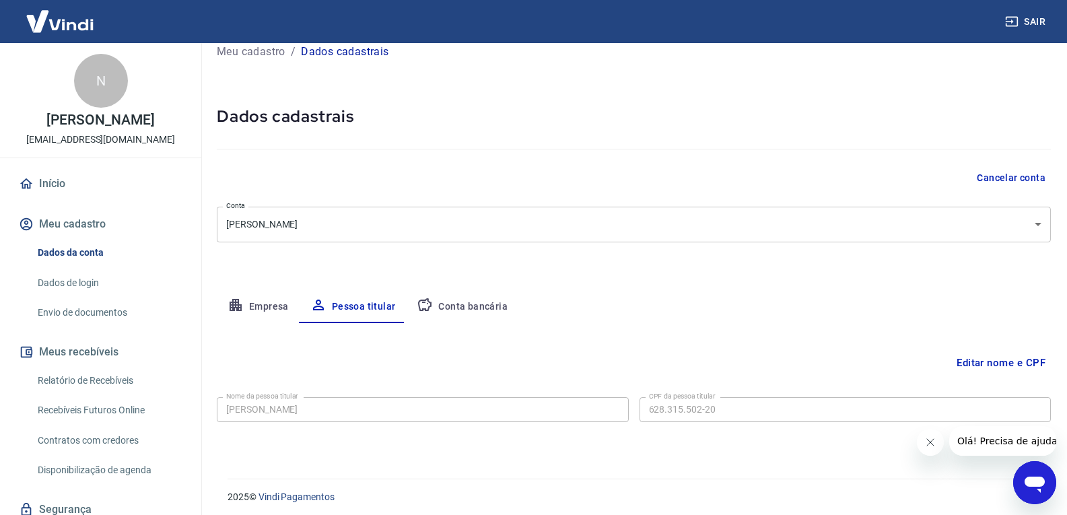
scroll to position [24, 0]
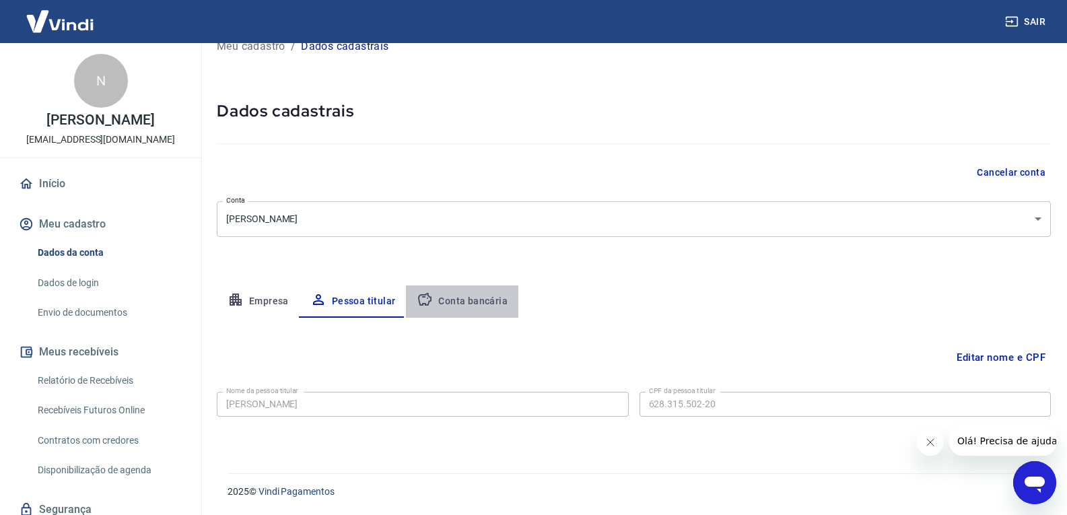
click at [475, 298] on button "Conta bancária" at bounding box center [462, 302] width 112 height 32
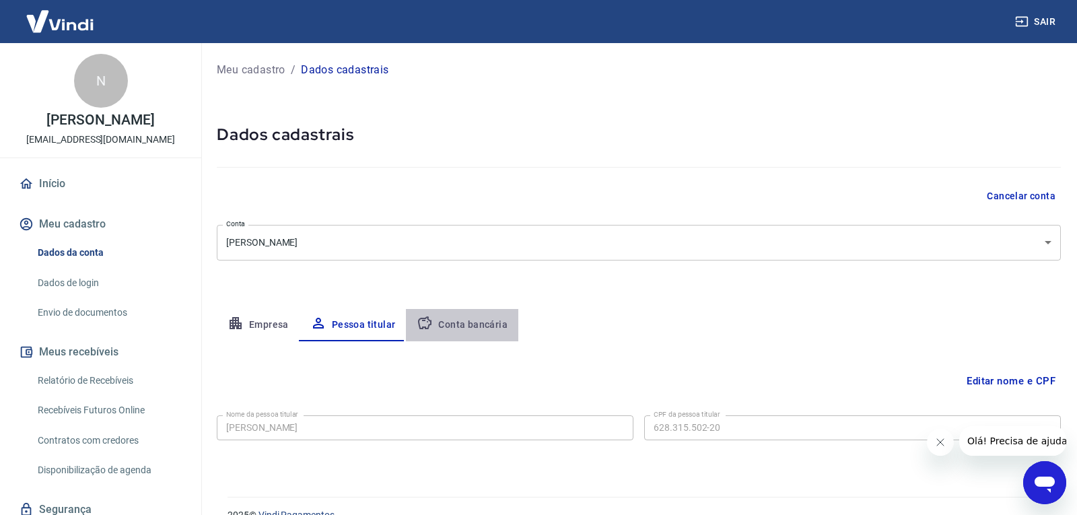
select select "1"
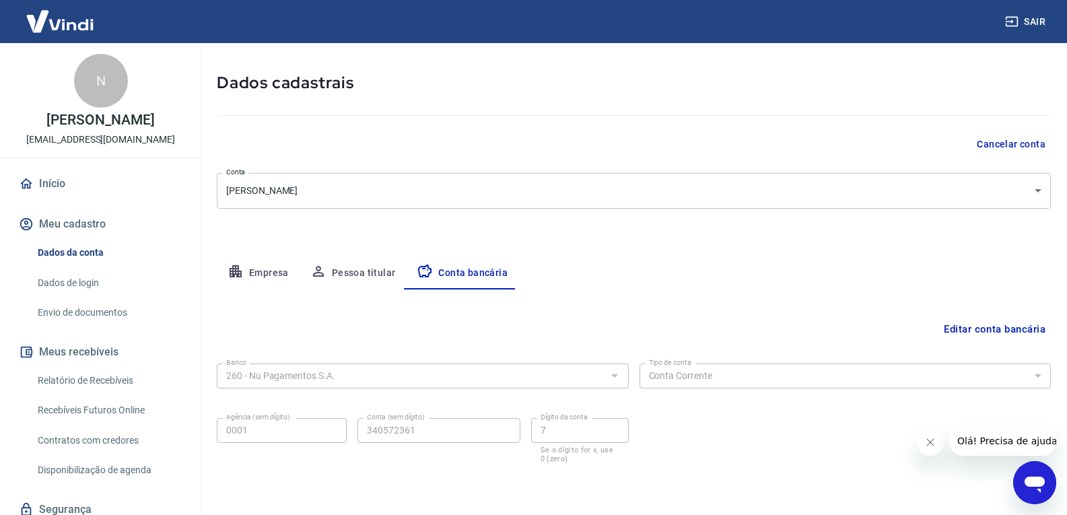
scroll to position [98, 0]
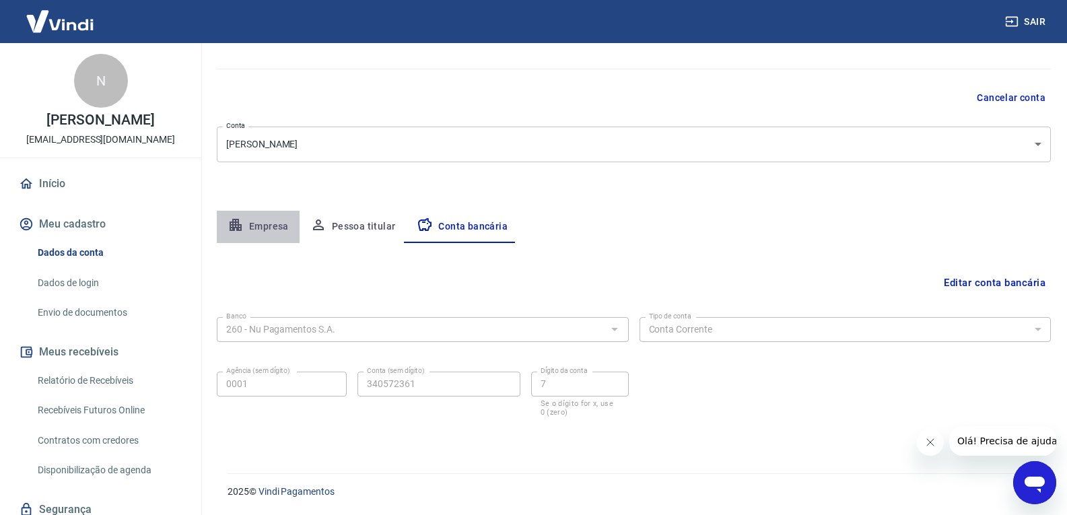
click at [269, 226] on button "Empresa" at bounding box center [258, 227] width 83 height 32
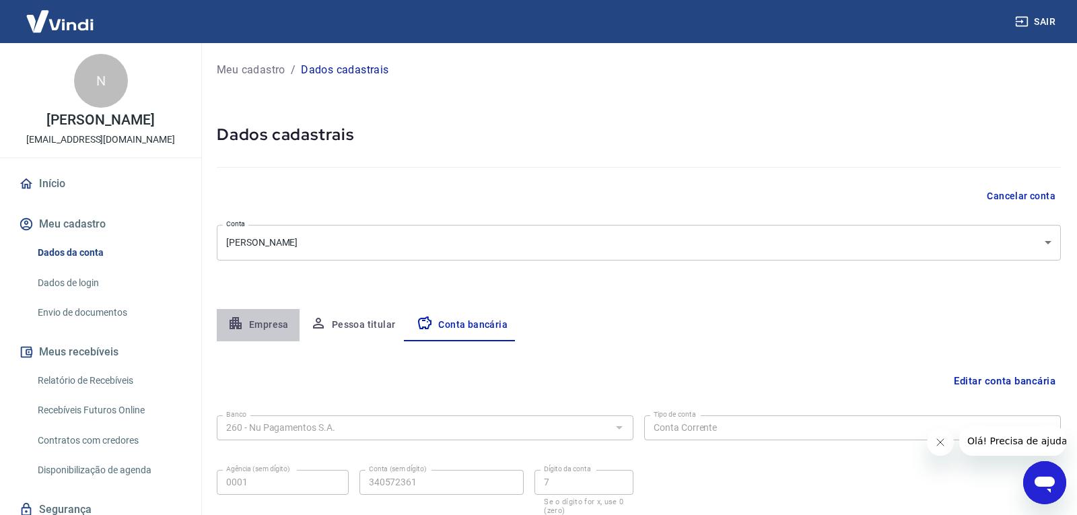
select select "PR"
select select "business"
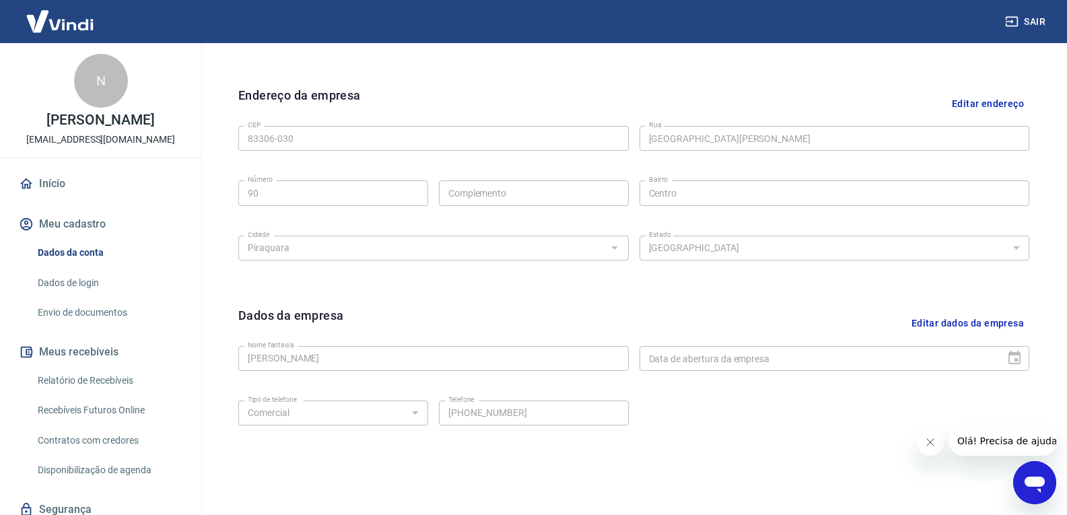
scroll to position [456, 0]
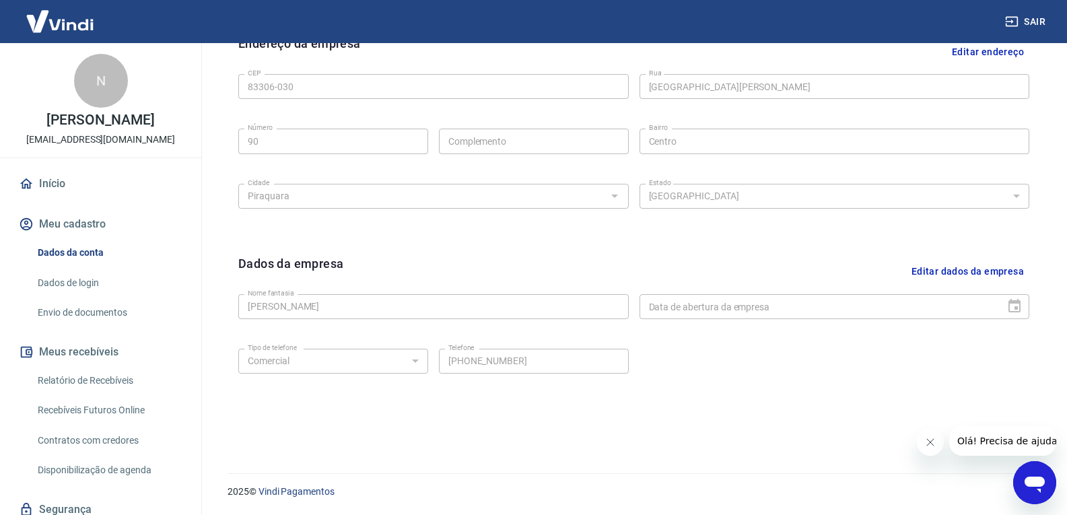
click at [77, 286] on link "Dados de login" at bounding box center [108, 283] width 153 height 28
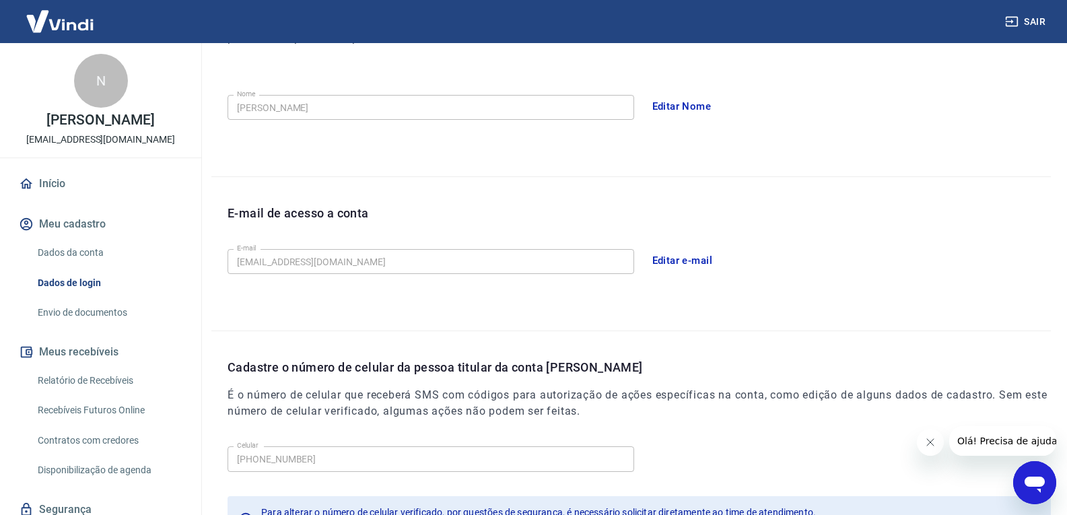
scroll to position [11, 0]
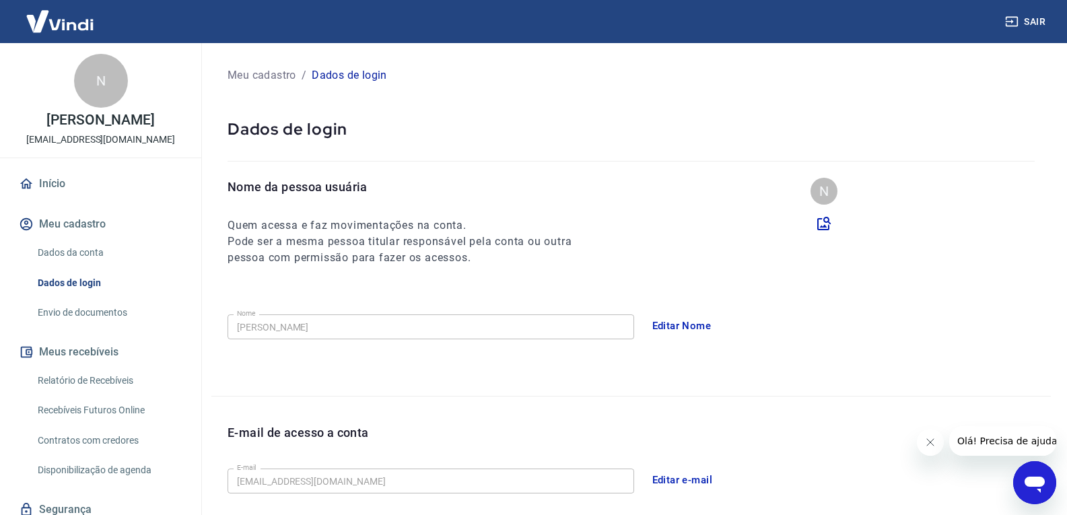
click at [59, 319] on link "Envio de documentos" at bounding box center [108, 313] width 153 height 28
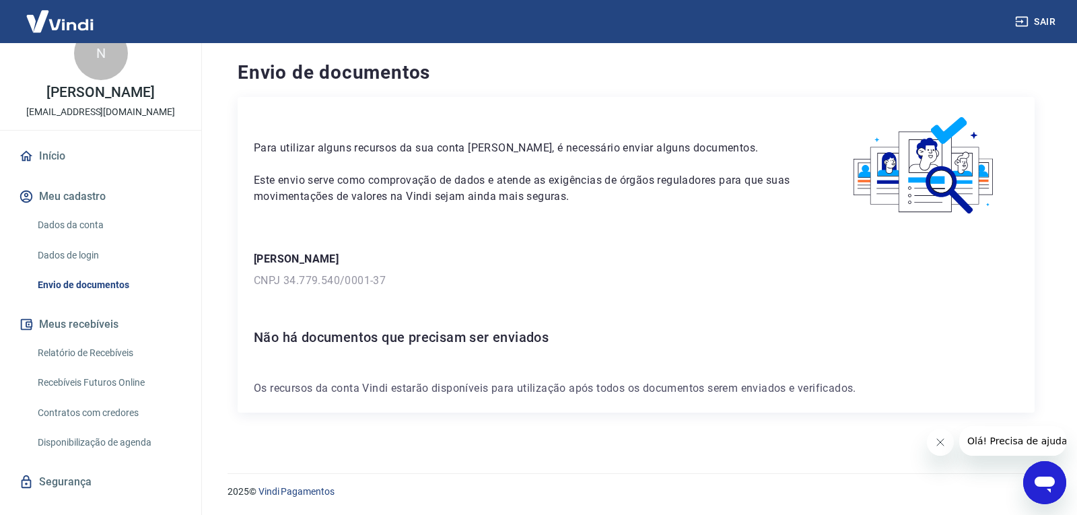
scroll to position [50, 0]
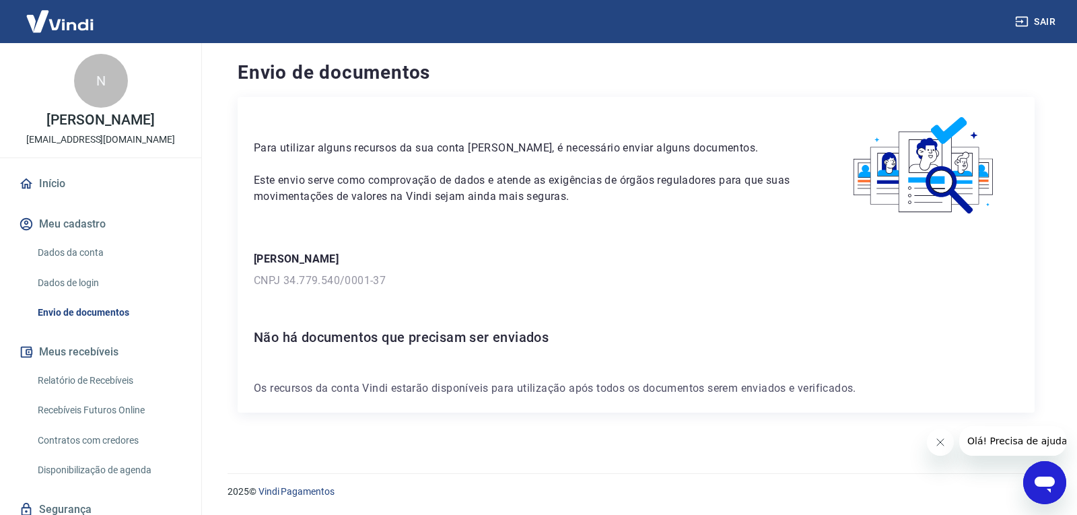
click at [65, 265] on link "Dados da conta" at bounding box center [108, 253] width 153 height 28
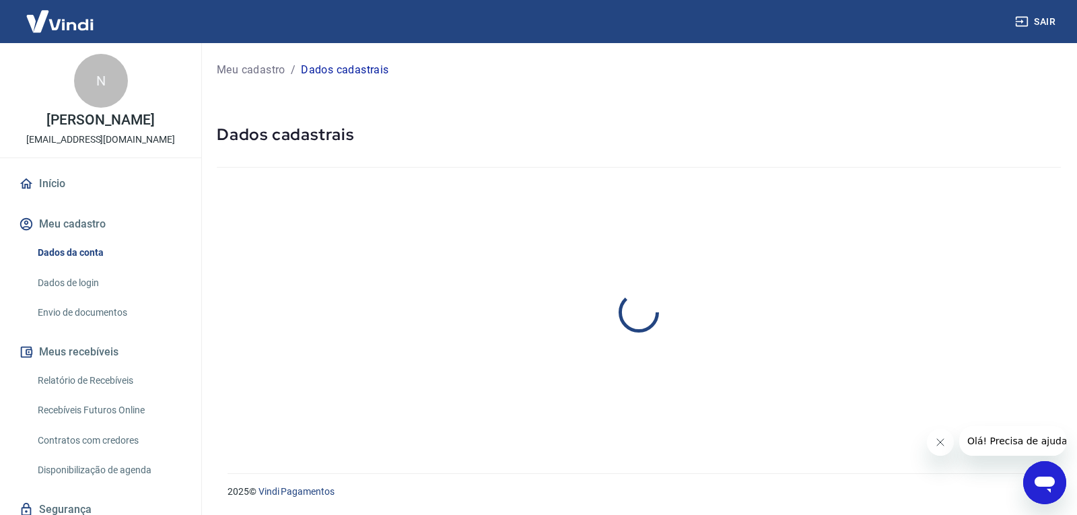
select select "PR"
select select "business"
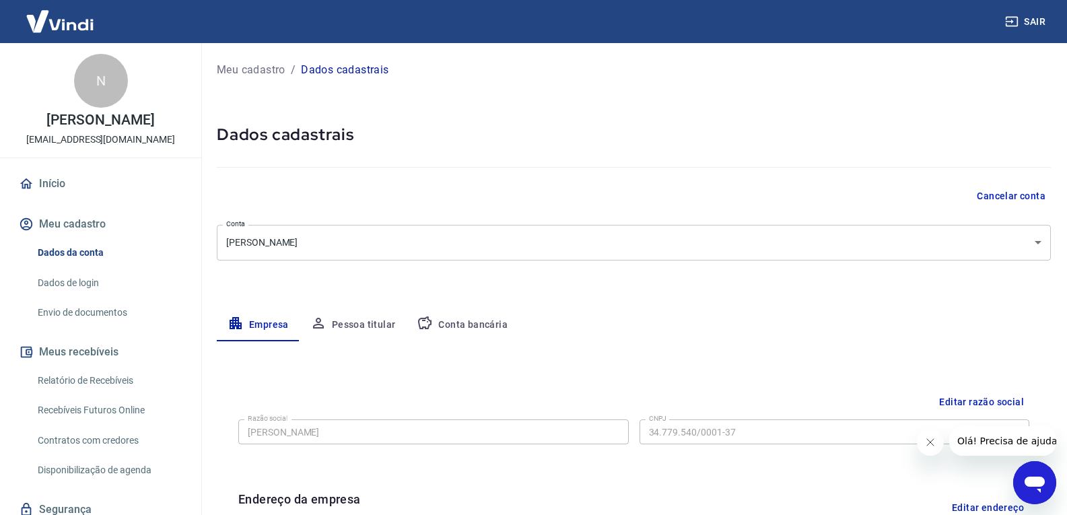
click at [363, 327] on button "Pessoa titular" at bounding box center [353, 325] width 107 height 32
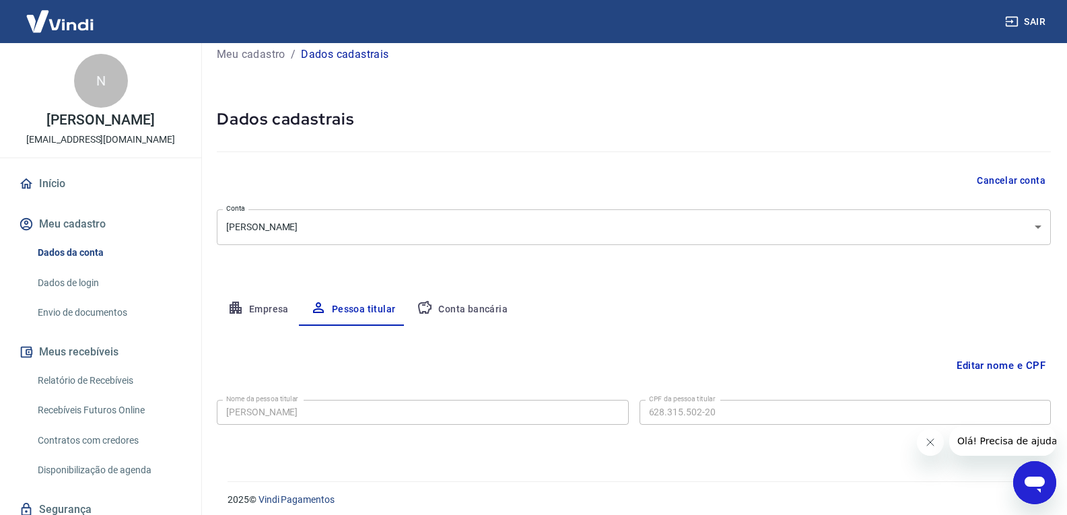
scroll to position [24, 0]
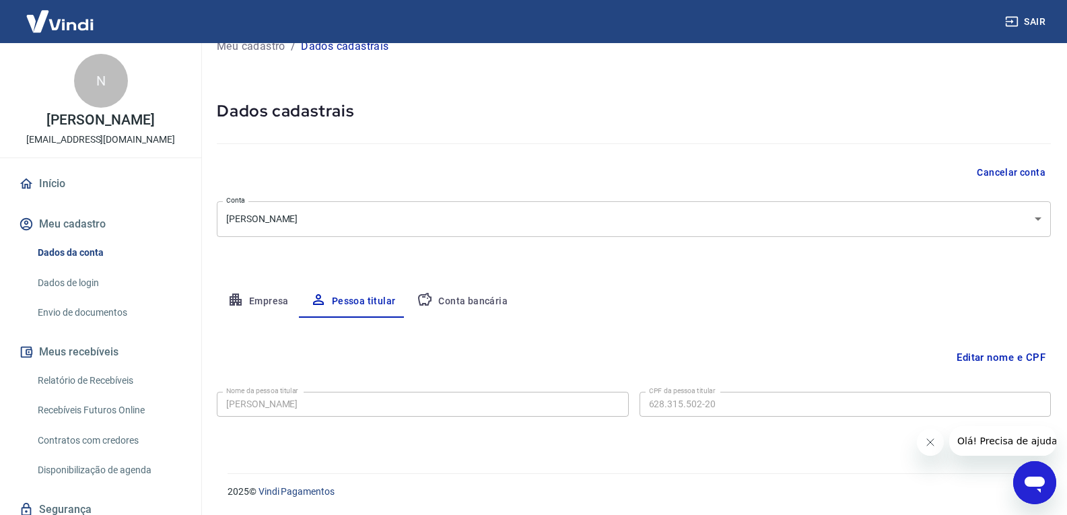
click at [455, 301] on button "Conta bancária" at bounding box center [462, 302] width 112 height 32
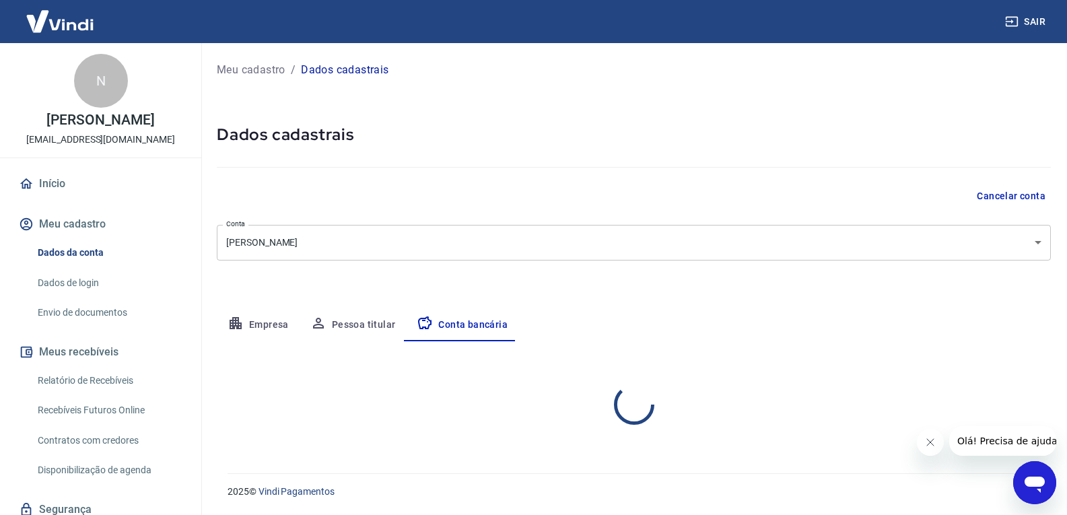
scroll to position [0, 0]
select select "1"
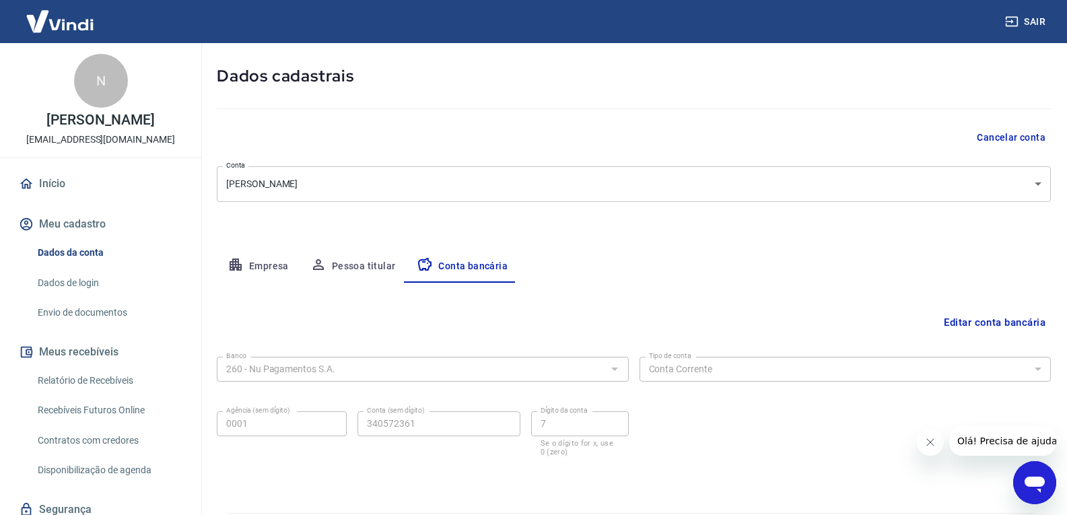
scroll to position [98, 0]
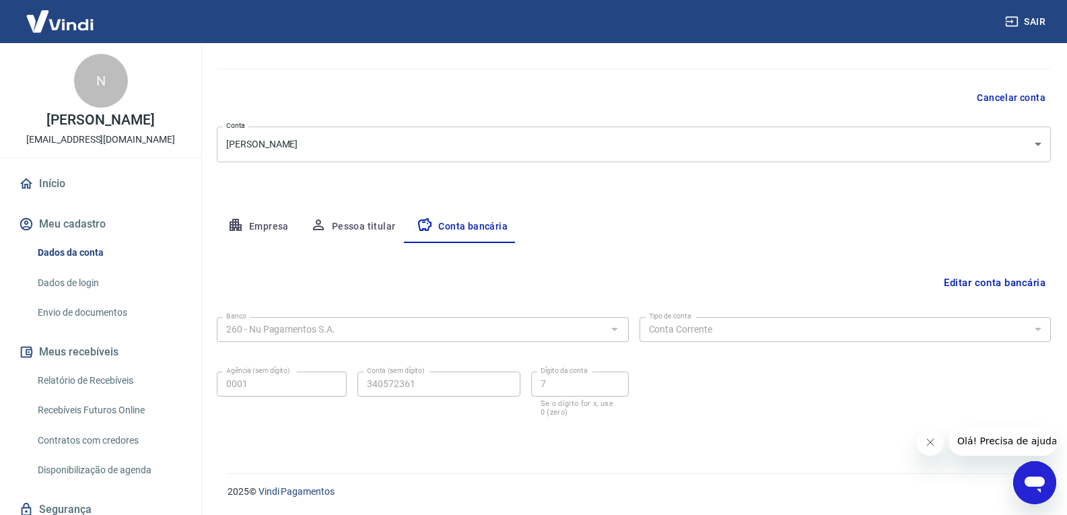
click at [1044, 480] on icon "Abrir janela de mensagens" at bounding box center [1035, 485] width 20 height 16
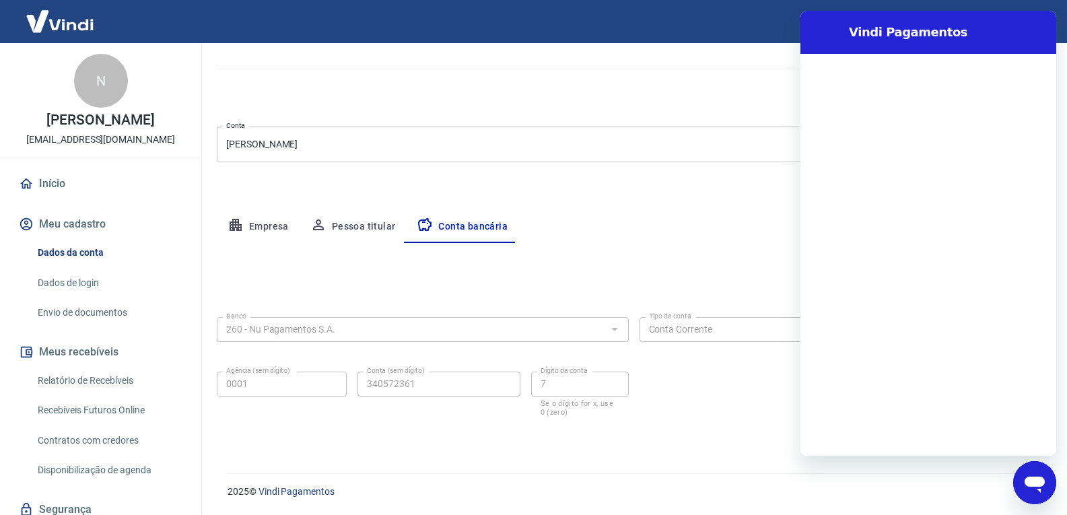
scroll to position [0, 0]
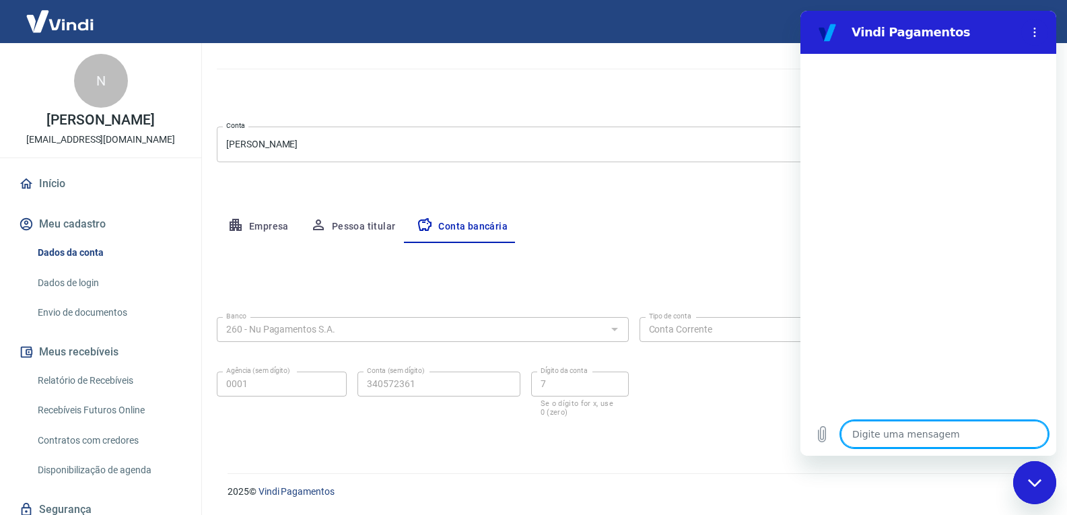
type textarea "o"
type textarea "x"
type textarea "ol"
type textarea "x"
type textarea "ola"
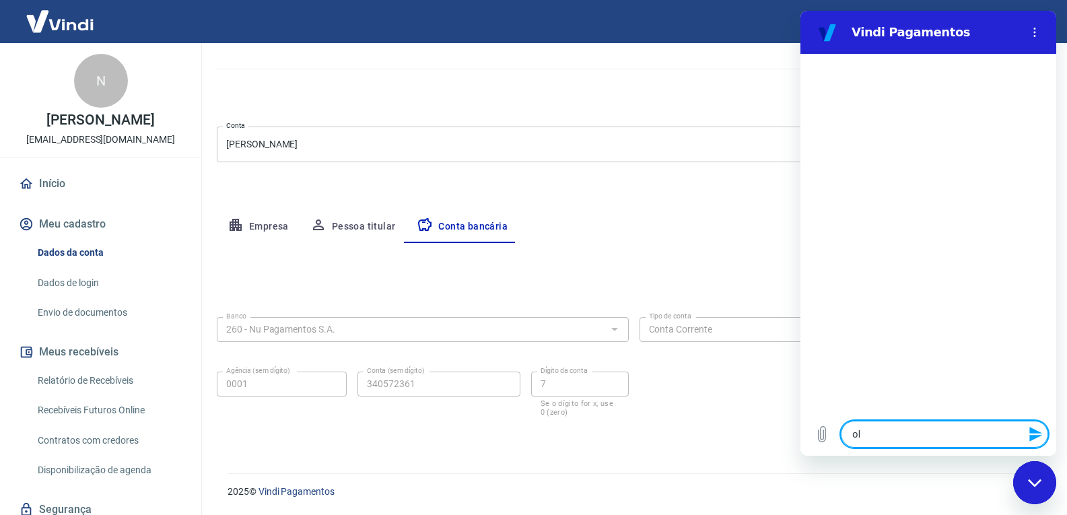
type textarea "x"
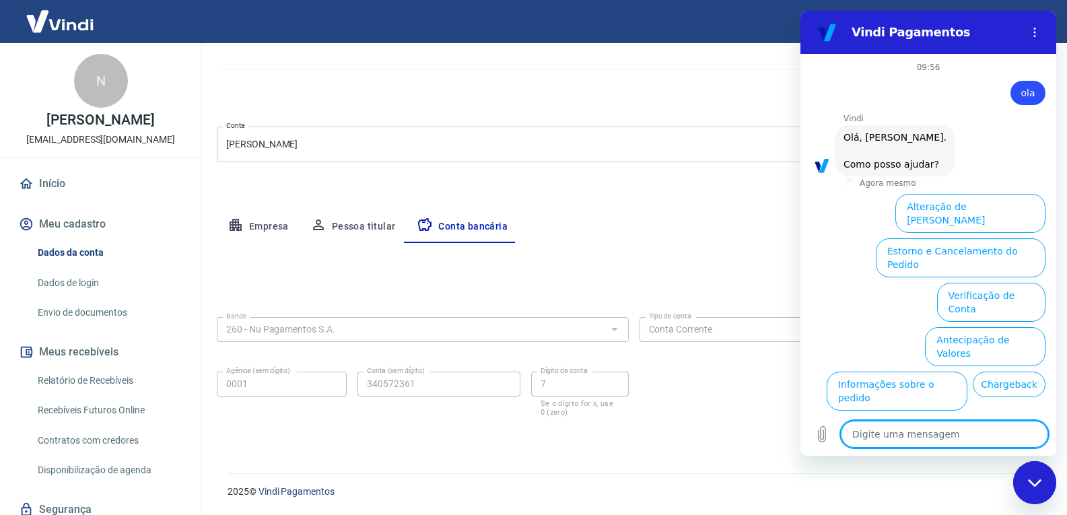
scroll to position [58, 0]
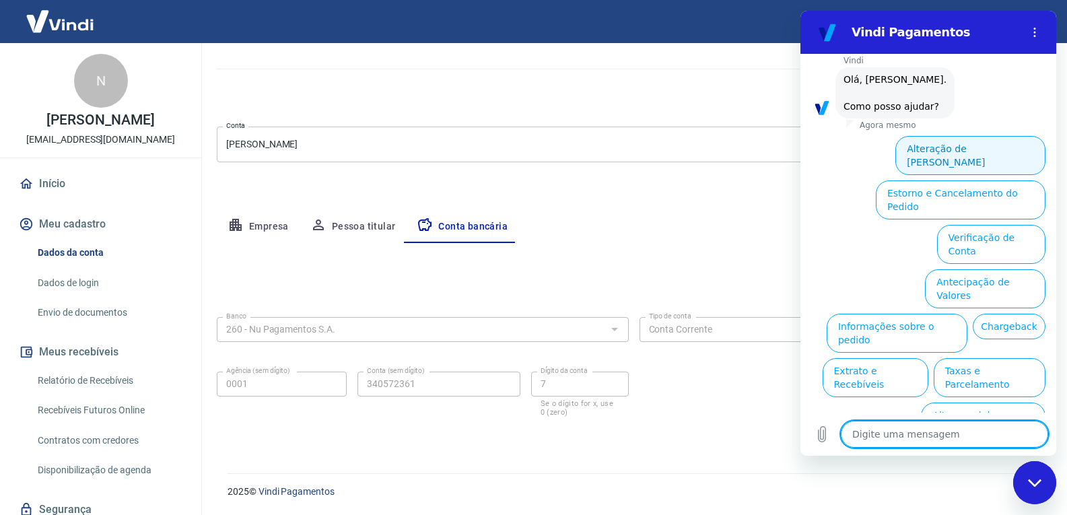
click at [965, 154] on button "Alteração de Dados Cadastrais" at bounding box center [971, 155] width 150 height 39
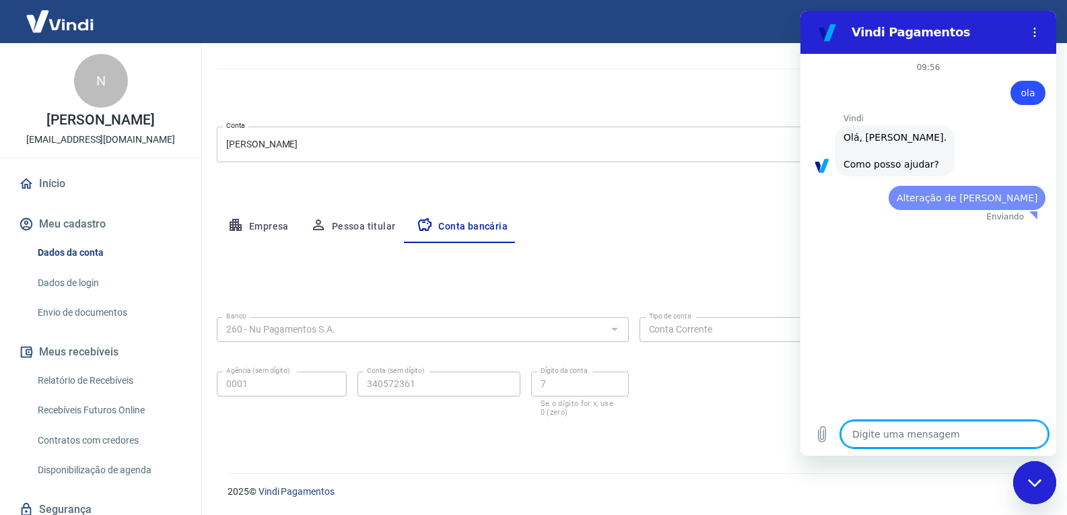
scroll to position [0, 0]
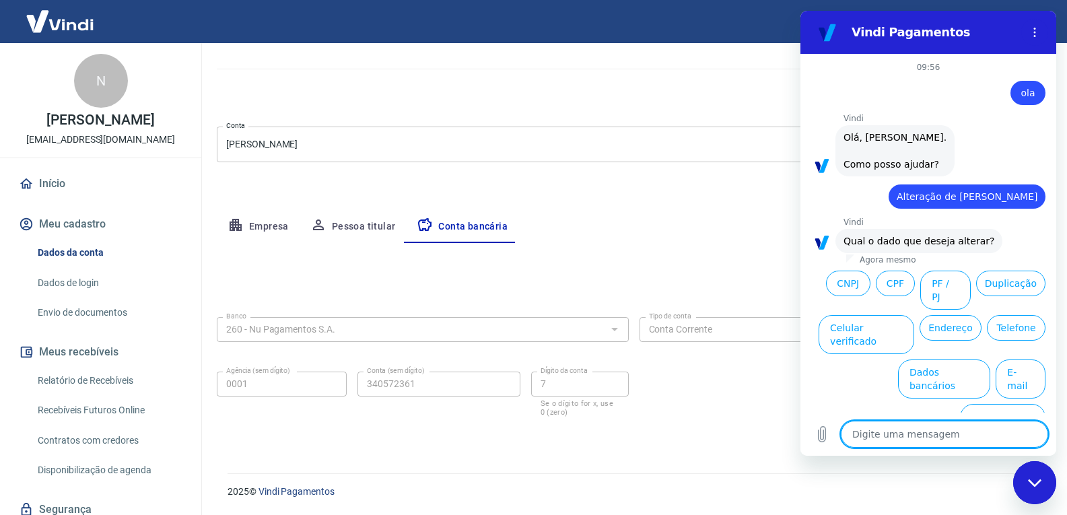
click at [916, 362] on ul "CNPJ CPF PF / PJ Duplicação Celular verificado Endereço Telefone Dados bancário…" at bounding box center [928, 354] width 234 height 178
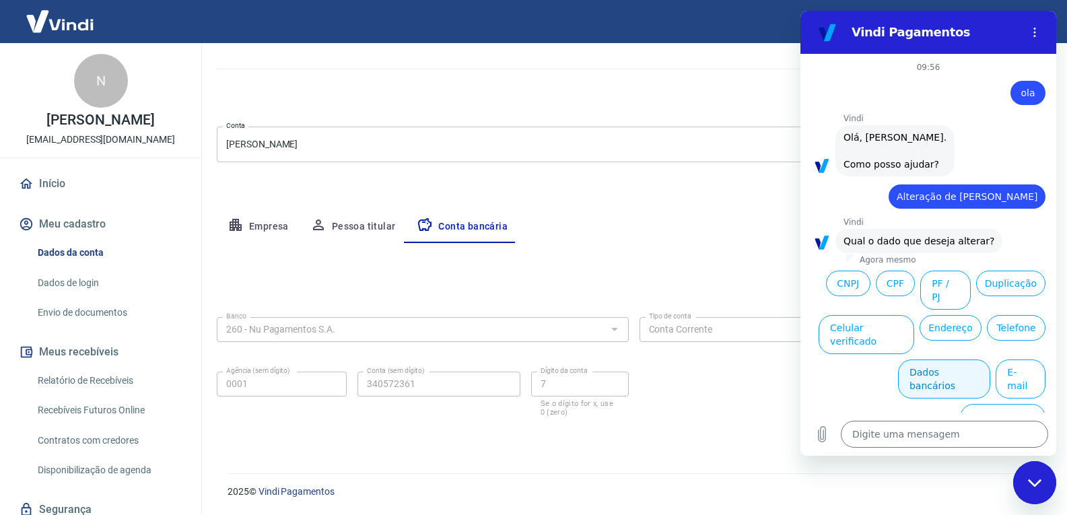
click at [919, 360] on button "Dados bancários" at bounding box center [944, 379] width 92 height 39
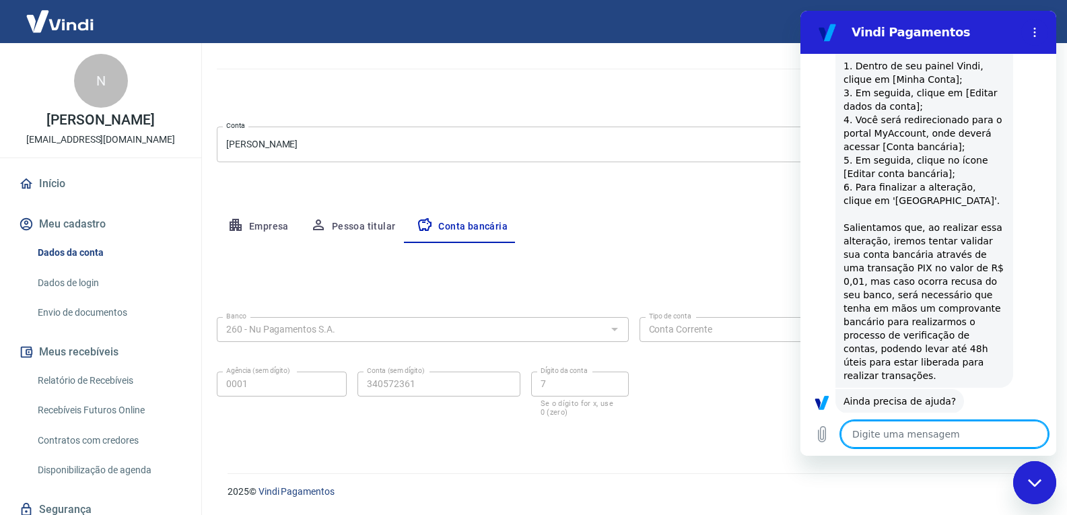
scroll to position [353, 0]
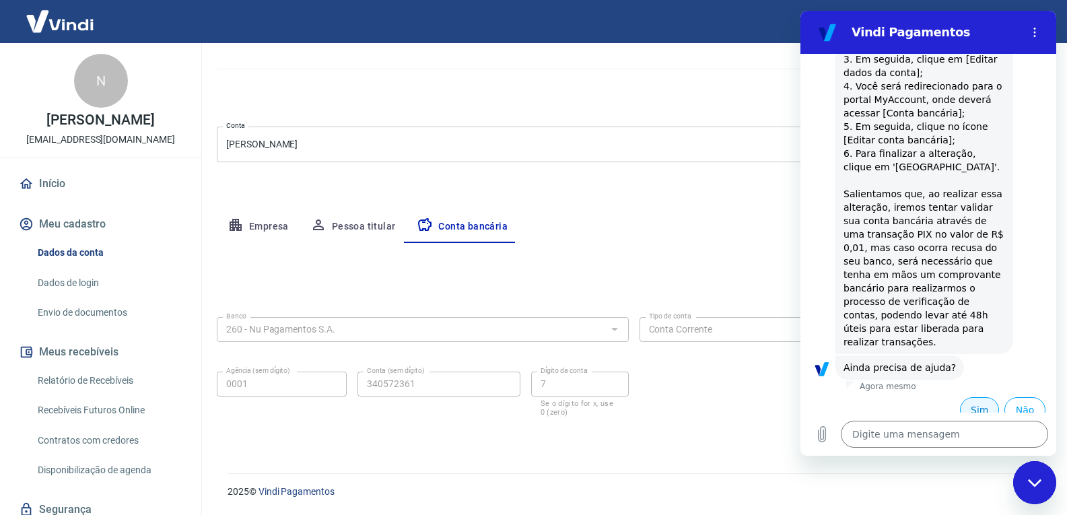
click at [963, 398] on button "Sim" at bounding box center [979, 410] width 39 height 26
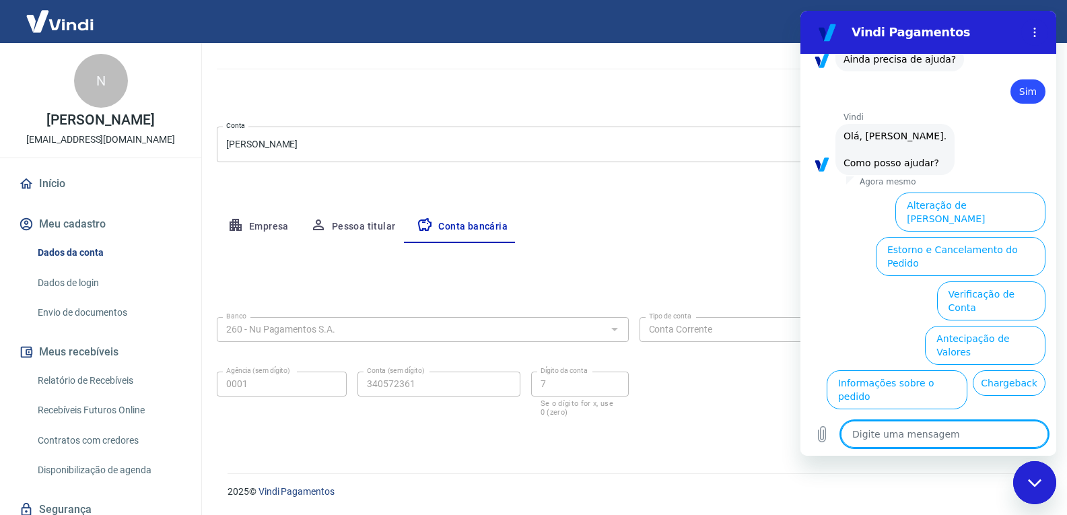
scroll to position [637, 0]
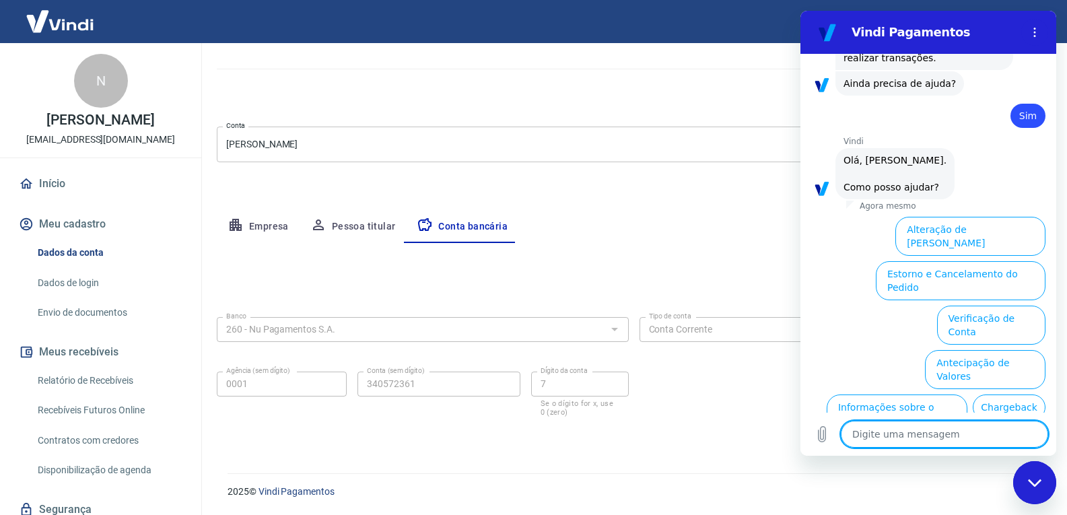
click at [937, 306] on button "Verificação de Conta" at bounding box center [991, 325] width 108 height 39
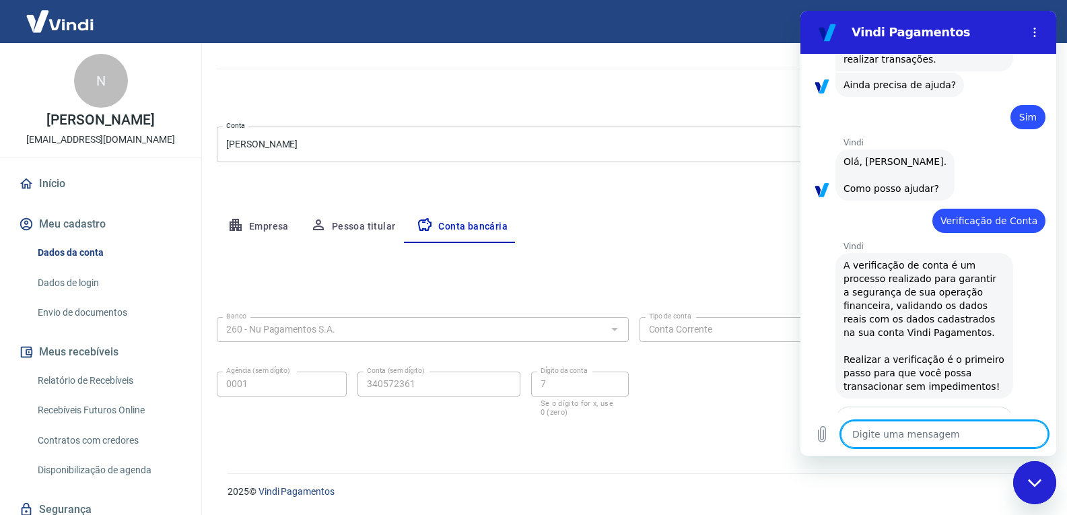
scroll to position [838, 0]
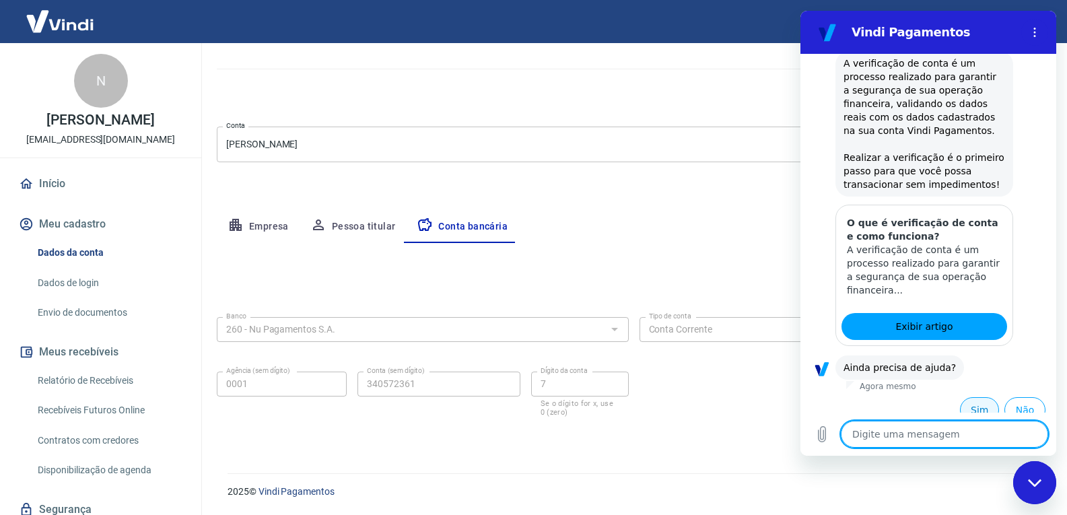
click at [972, 397] on button "Sim" at bounding box center [979, 410] width 39 height 26
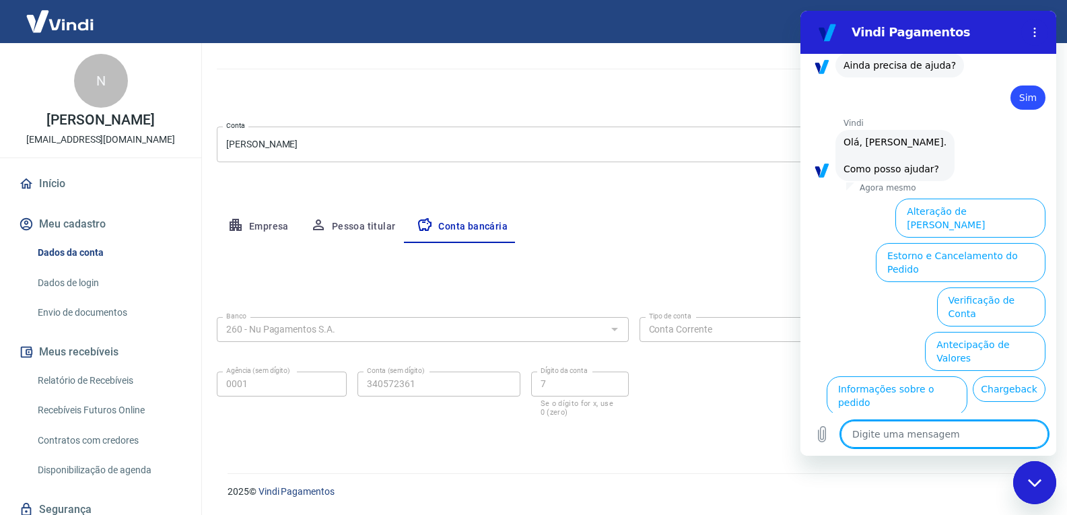
scroll to position [1189, 0]
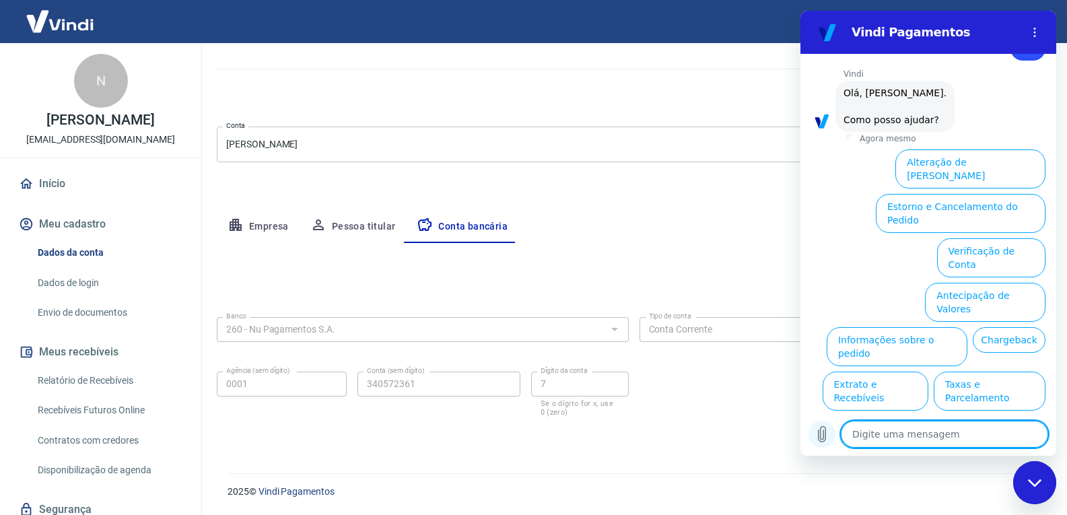
click at [829, 434] on icon "Carregar arquivo" at bounding box center [822, 434] width 16 height 16
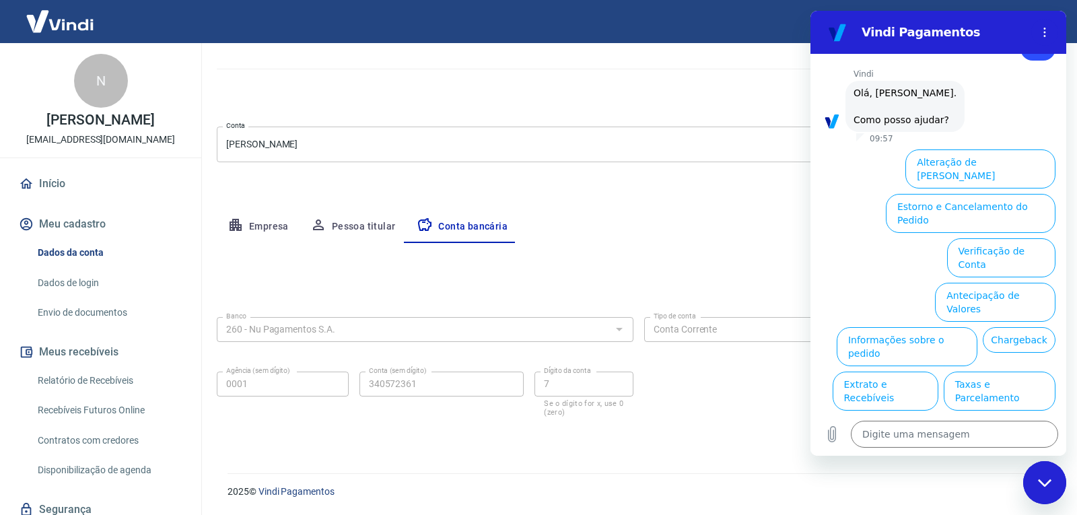
click at [618, 144] on body "Sair N Nubia Gomes Marques lenumodafitness@gmail.com Início Meu cadastro Dados …" at bounding box center [538, 159] width 1077 height 515
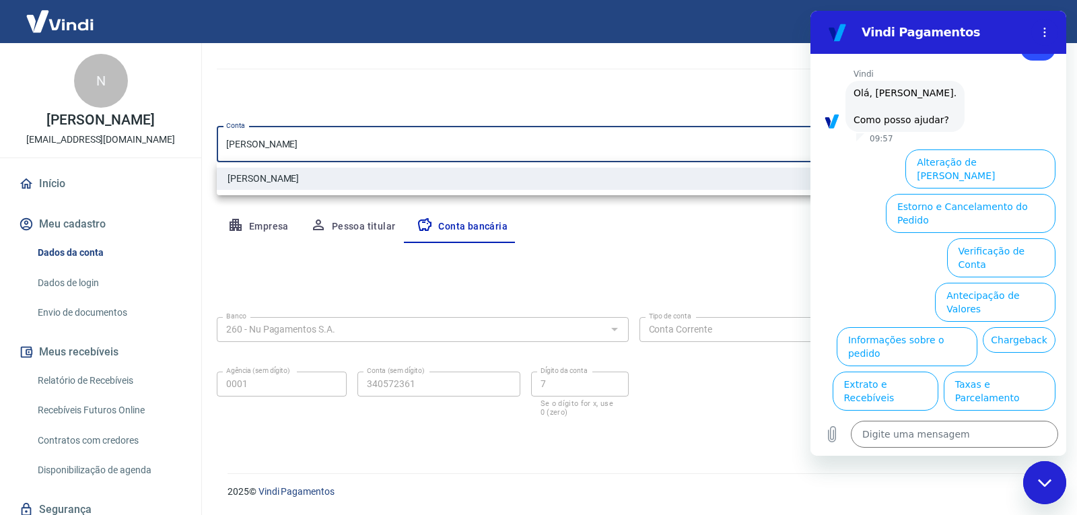
click at [299, 177] on li "[PERSON_NAME]" at bounding box center [634, 179] width 834 height 22
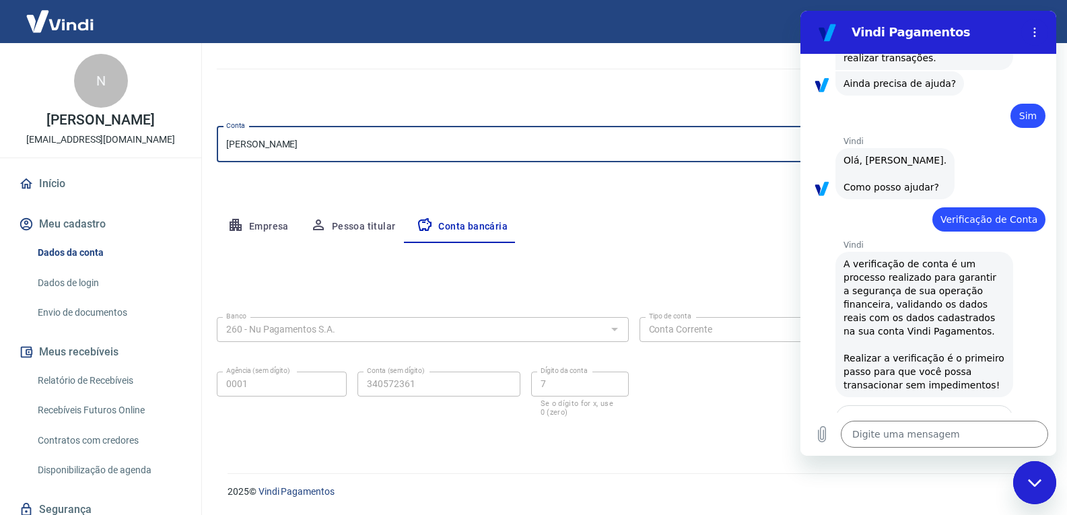
scroll to position [583, 0]
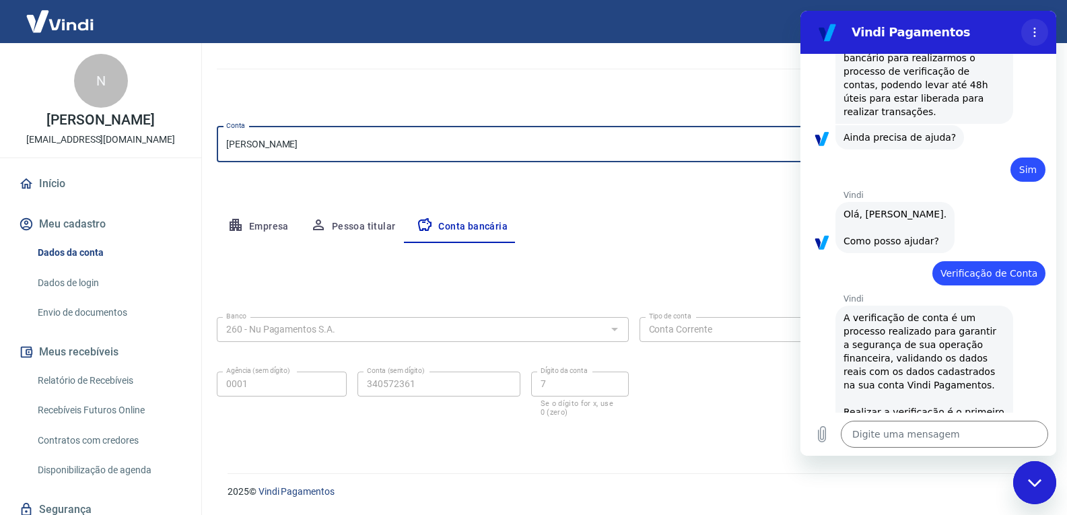
click at [1038, 30] on icon "Menu de opções" at bounding box center [1035, 32] width 11 height 11
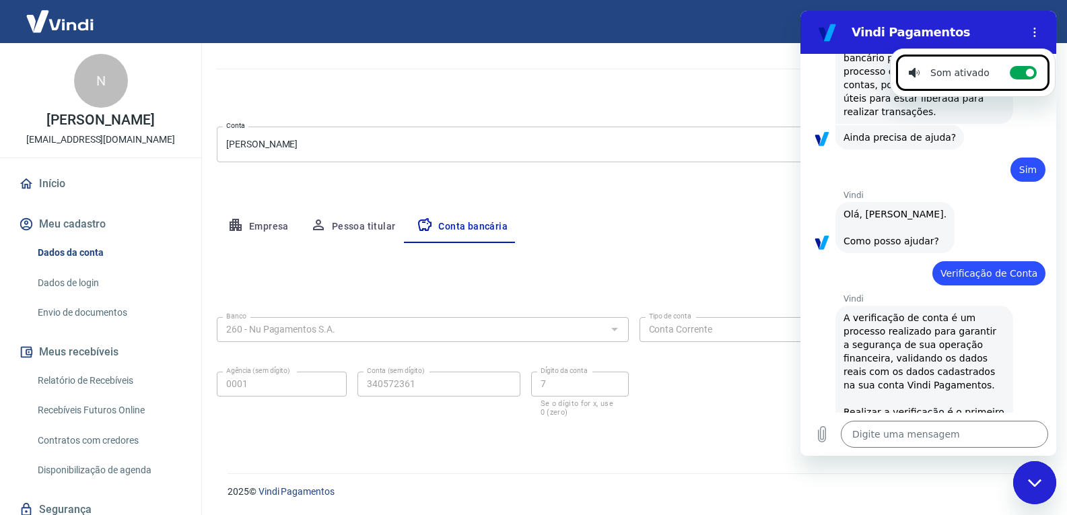
click at [786, 240] on div "Empresa Pessoa titular Conta bancária" at bounding box center [634, 227] width 834 height 32
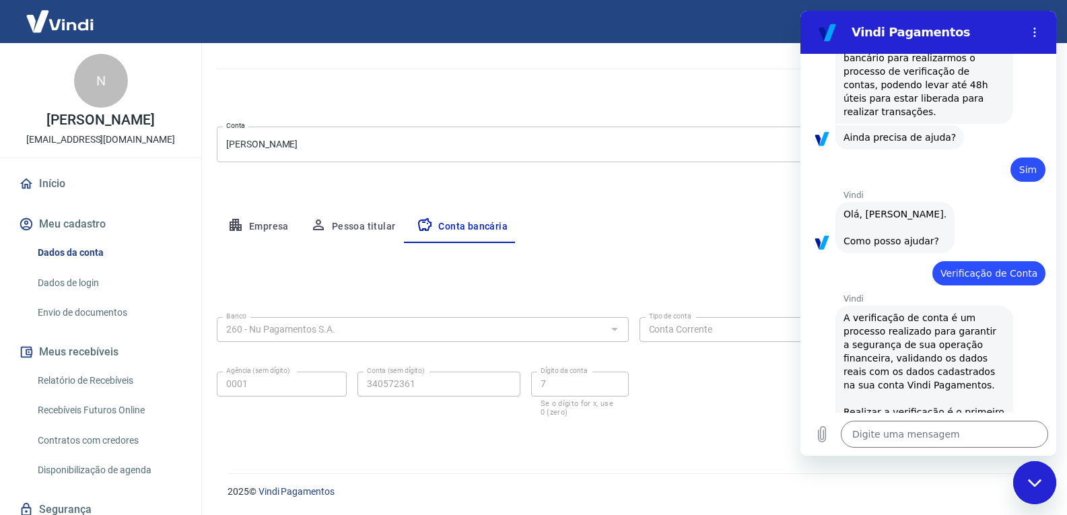
click at [1038, 502] on div "Fechar janela de mensagens" at bounding box center [1035, 483] width 40 height 40
type textarea "x"
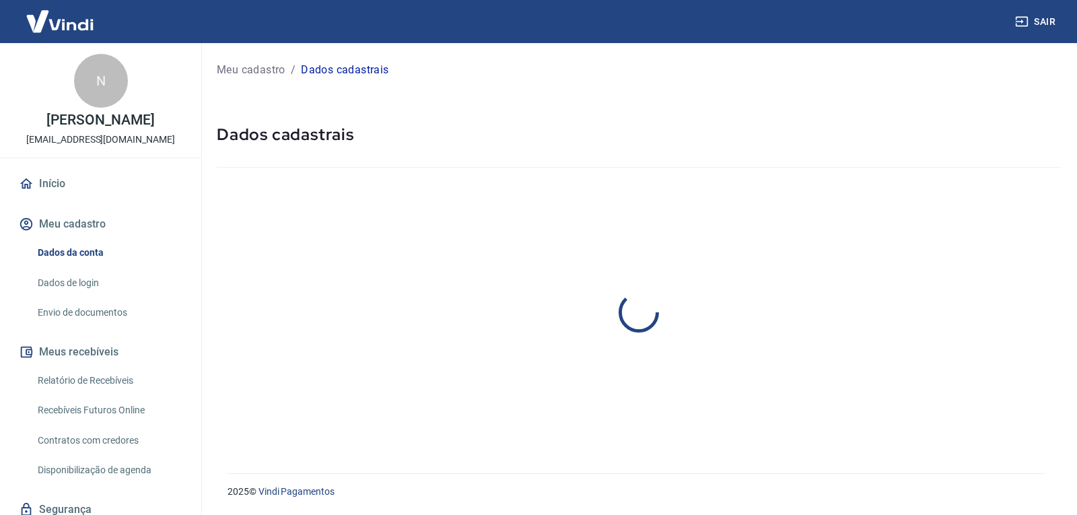
select select "PR"
select select "business"
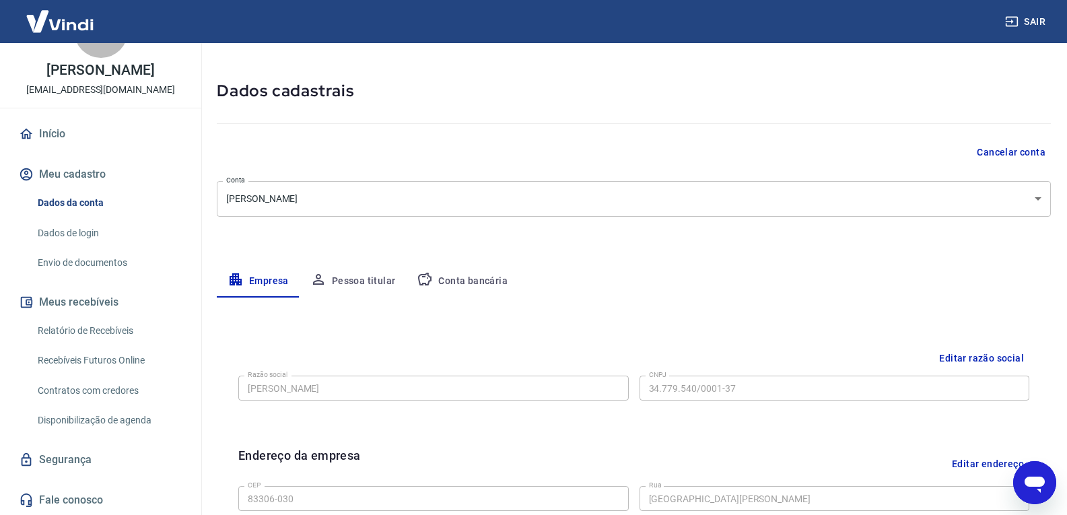
scroll to position [67, 0]
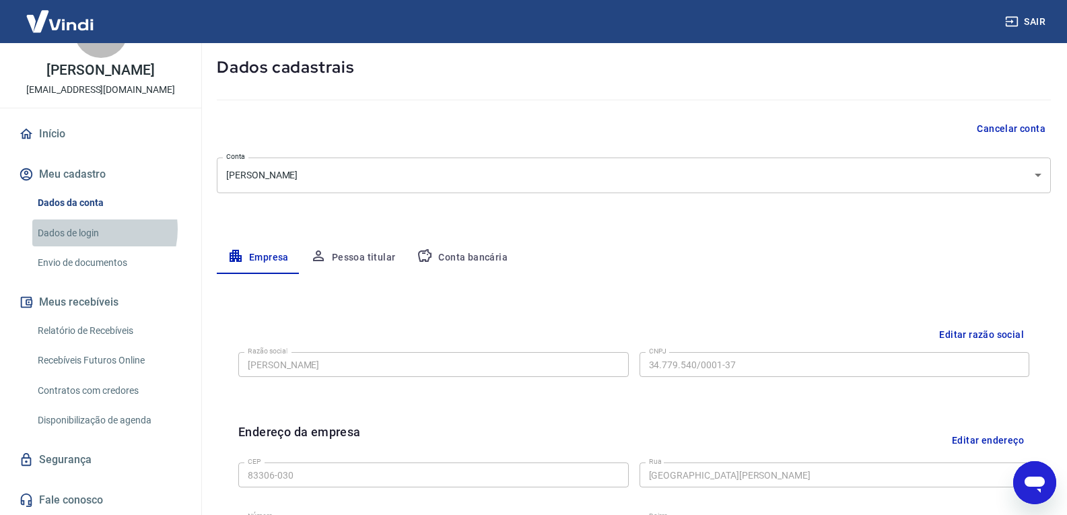
click at [89, 229] on link "Dados de login" at bounding box center [108, 234] width 153 height 28
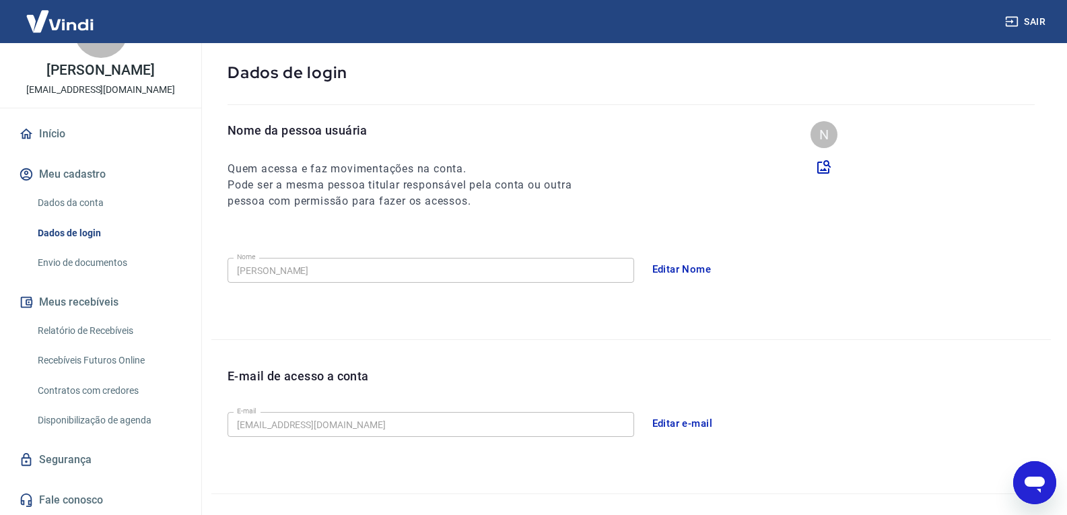
click at [93, 255] on link "Envio de documentos" at bounding box center [108, 263] width 153 height 28
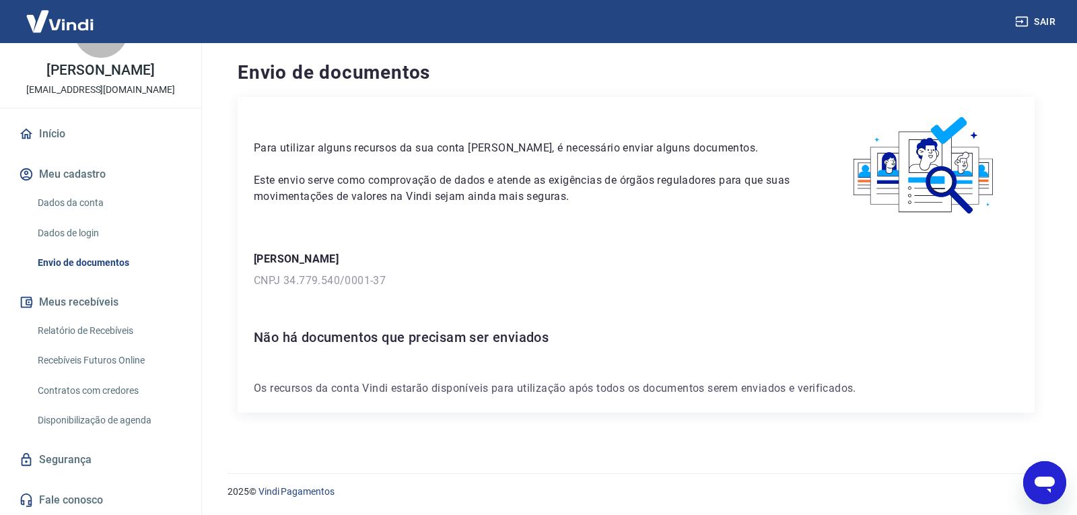
click at [78, 327] on link "Relatório de Recebíveis" at bounding box center [108, 331] width 153 height 28
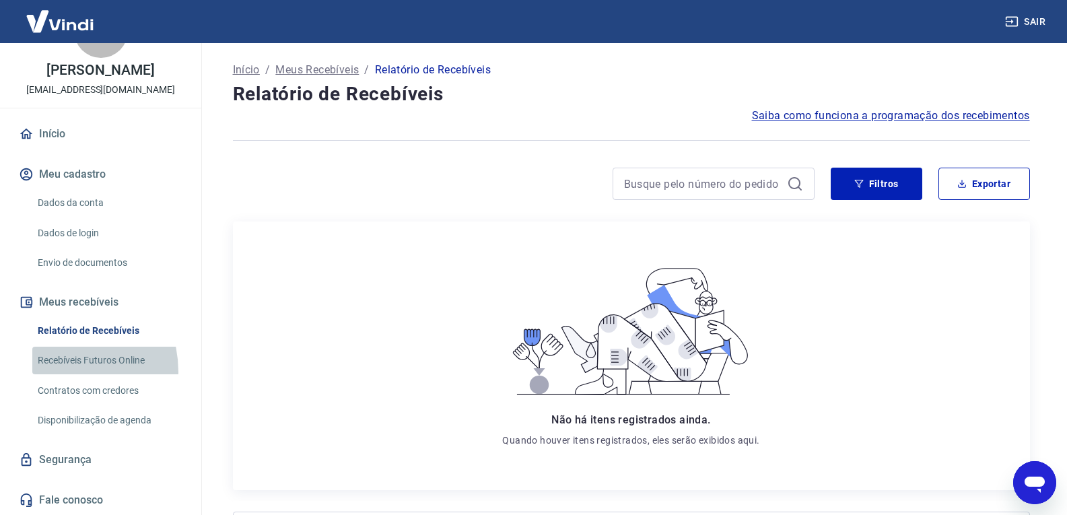
click at [57, 372] on link "Recebíveis Futuros Online" at bounding box center [108, 361] width 153 height 28
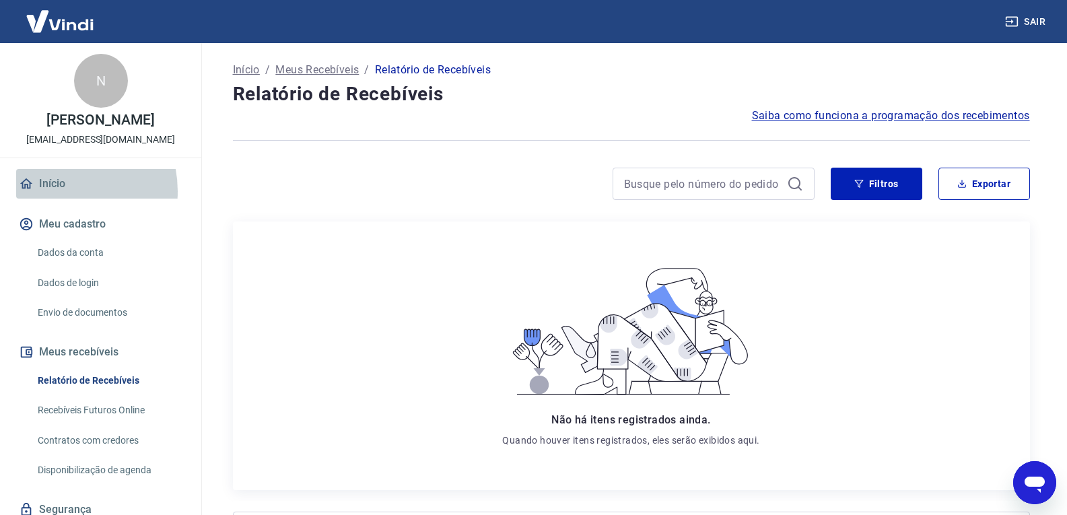
click at [57, 191] on link "Início" at bounding box center [100, 184] width 169 height 30
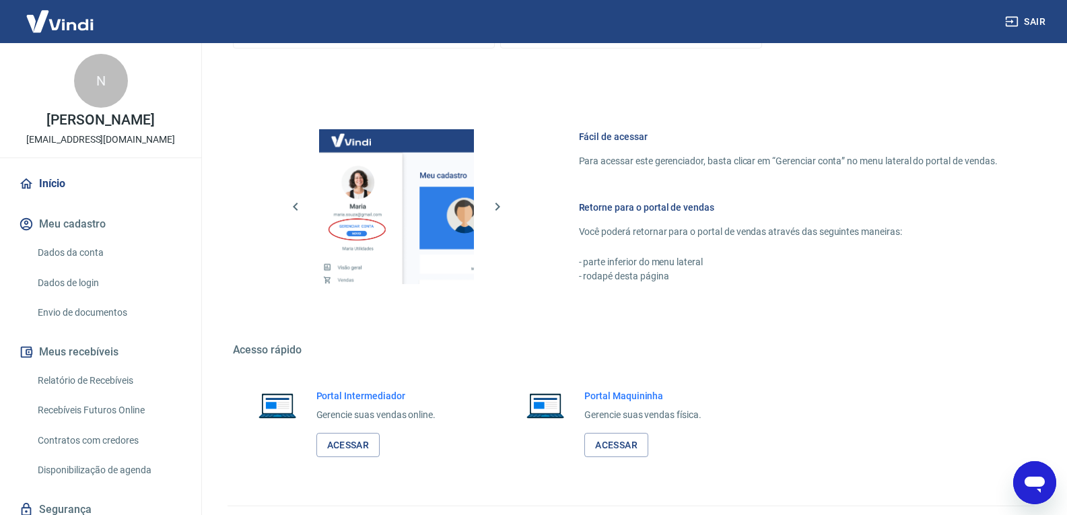
scroll to position [674, 0]
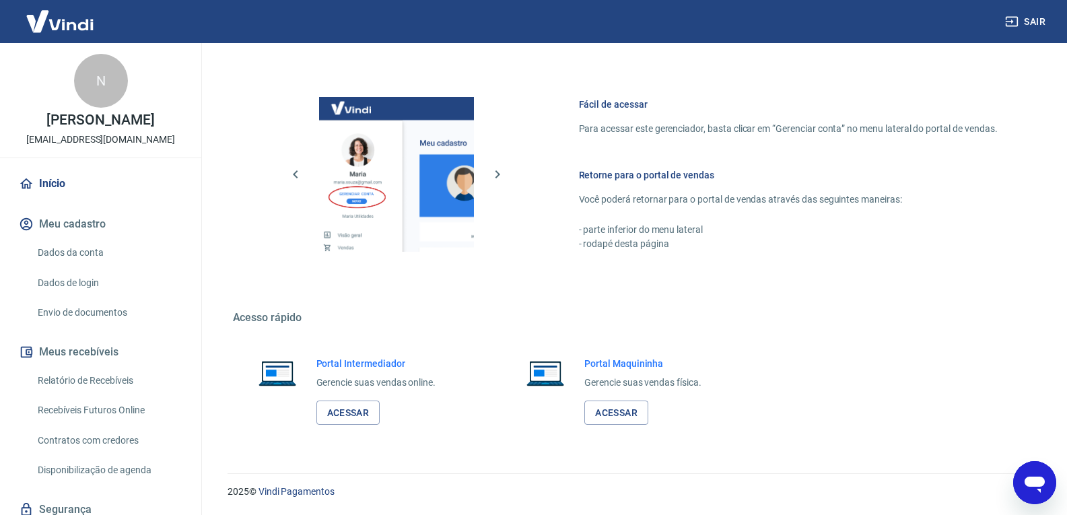
click at [90, 220] on button "Meu cadastro" at bounding box center [100, 224] width 169 height 30
click at [89, 250] on link "Dados da conta" at bounding box center [108, 253] width 153 height 28
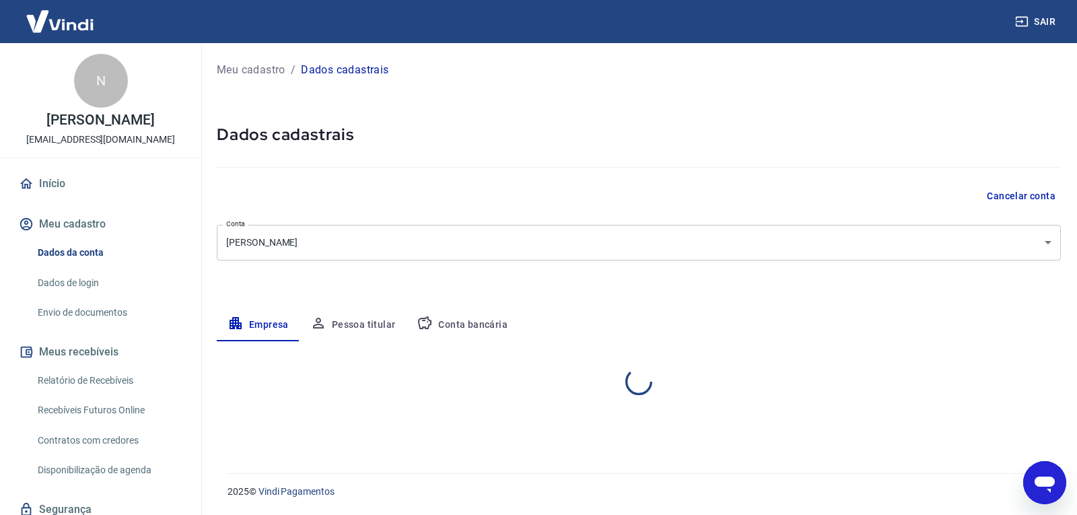
select select "PR"
select select "business"
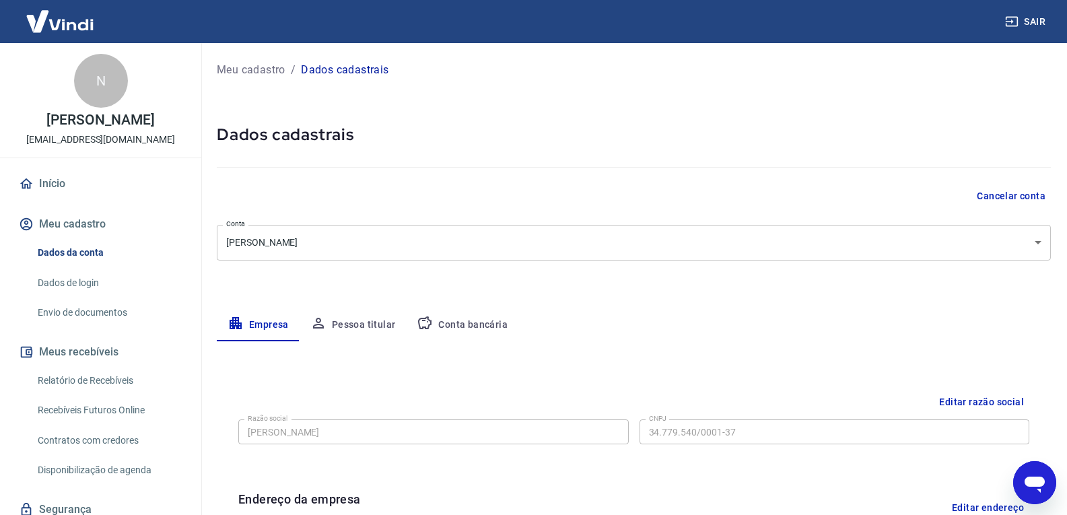
click at [87, 88] on div "N" at bounding box center [101, 81] width 54 height 54
click at [251, 75] on p "Meu cadastro" at bounding box center [251, 70] width 69 height 16
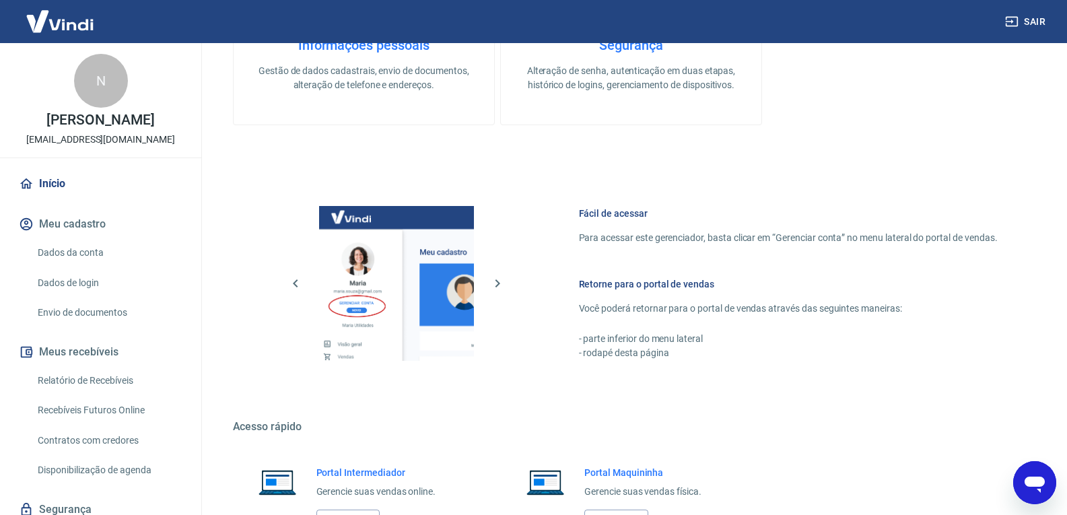
scroll to position [203, 0]
